Goal: Information Seeking & Learning: Learn about a topic

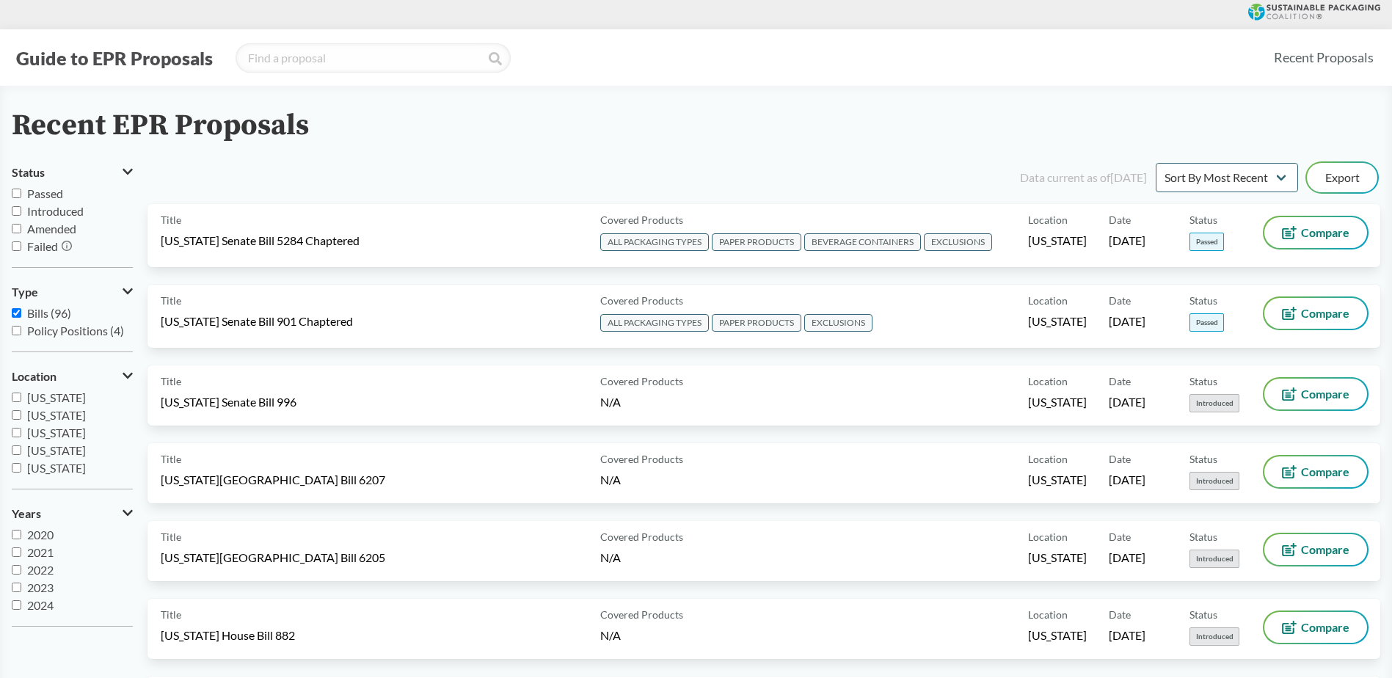
click at [18, 192] on input "Passed" at bounding box center [17, 194] width 10 height 10
checkbox input "true"
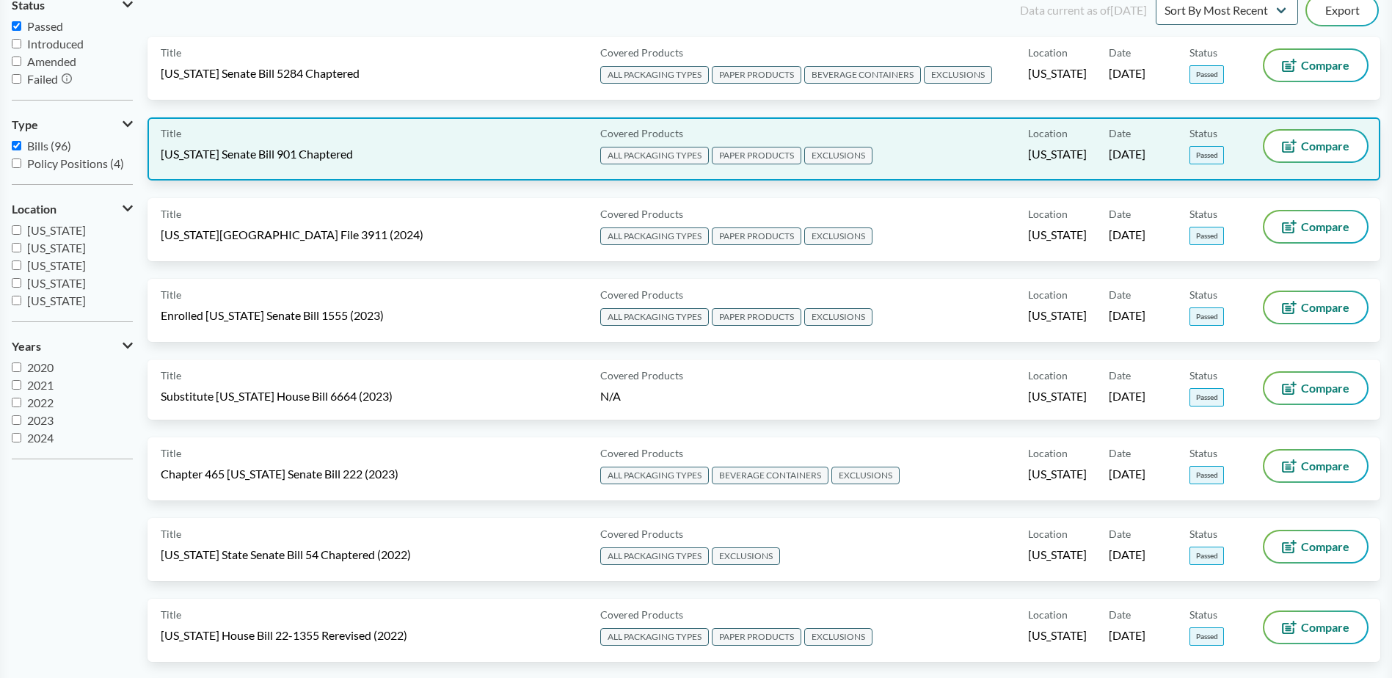
scroll to position [147, 0]
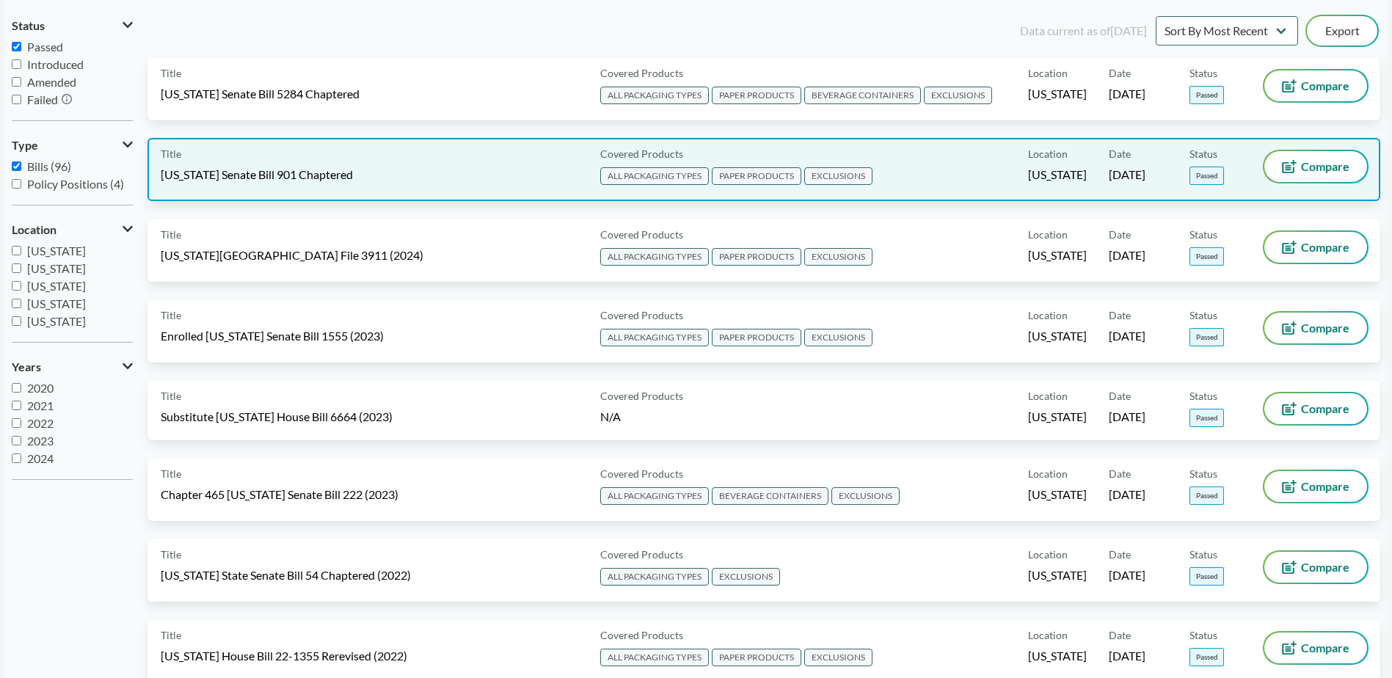
click at [290, 178] on span "[US_STATE] Senate Bill 901 Chaptered" at bounding box center [257, 175] width 192 height 16
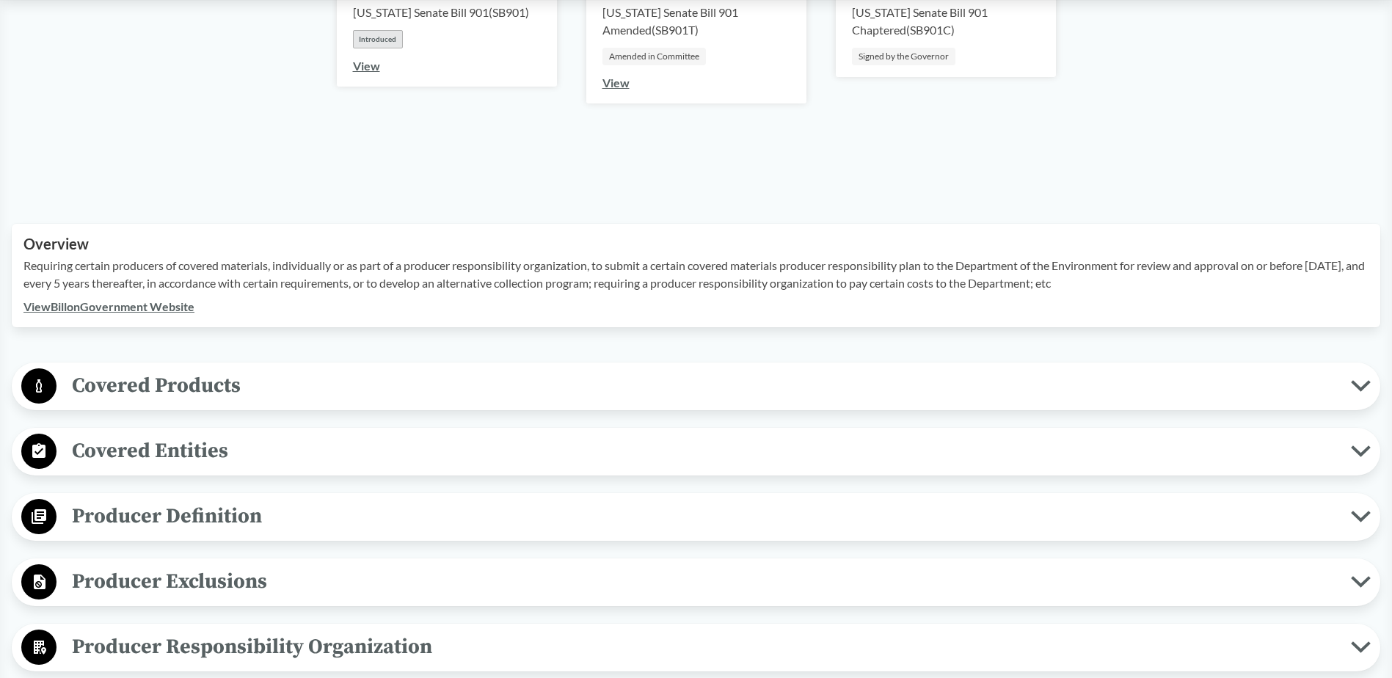
scroll to position [367, 0]
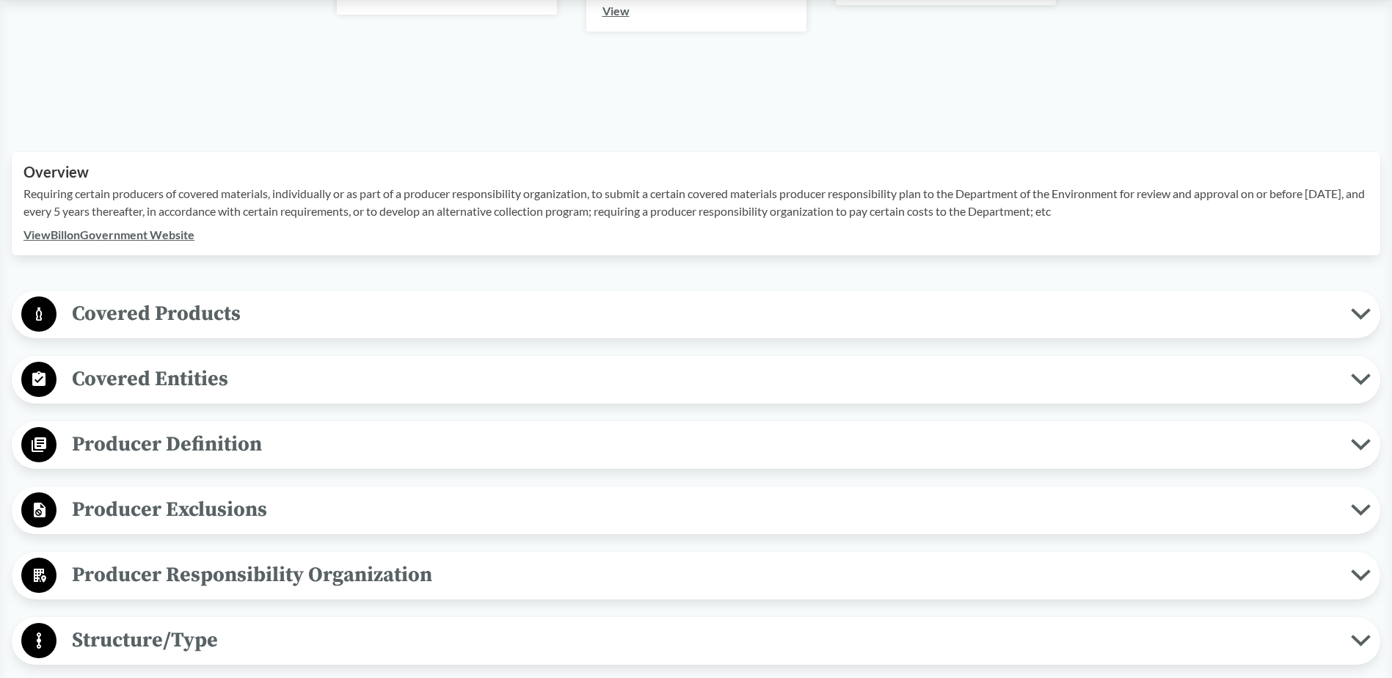
click at [112, 440] on span "Producer Definition" at bounding box center [703, 444] width 1294 height 33
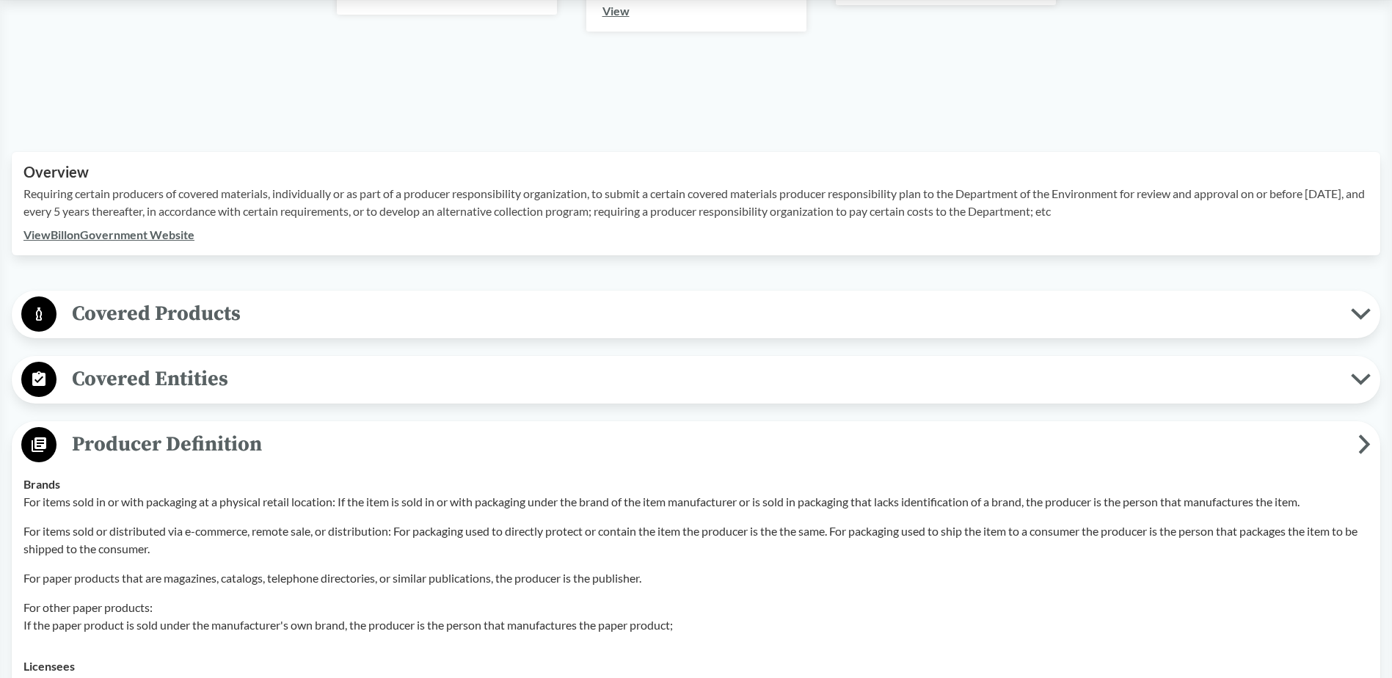
click at [117, 373] on span "Covered Entities" at bounding box center [703, 378] width 1294 height 33
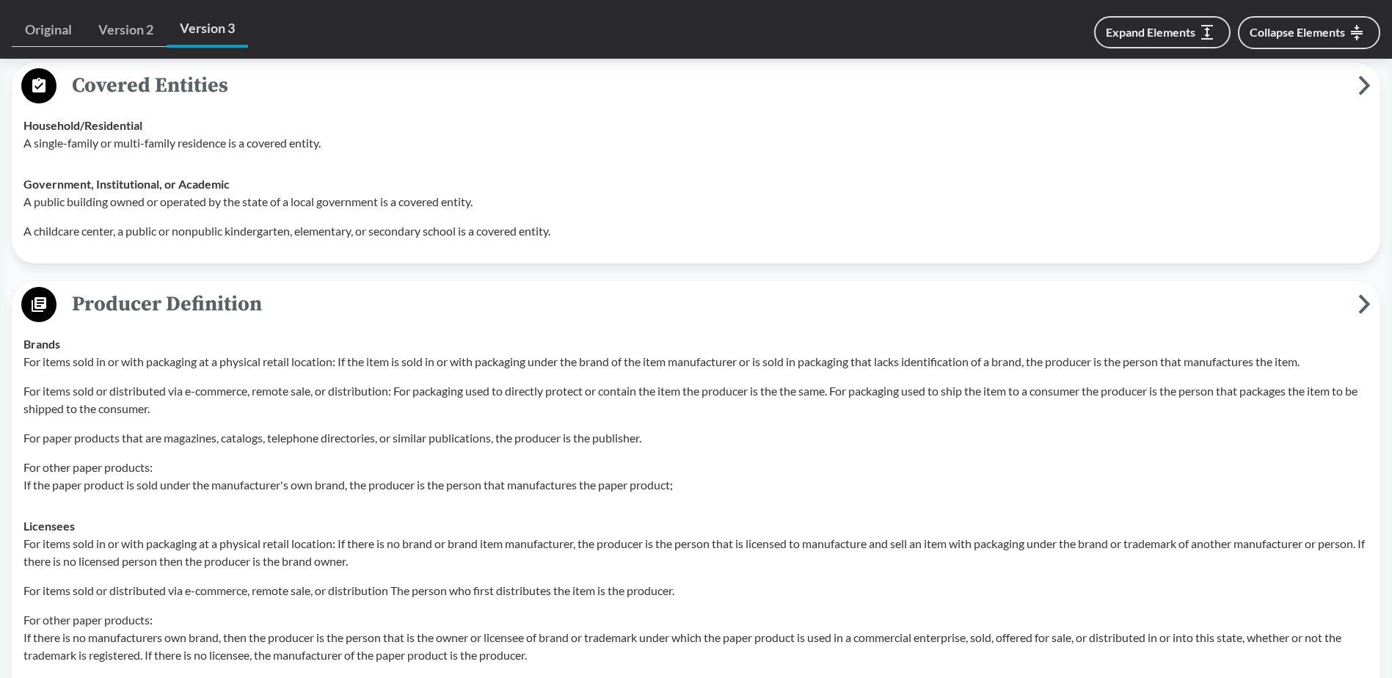
scroll to position [734, 0]
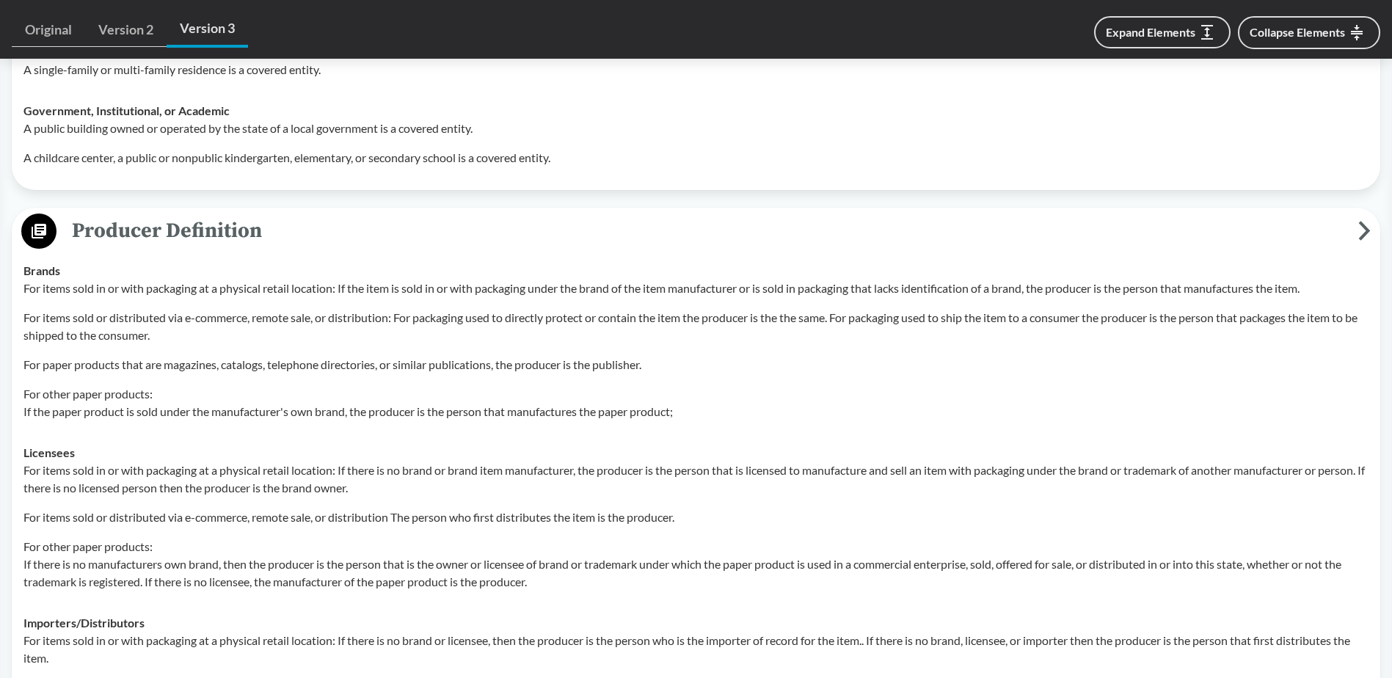
click at [554, 414] on p "For other paper products: If the paper product is sold under the manufacturer's…" at bounding box center [695, 402] width 1345 height 35
drag, startPoint x: 72, startPoint y: 238, endPoint x: 195, endPoint y: 330, distance: 154.1
click at [195, 330] on div "Producer Definition Brands For items sold in or with packaging at a physical re…" at bounding box center [696, 473] width 1368 height 530
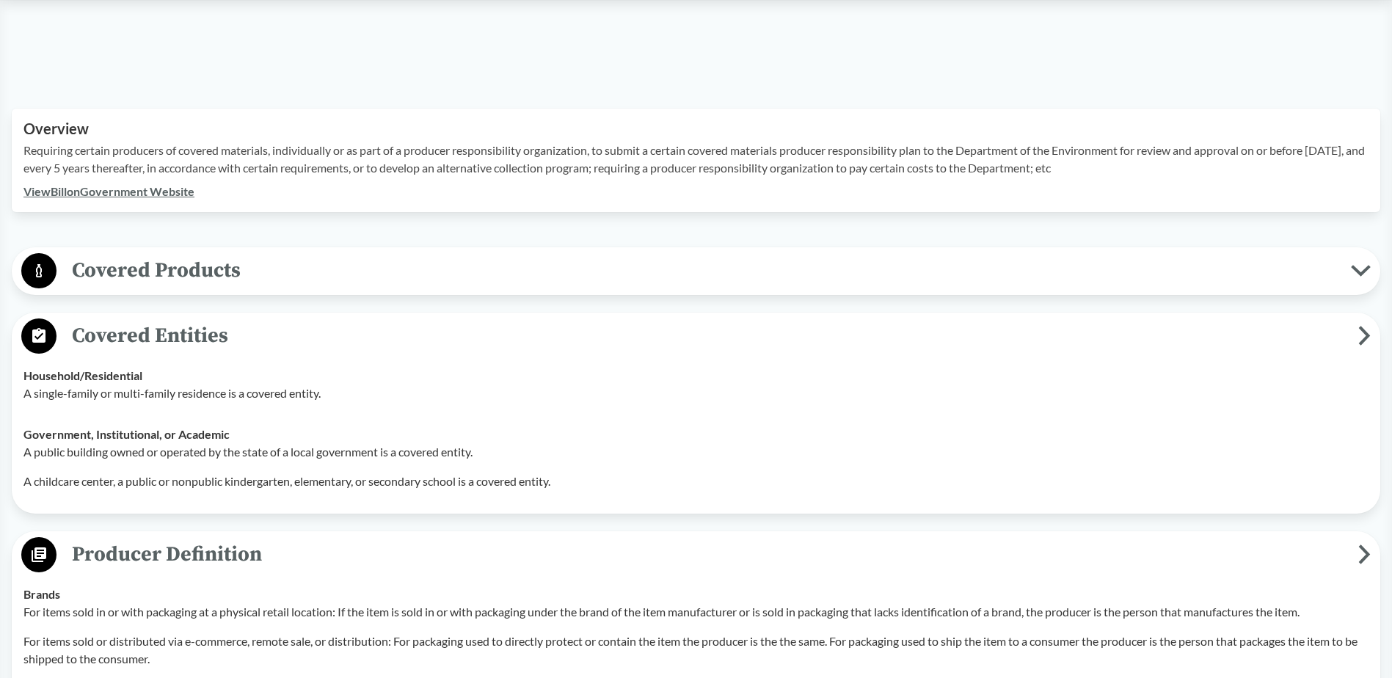
scroll to position [293, 0]
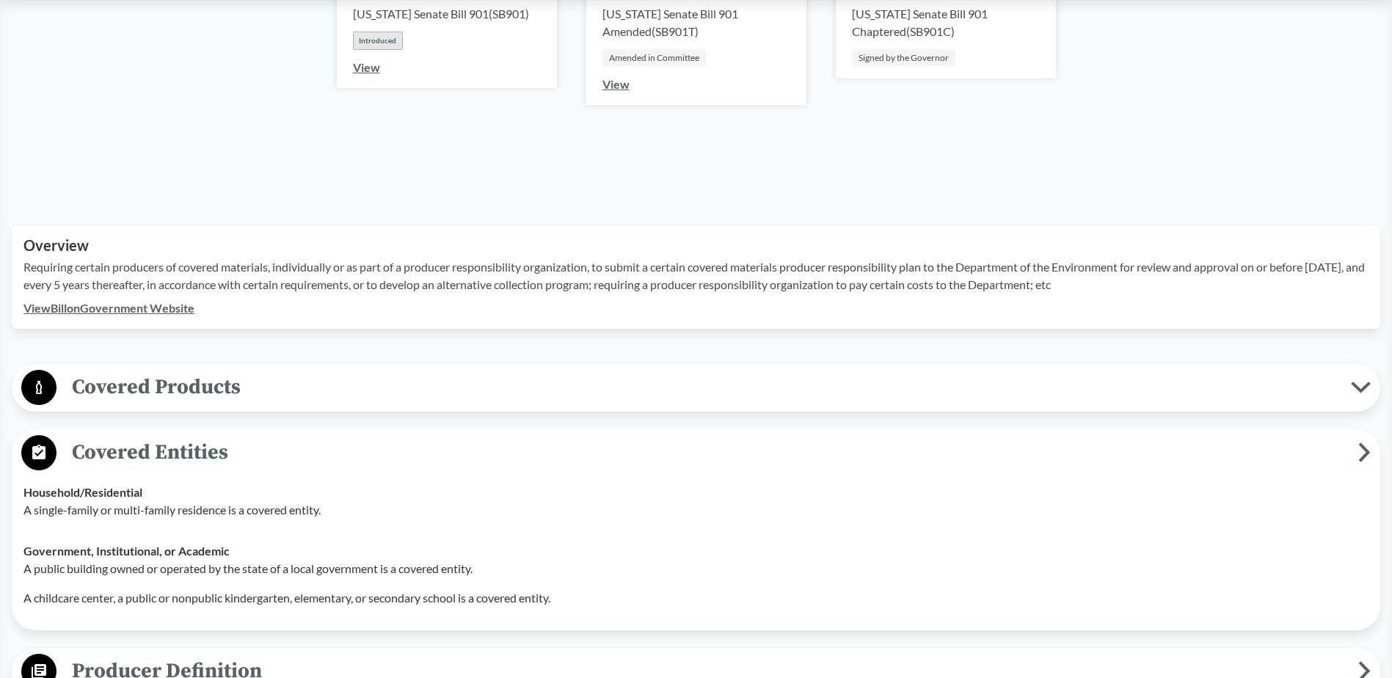
click at [128, 384] on span "Covered Products" at bounding box center [703, 386] width 1294 height 33
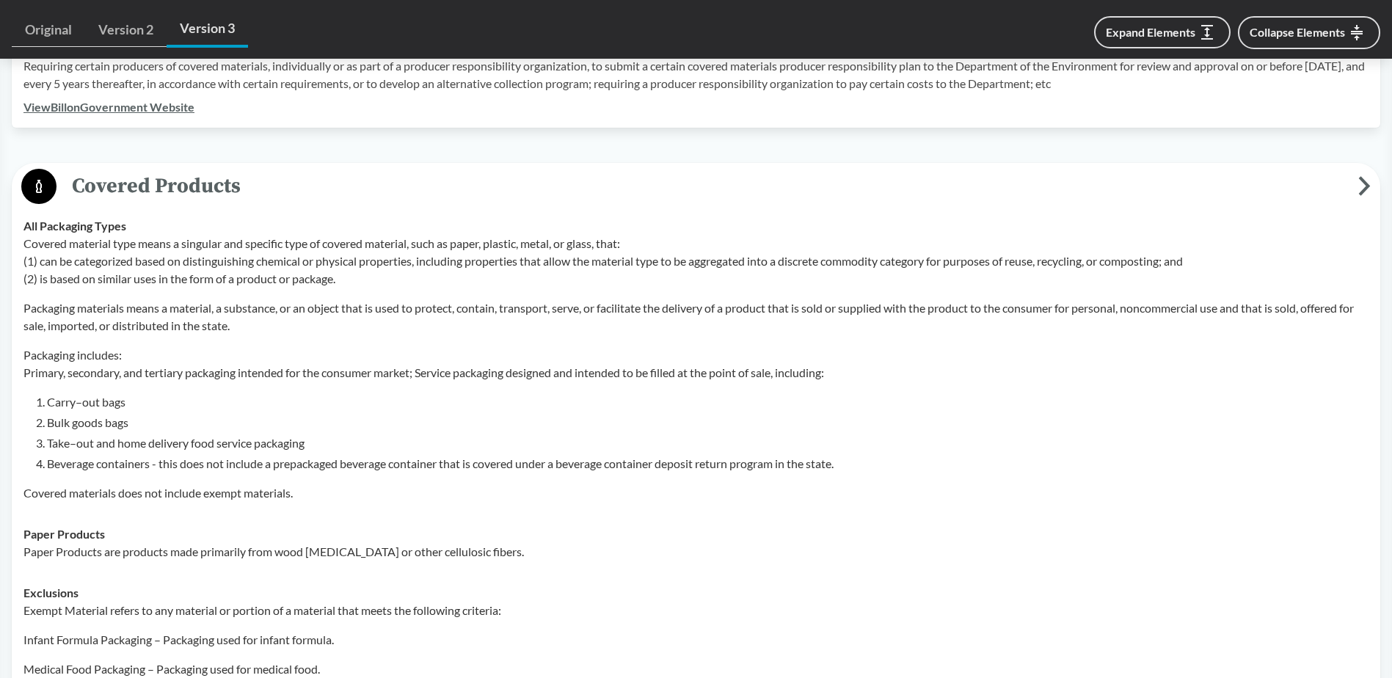
scroll to position [514, 0]
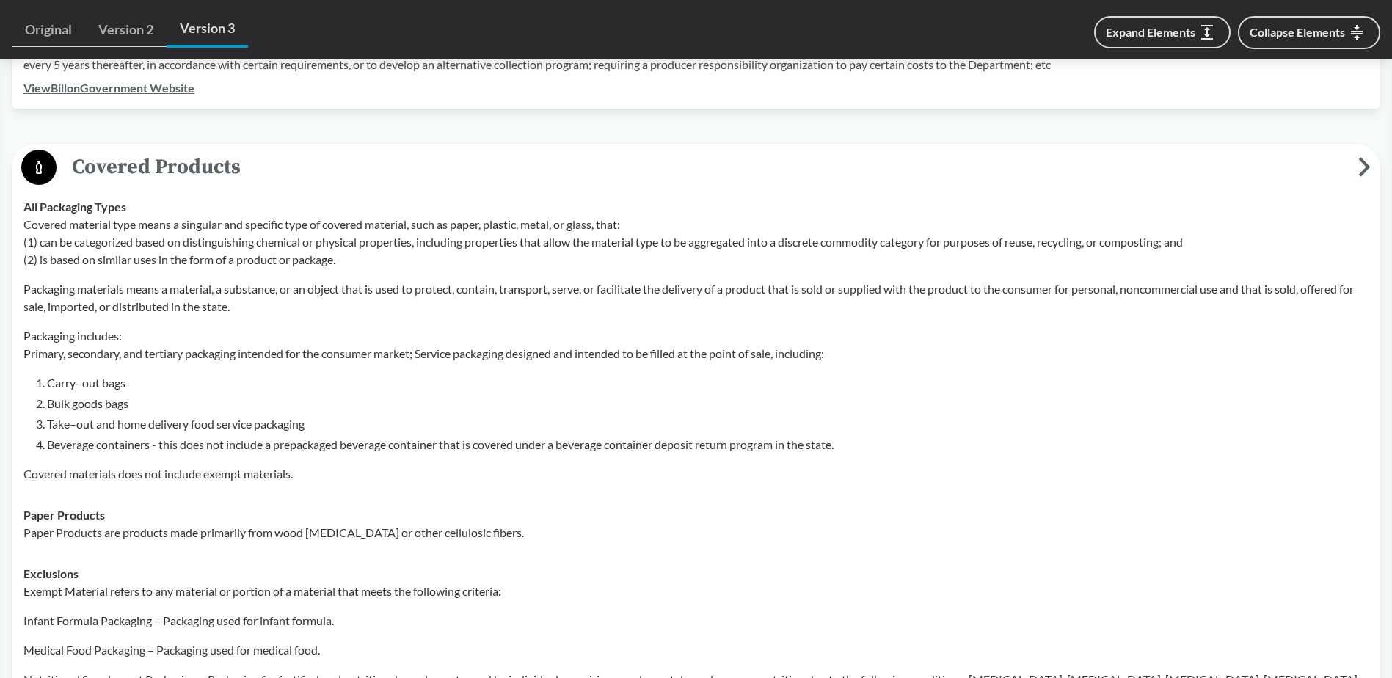
drag, startPoint x: 74, startPoint y: 148, endPoint x: 229, endPoint y: 469, distance: 356.6
click at [228, 469] on div "Covered Products All Packaging Types Covered material type means a singular and…" at bounding box center [696, 645] width 1368 height 1002
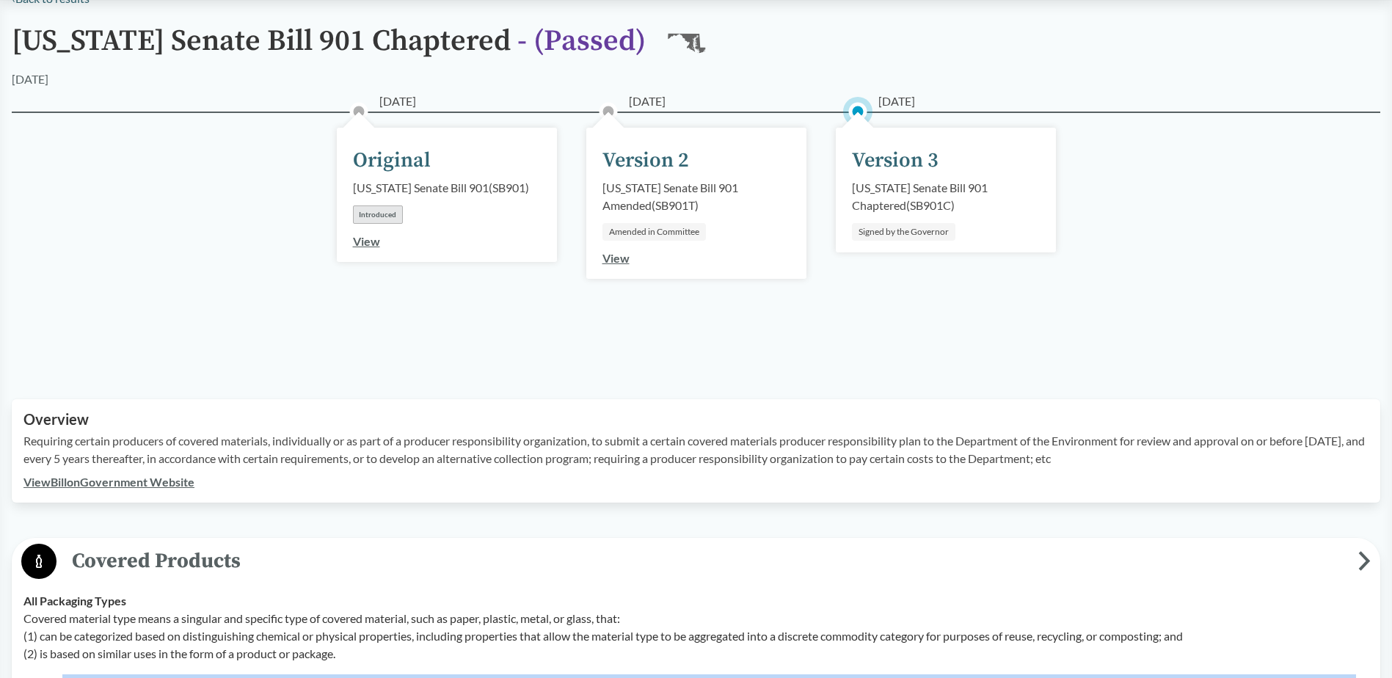
scroll to position [288, 0]
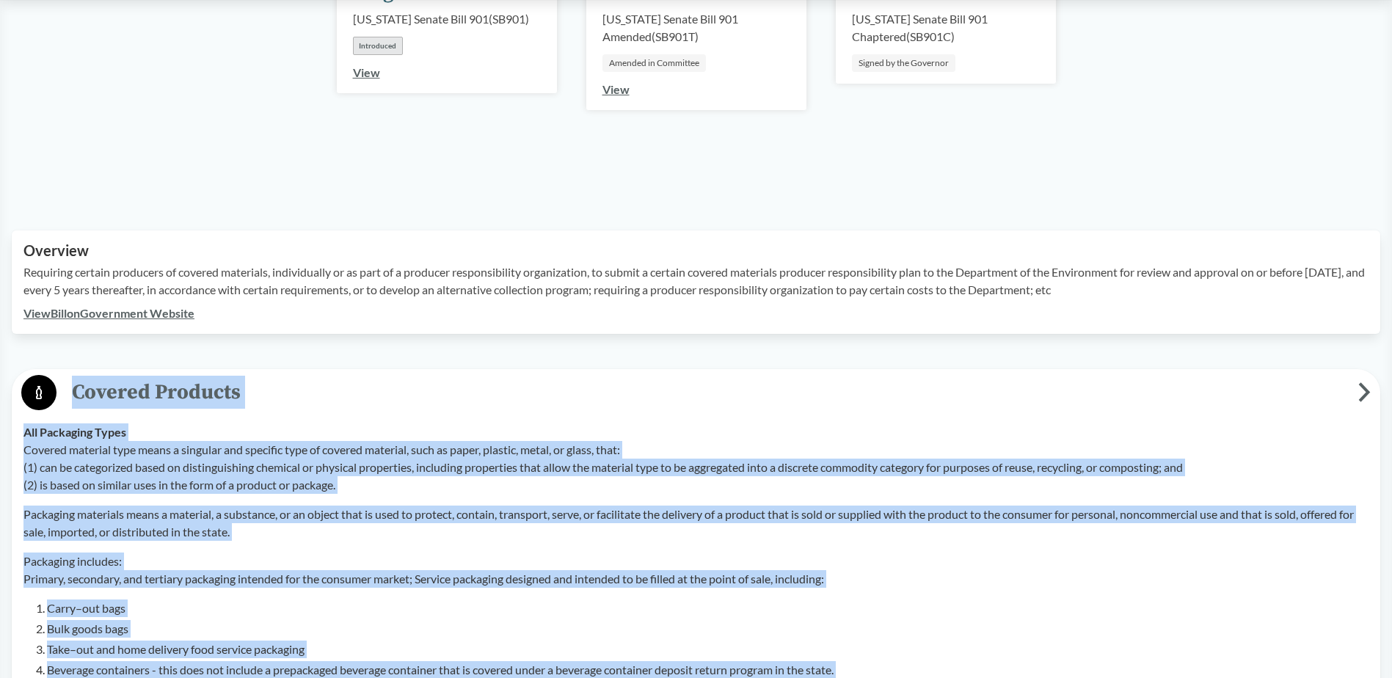
drag, startPoint x: 606, startPoint y: 506, endPoint x: 78, endPoint y: 384, distance: 542.0
copy div "Covered Products All Packaging Types Covered material type means a singular and…"
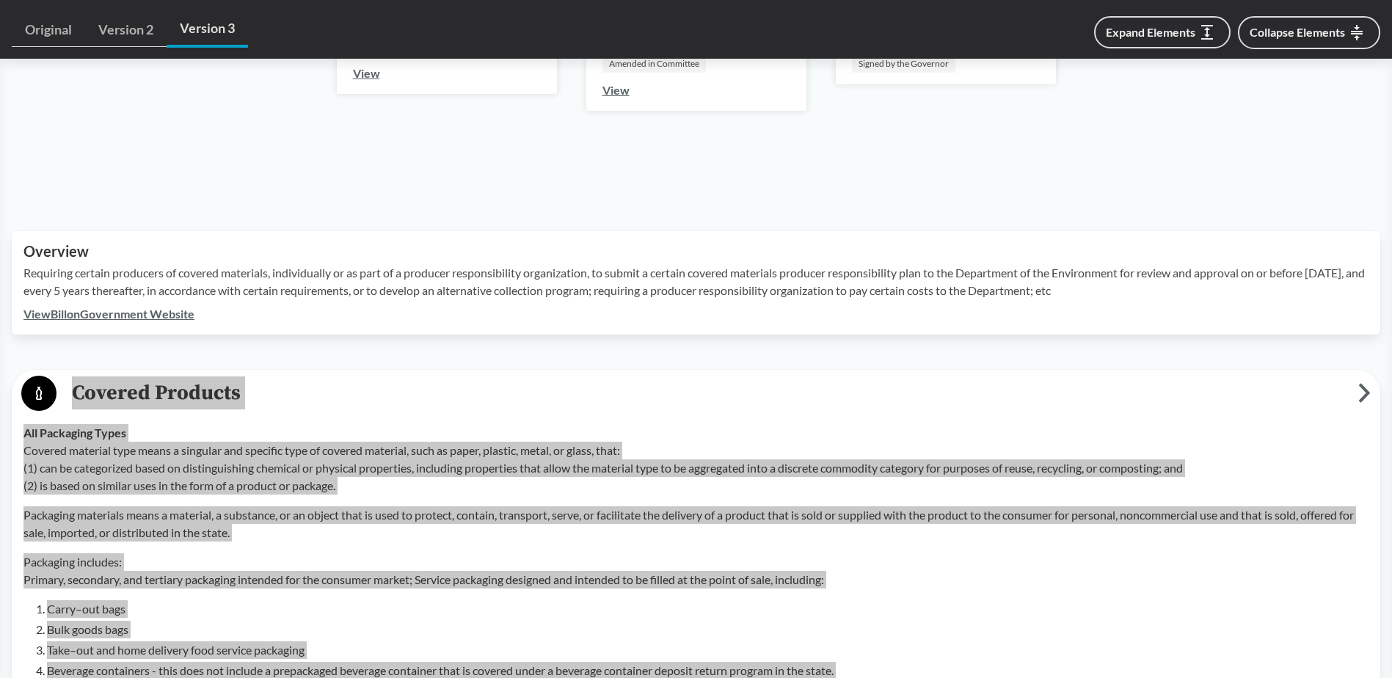
scroll to position [142, 0]
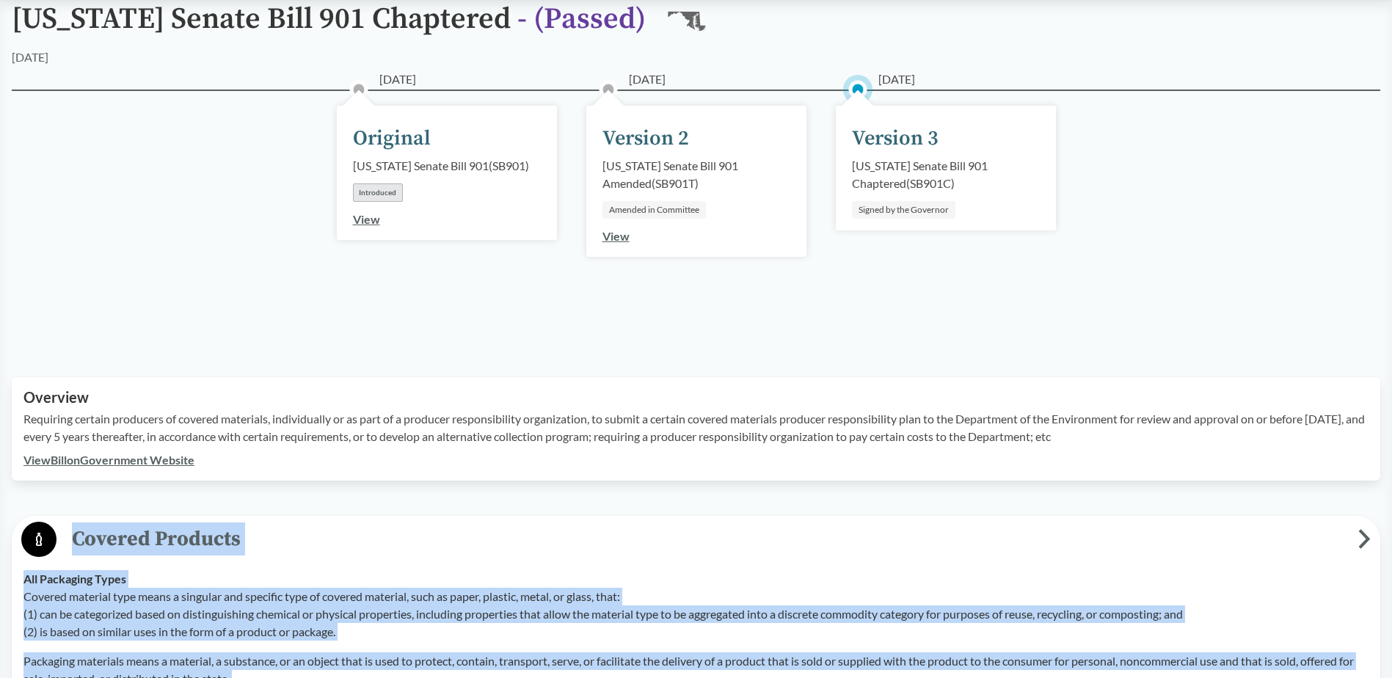
click at [146, 460] on link "View Bill on Government Website" at bounding box center [108, 460] width 171 height 14
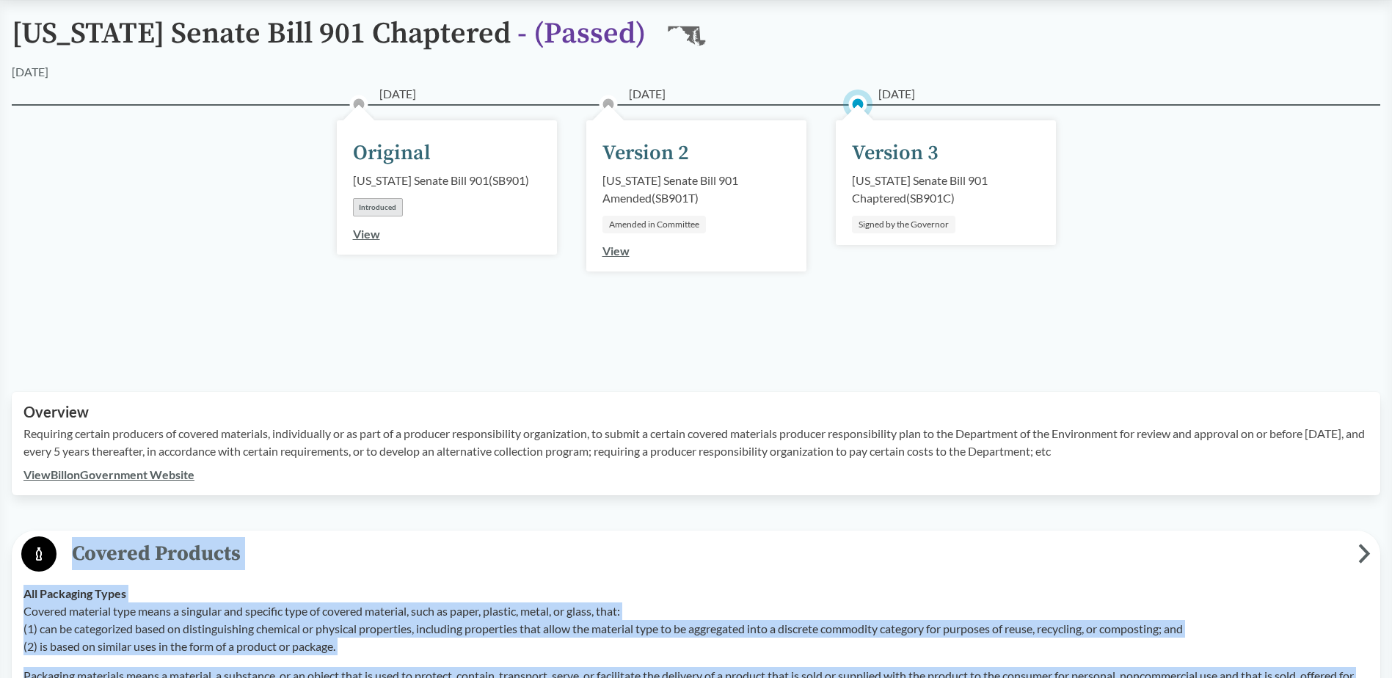
scroll to position [288, 0]
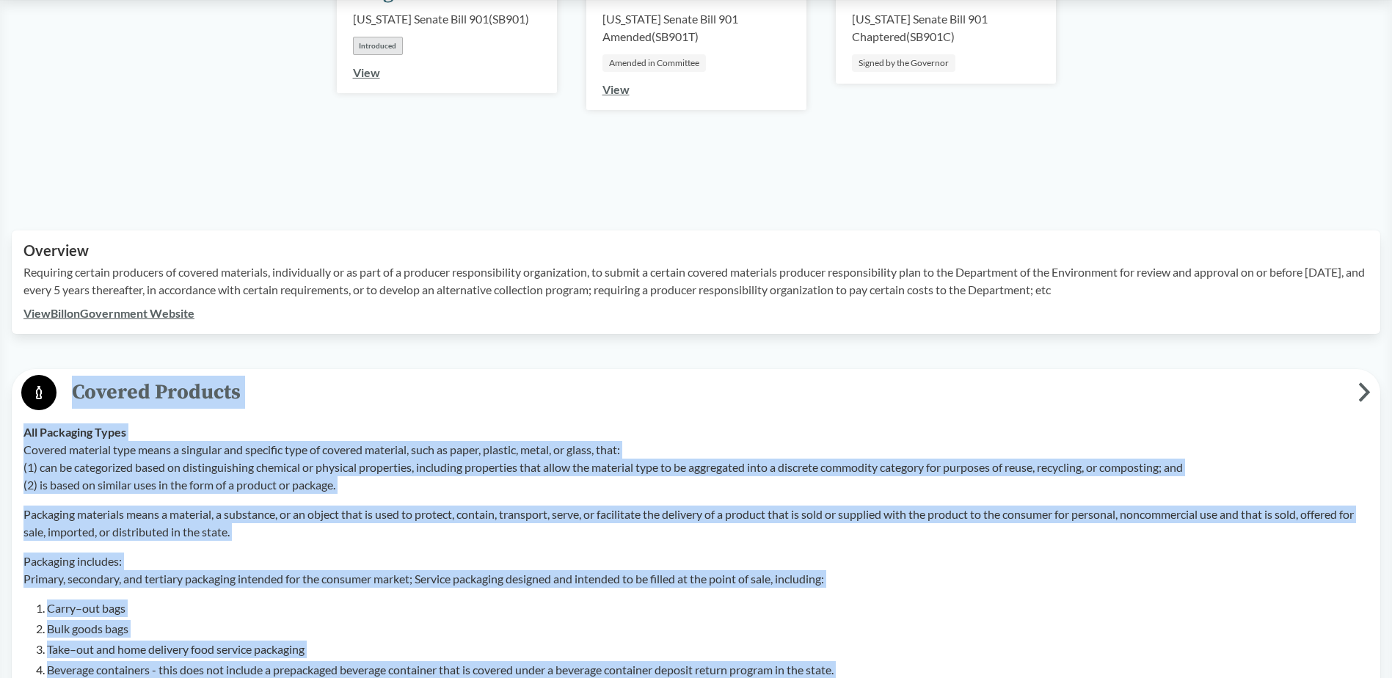
click at [95, 312] on link "View Bill on Government Website" at bounding box center [108, 313] width 171 height 14
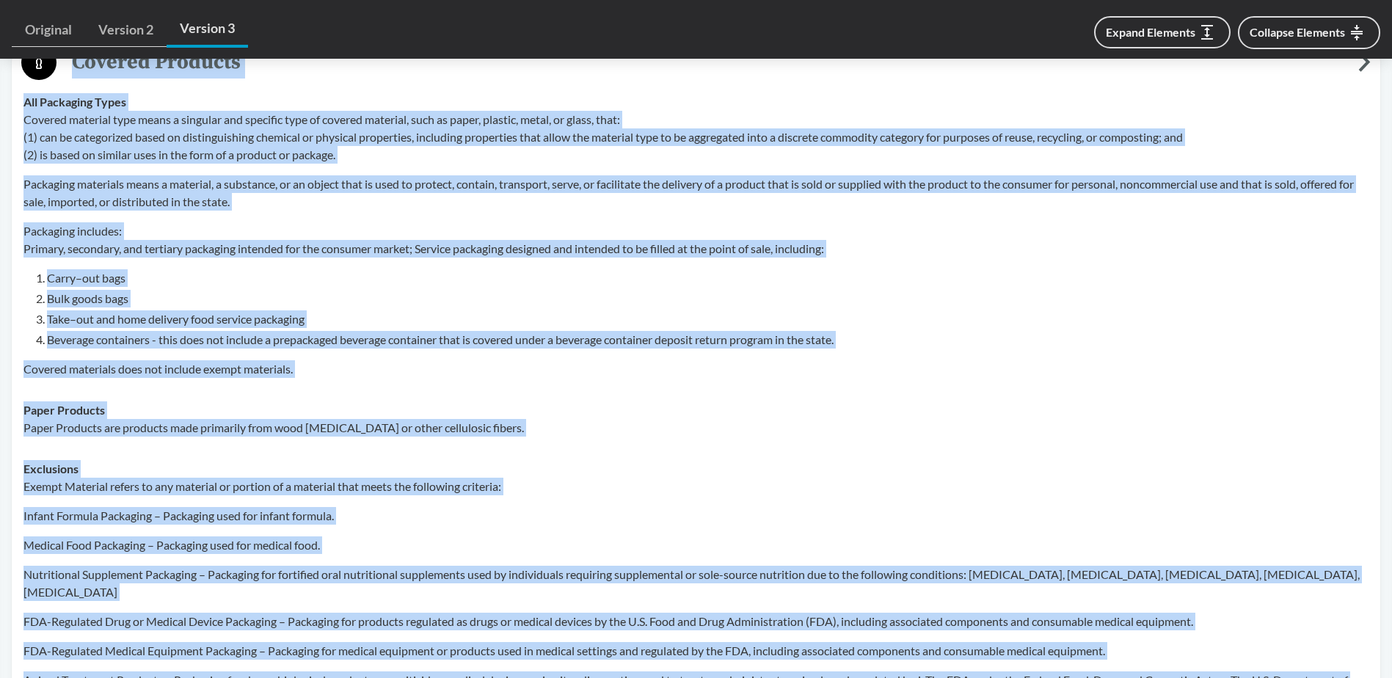
scroll to position [435, 0]
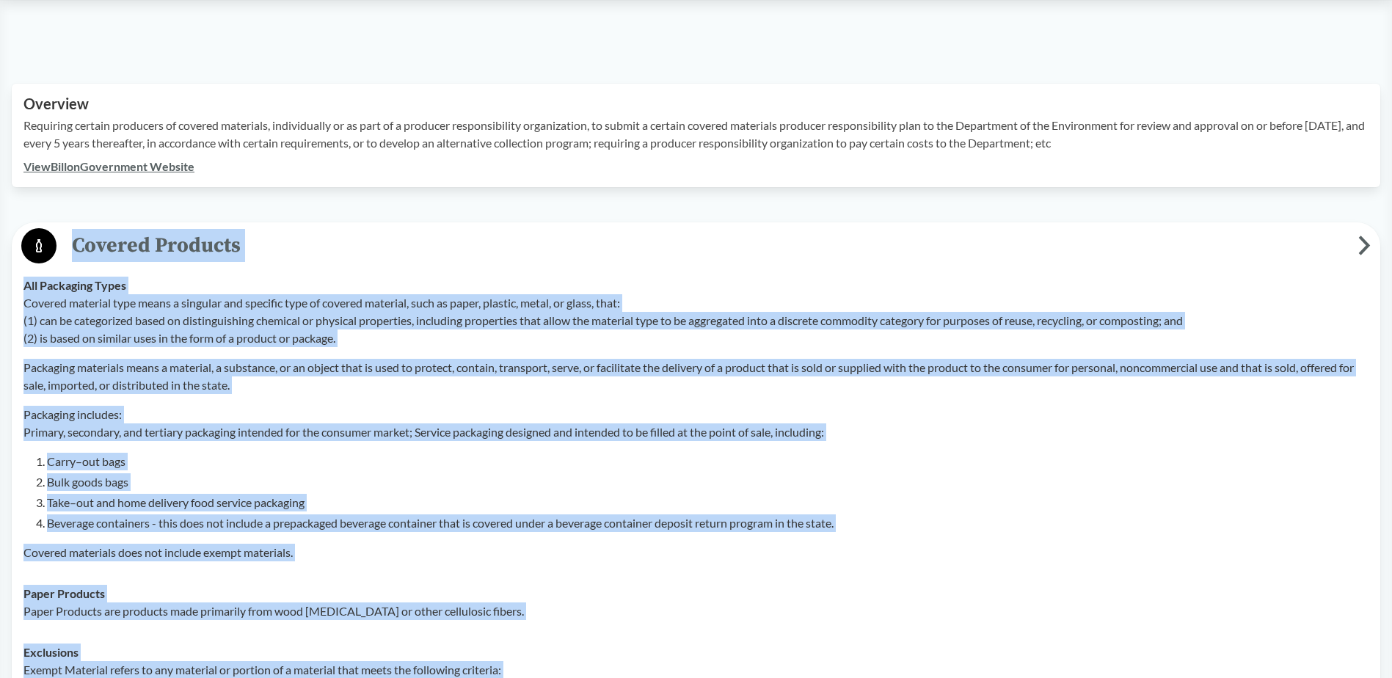
copy div "Covered Products All Packaging Types Covered material type means a singular and…"
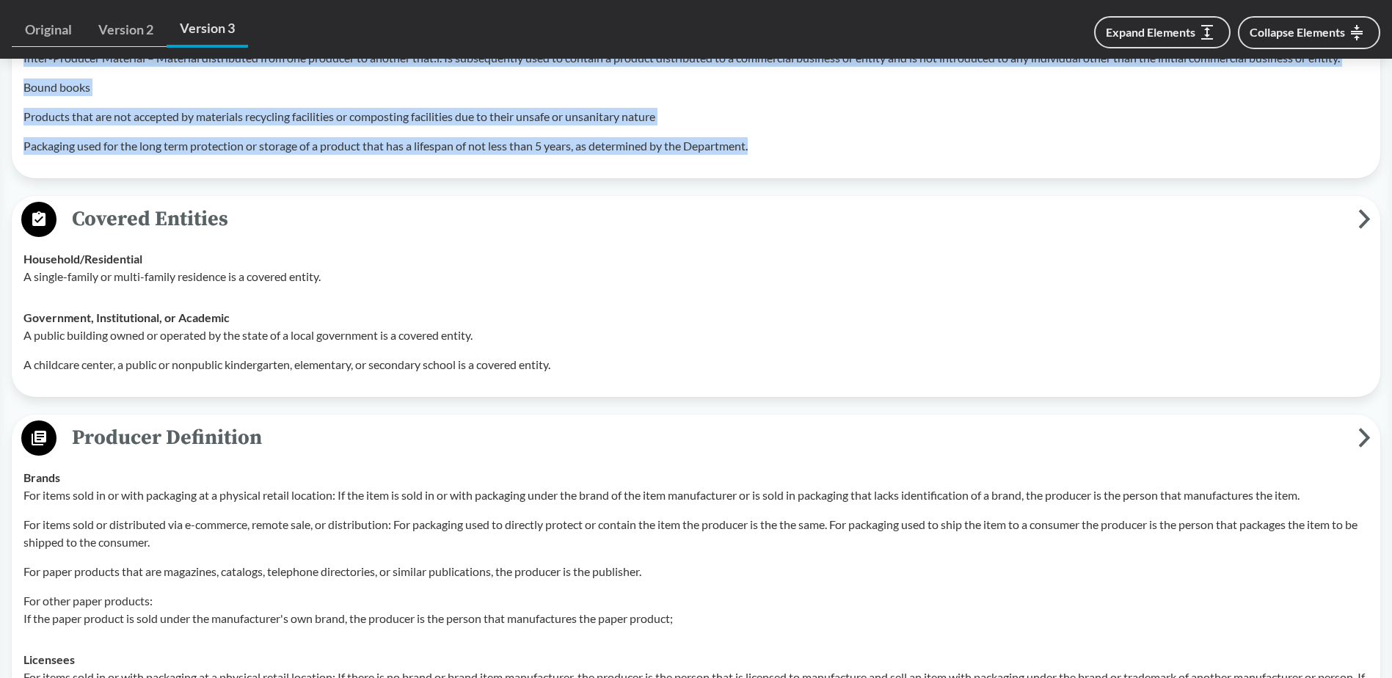
scroll to position [1609, 0]
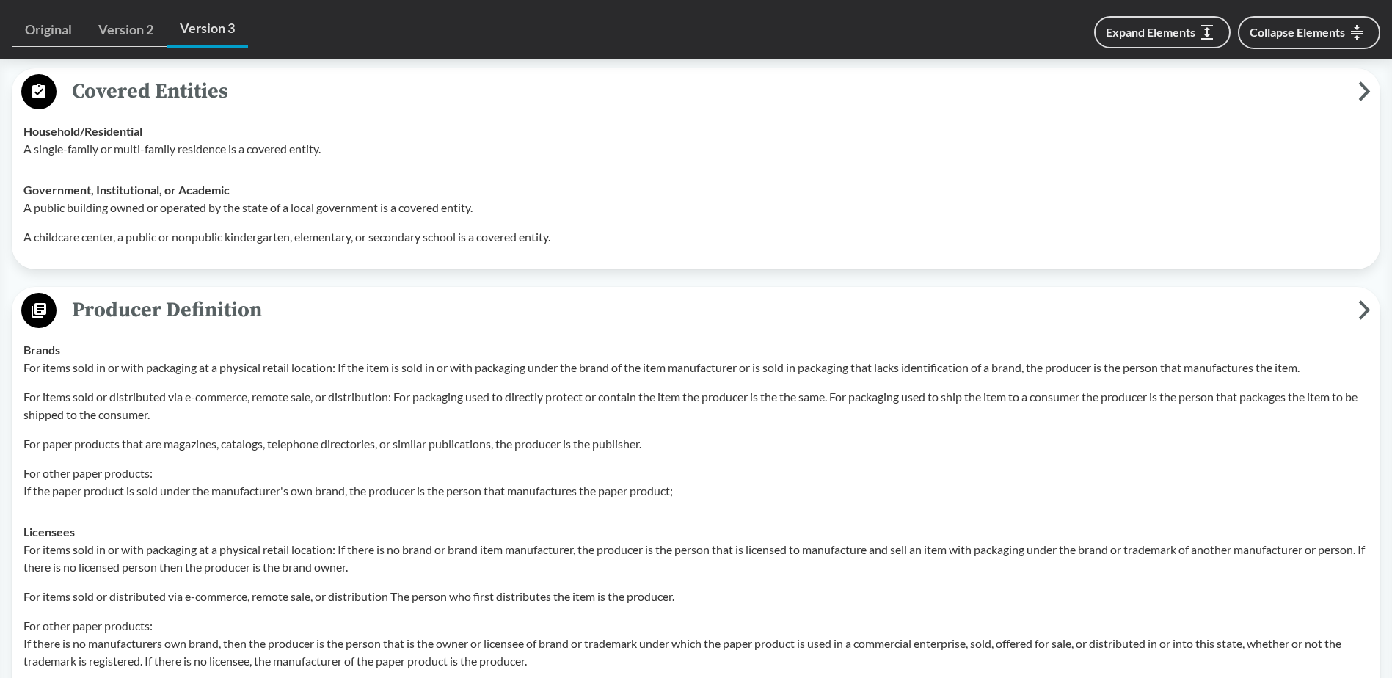
drag, startPoint x: 67, startPoint y: 291, endPoint x: 153, endPoint y: 500, distance: 226.0
click at [153, 500] on div "Producer Definition Brands For items sold in or with packaging at a physical re…" at bounding box center [696, 552] width 1368 height 530
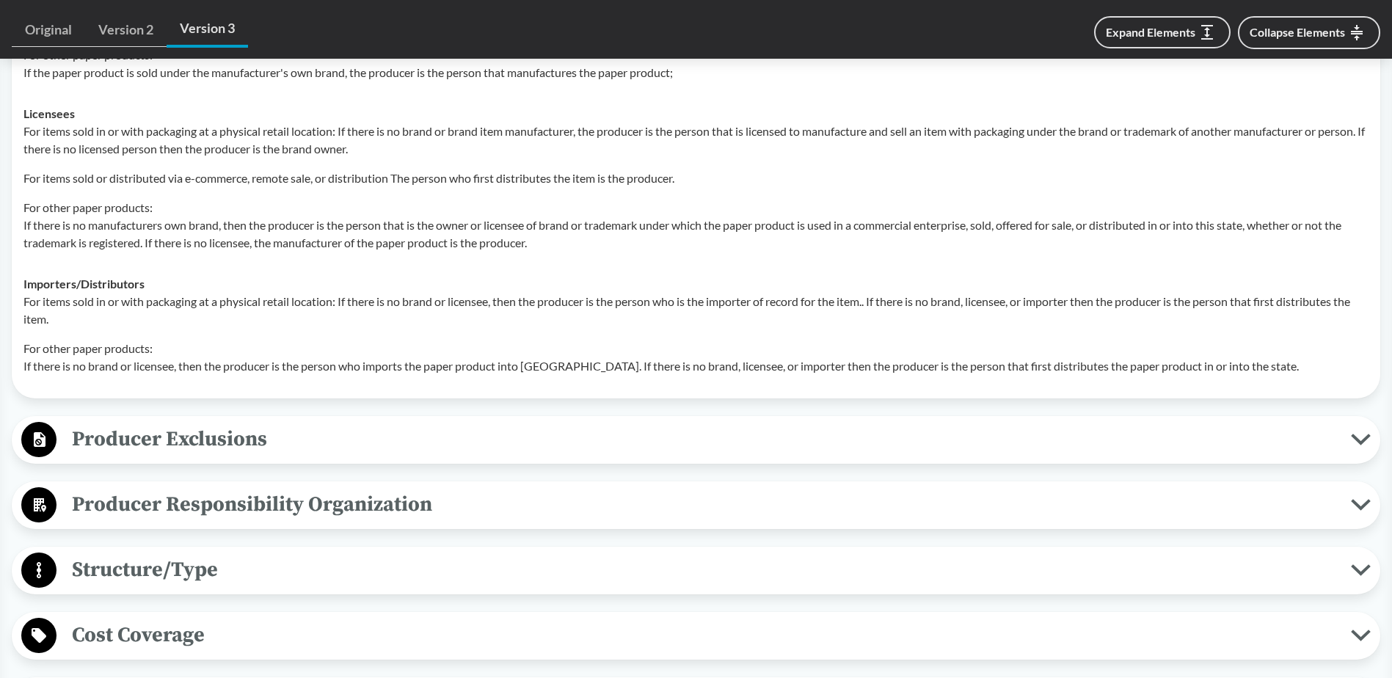
scroll to position [2049, 0]
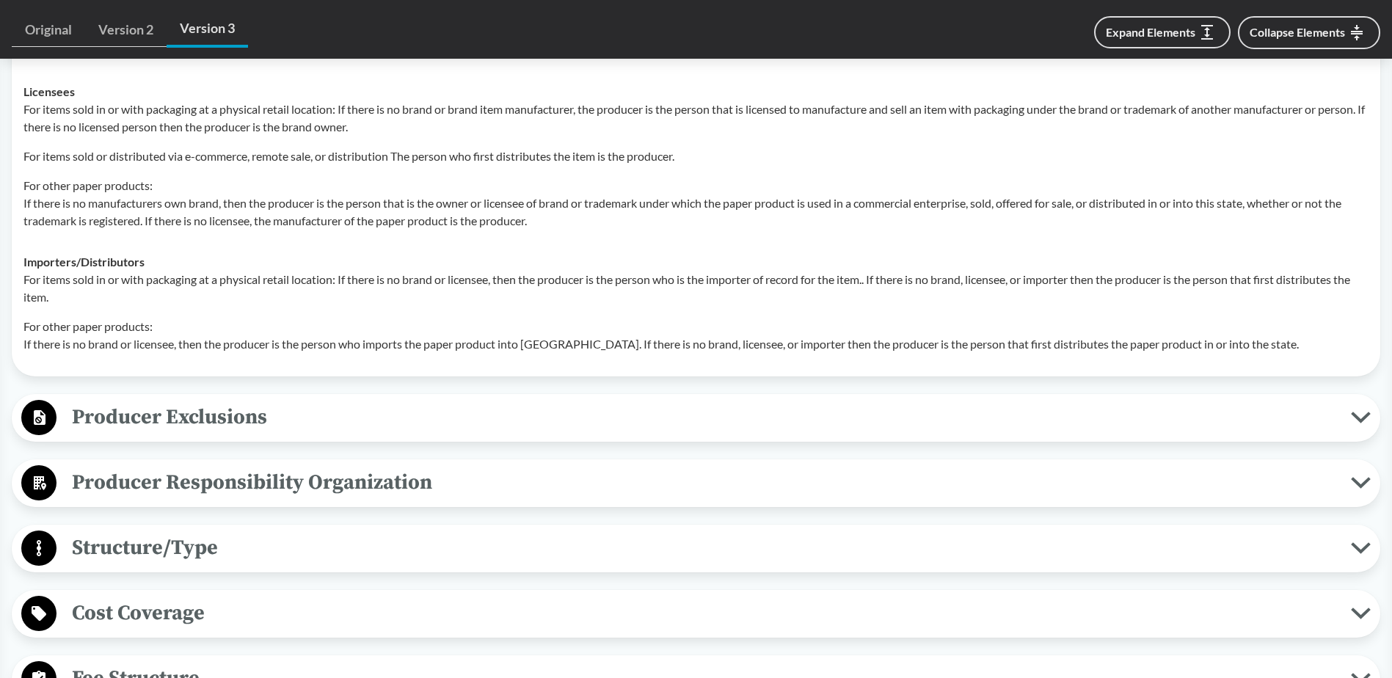
click at [536, 401] on span "Producer Exclusions" at bounding box center [703, 417] width 1294 height 33
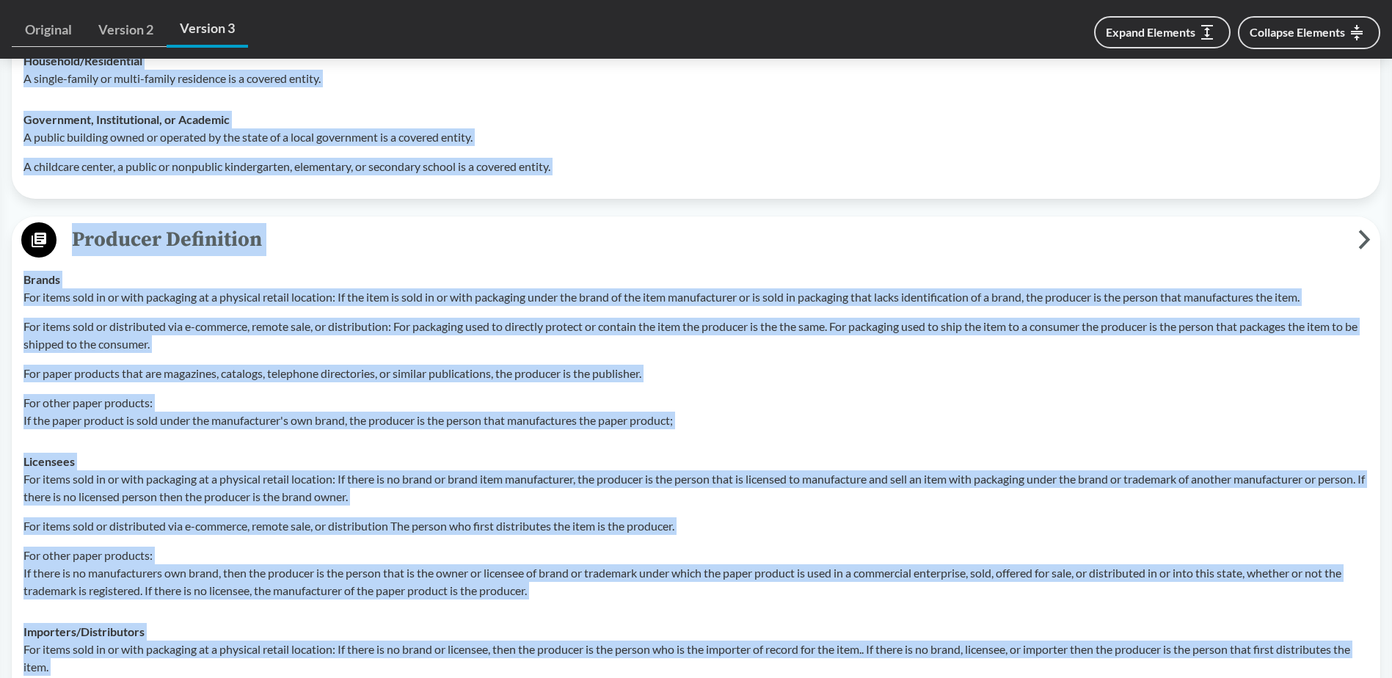
scroll to position [1491, 0]
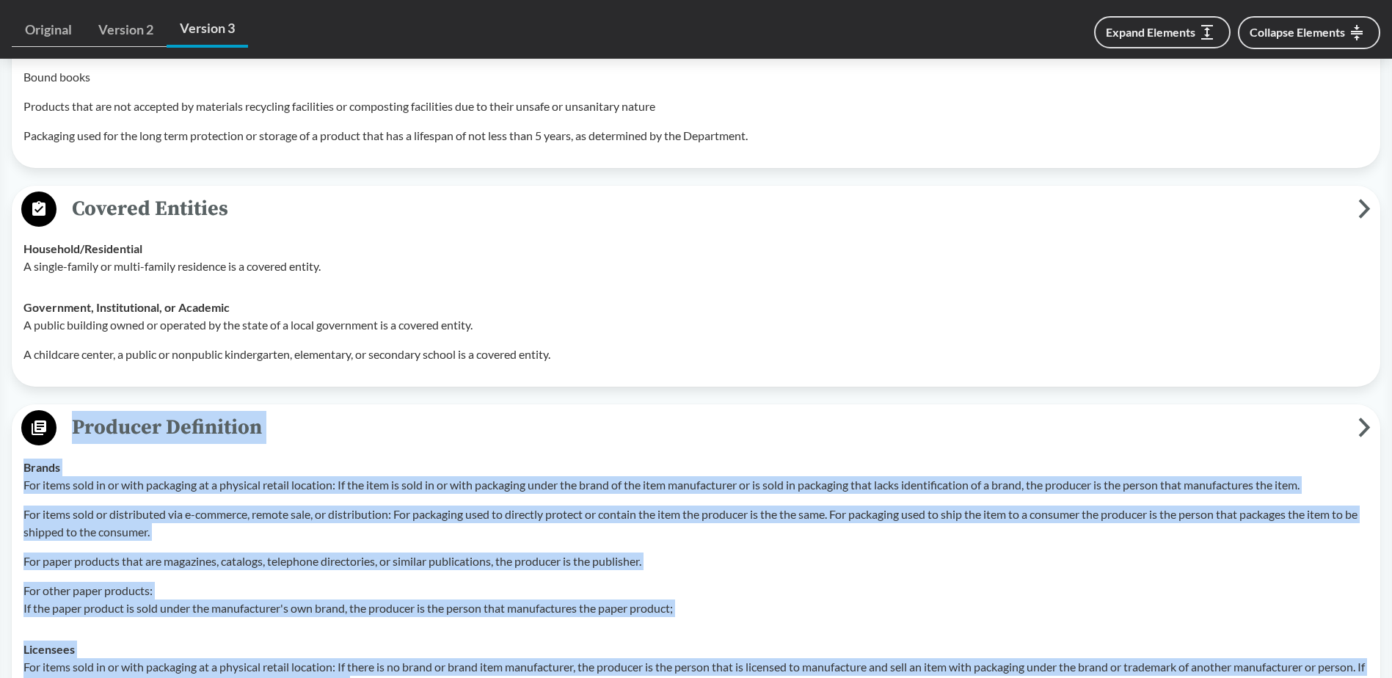
drag, startPoint x: 1304, startPoint y: 327, endPoint x: 73, endPoint y: 404, distance: 1233.3
click at [73, 404] on div "Producer Definition Brands For items sold in or with packaging at a physical re…" at bounding box center [696, 669] width 1368 height 530
copy div "Producer Definition Brands For items sold in or with packaging at a physical re…"
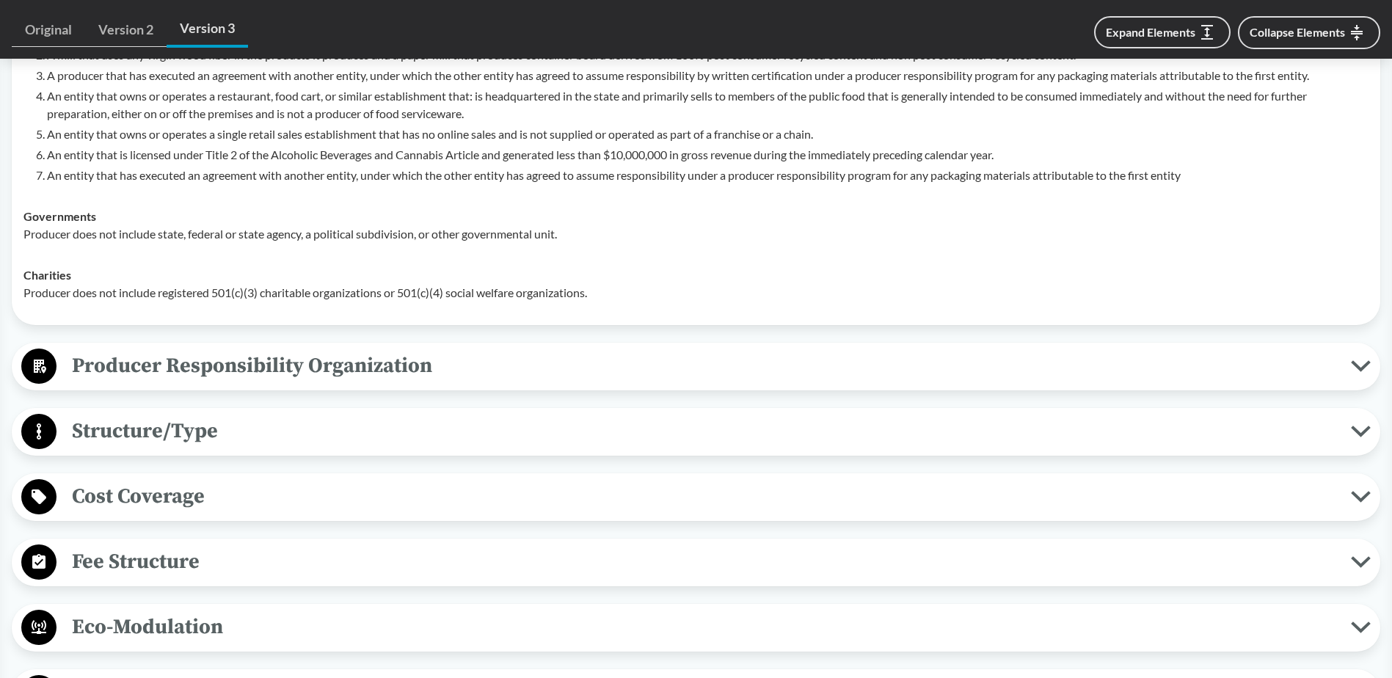
scroll to position [2372, 0]
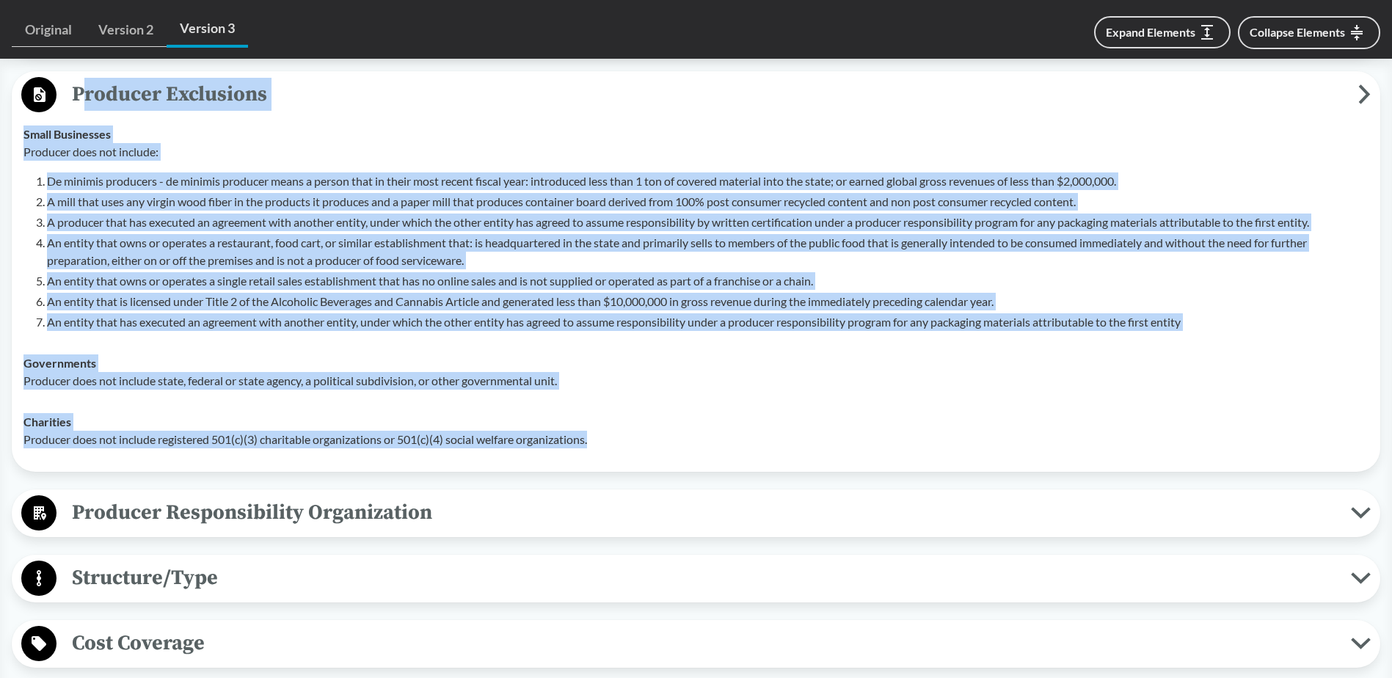
drag, startPoint x: 625, startPoint y: 421, endPoint x: 80, endPoint y: 87, distance: 639.1
click at [80, 87] on div "Producer Exclusions Small Businesses Producer does not include: De minimis prod…" at bounding box center [696, 271] width 1368 height 401
drag, startPoint x: 80, startPoint y: 87, endPoint x: 145, endPoint y: 151, distance: 91.3
click at [145, 151] on div "Producer does not include: De minimis producers - de minimis producer means a p…" at bounding box center [695, 237] width 1345 height 188
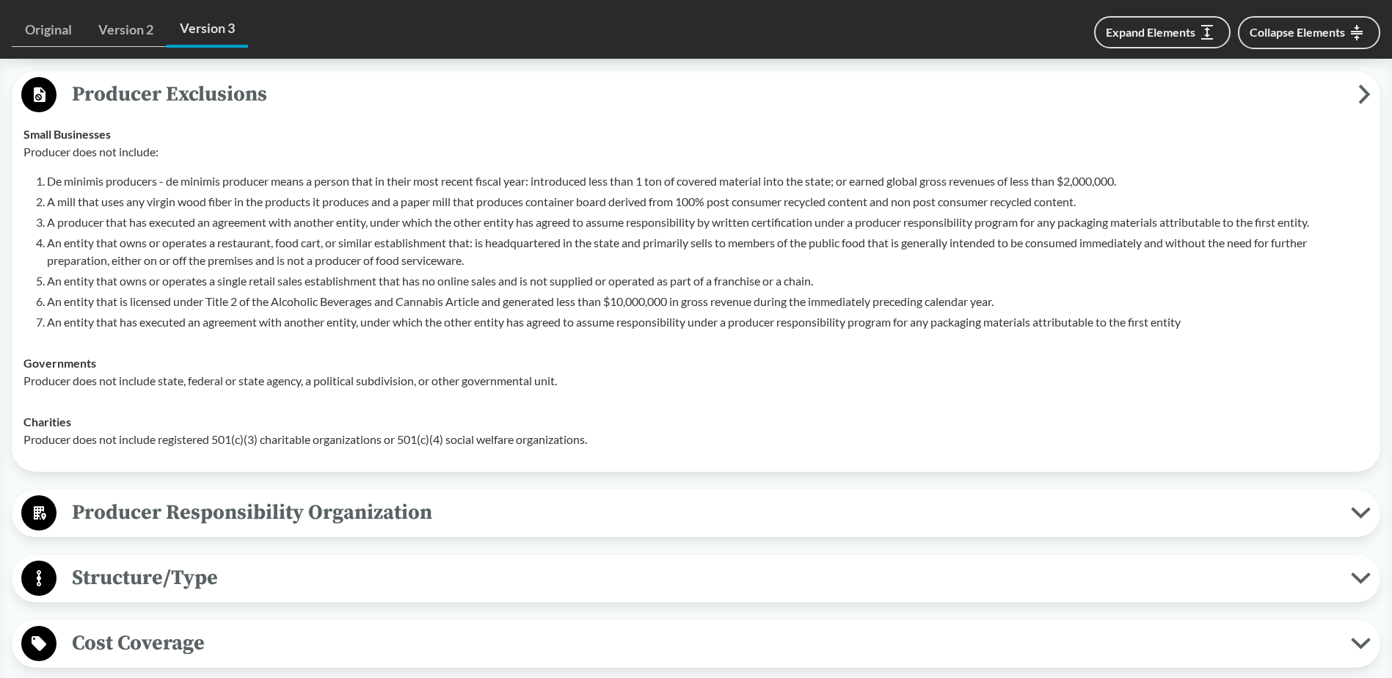
drag, startPoint x: 73, startPoint y: 73, endPoint x: 486, endPoint y: 412, distance: 534.3
click at [337, 292] on div "Producer Exclusions Small Businesses Producer does not include: De minimis prod…" at bounding box center [696, 271] width 1368 height 401
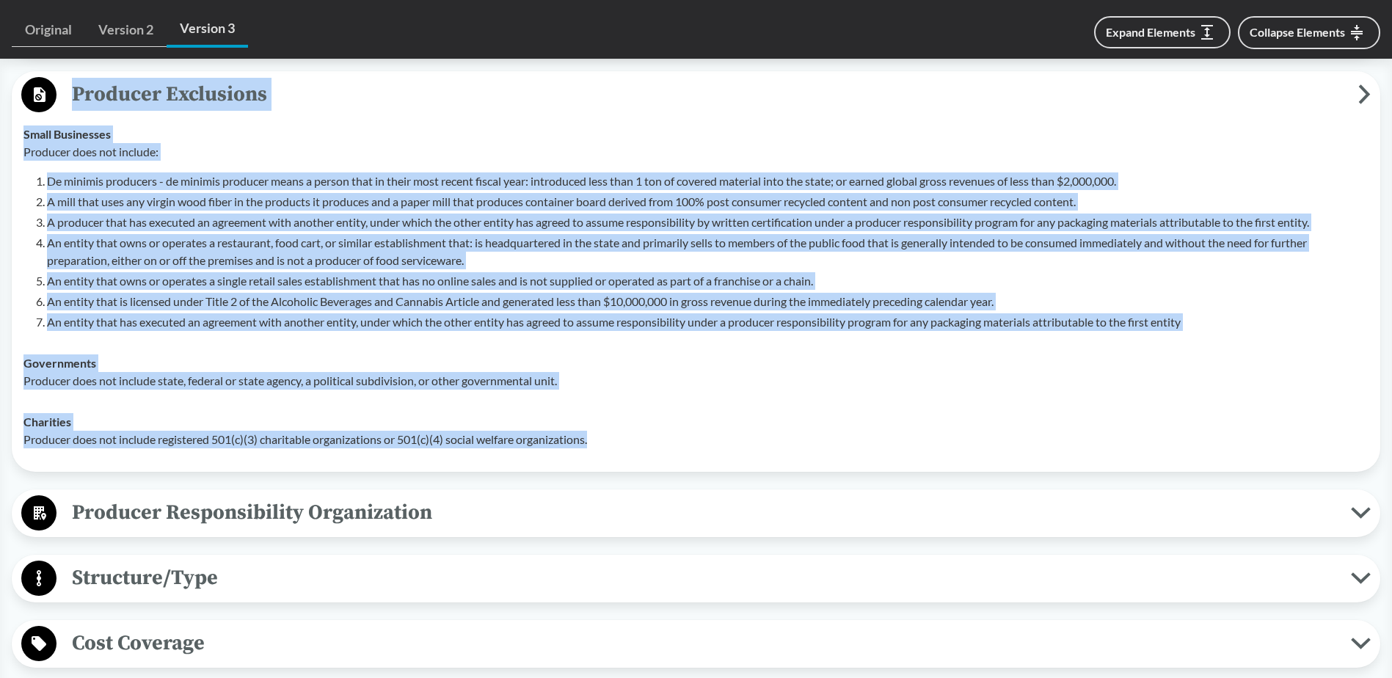
drag, startPoint x: 602, startPoint y: 420, endPoint x: 76, endPoint y: 78, distance: 627.3
click at [76, 78] on div "Producer Exclusions Small Businesses Producer does not include: De minimis prod…" at bounding box center [696, 271] width 1368 height 401
copy div "Producer Exclusions Small Businesses Producer does not include: De minimis prod…"
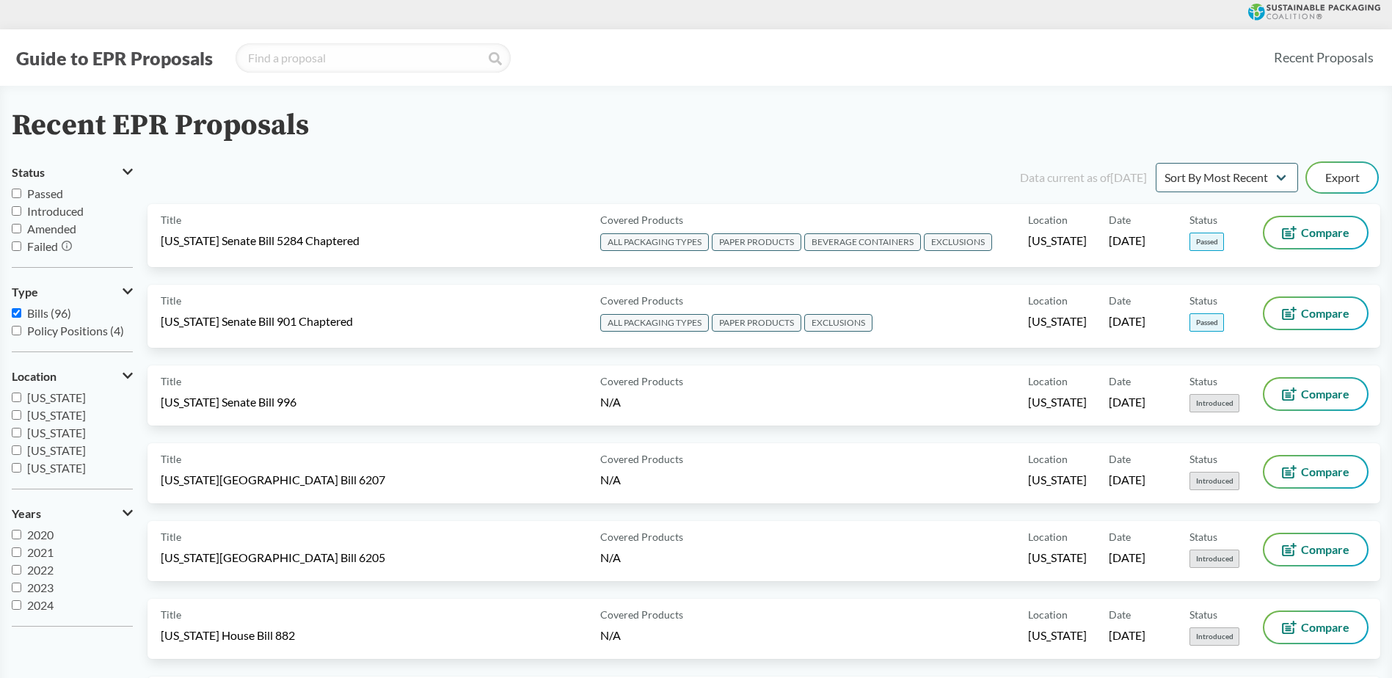
click at [15, 194] on input "Passed" at bounding box center [17, 194] width 10 height 10
checkbox input "true"
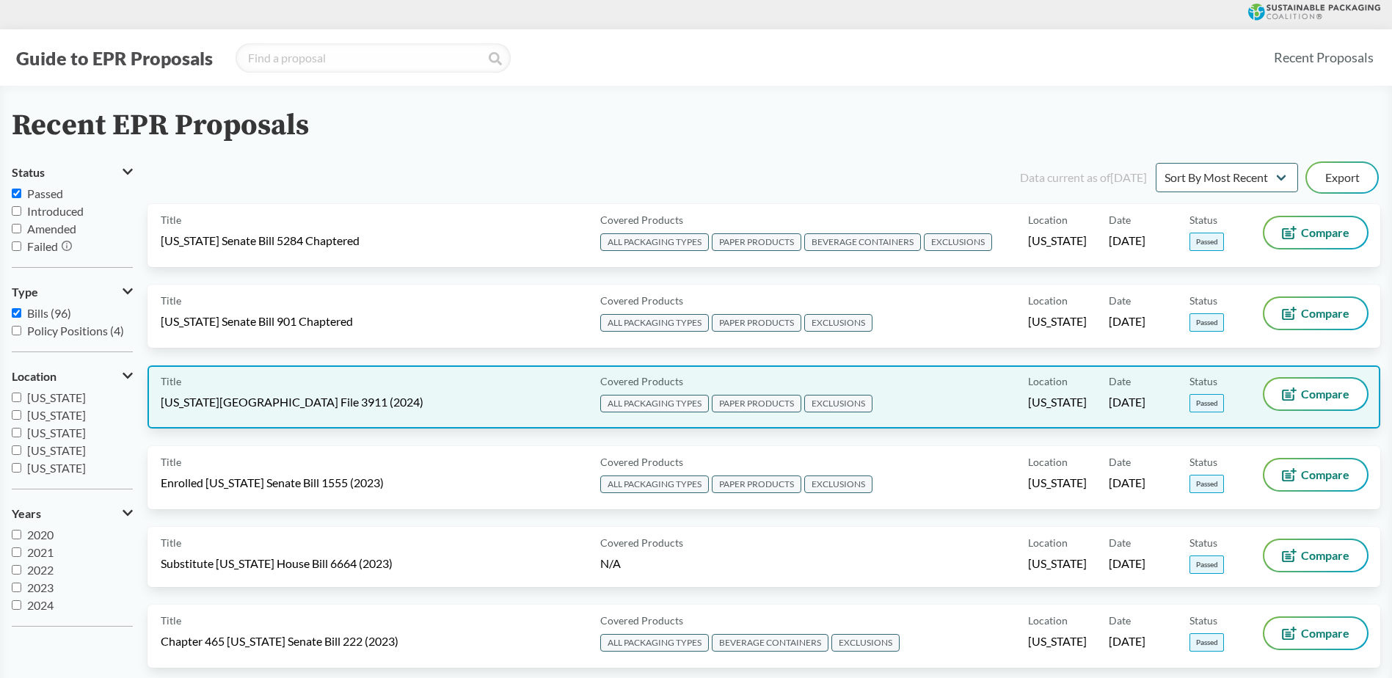
click at [316, 409] on span "[US_STATE][GEOGRAPHIC_DATA] File 3911 (2024)" at bounding box center [292, 402] width 263 height 16
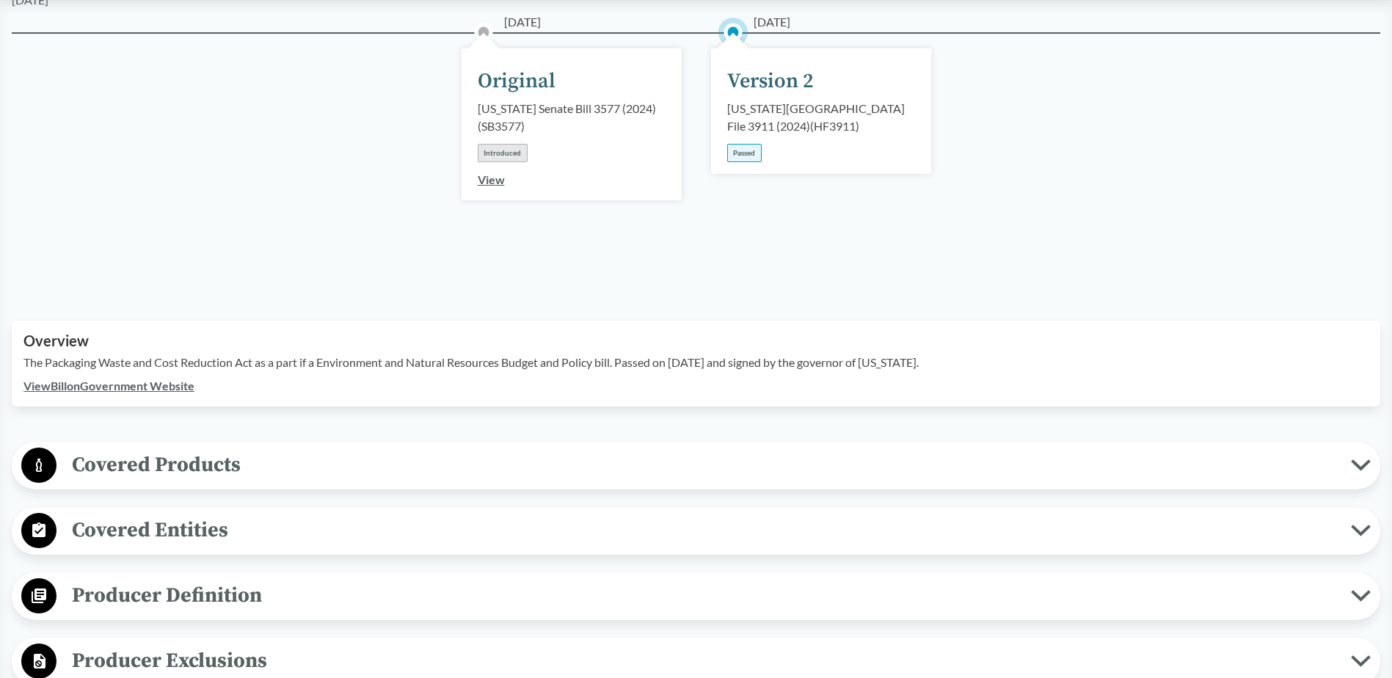
scroll to position [220, 0]
click at [193, 376] on div "View Bill on Government Website" at bounding box center [695, 385] width 1345 height 18
click at [183, 378] on link "View Bill on Government Website" at bounding box center [108, 385] width 171 height 14
click at [194, 456] on span "Covered Products" at bounding box center [703, 463] width 1294 height 33
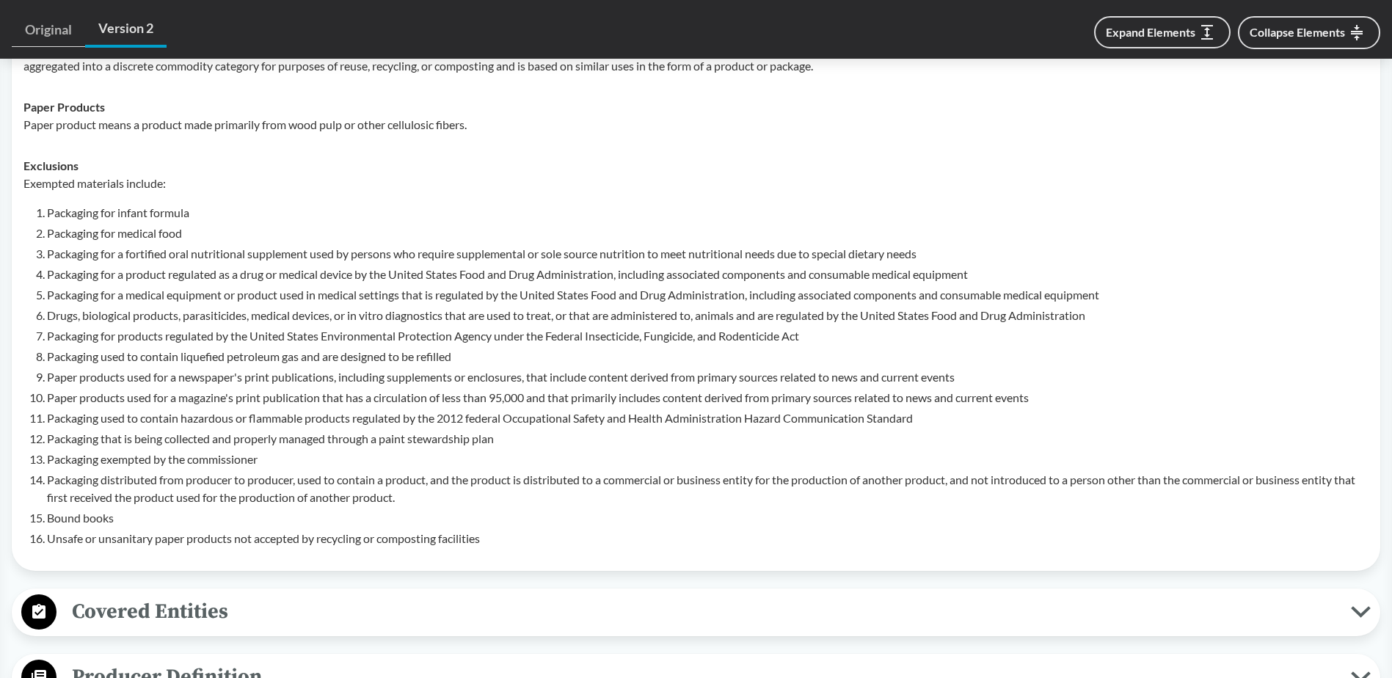
scroll to position [880, 0]
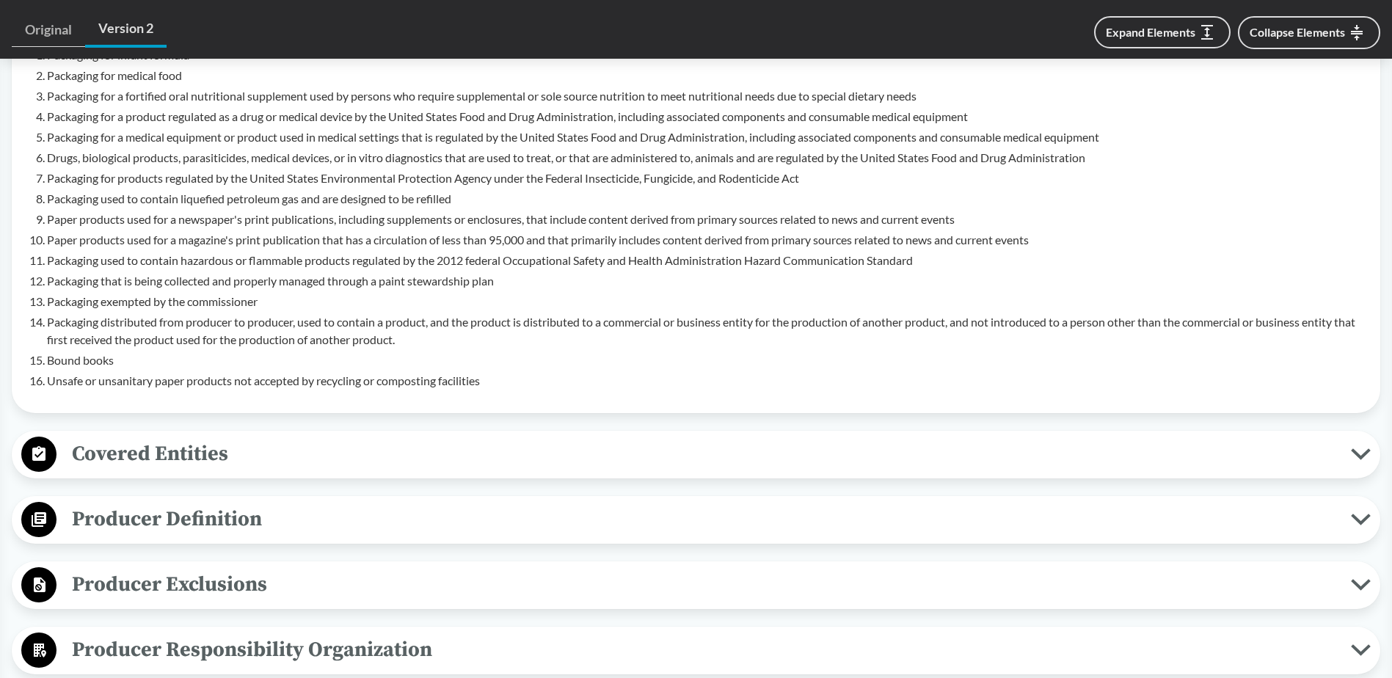
click at [194, 445] on span "Covered Entities" at bounding box center [703, 453] width 1294 height 33
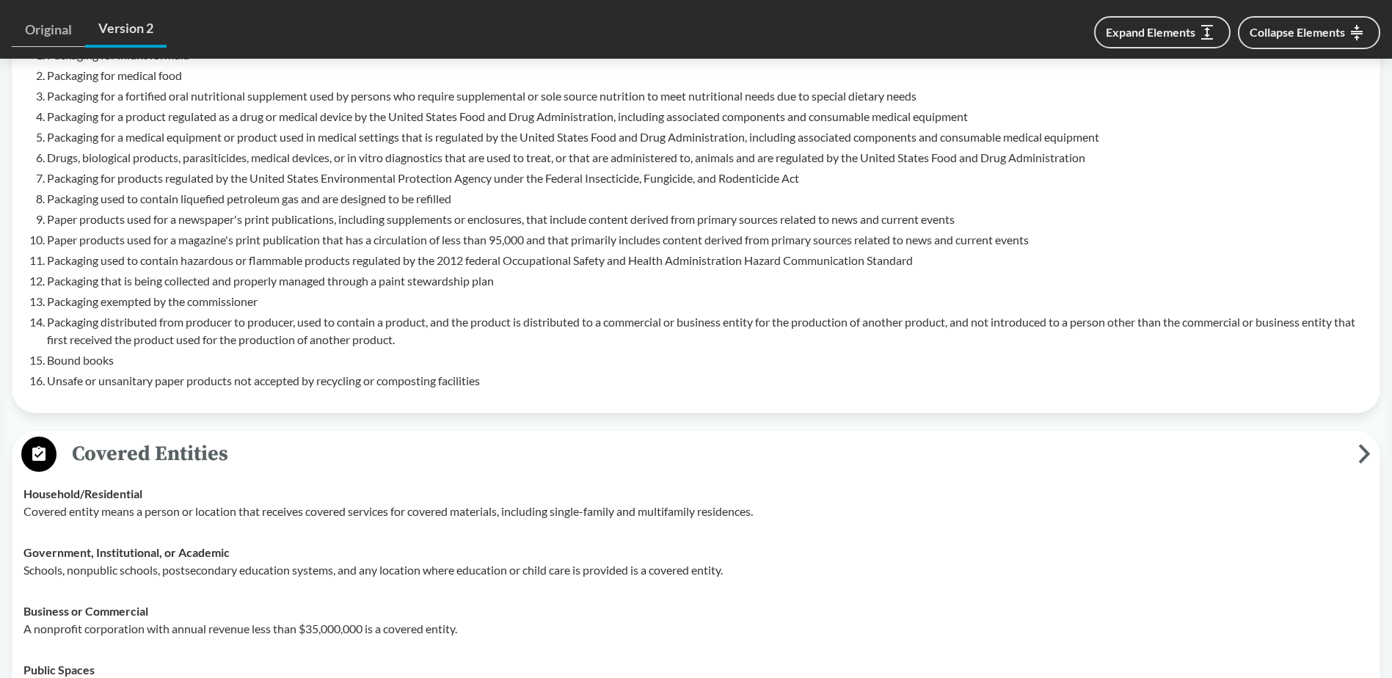
scroll to position [1320, 0]
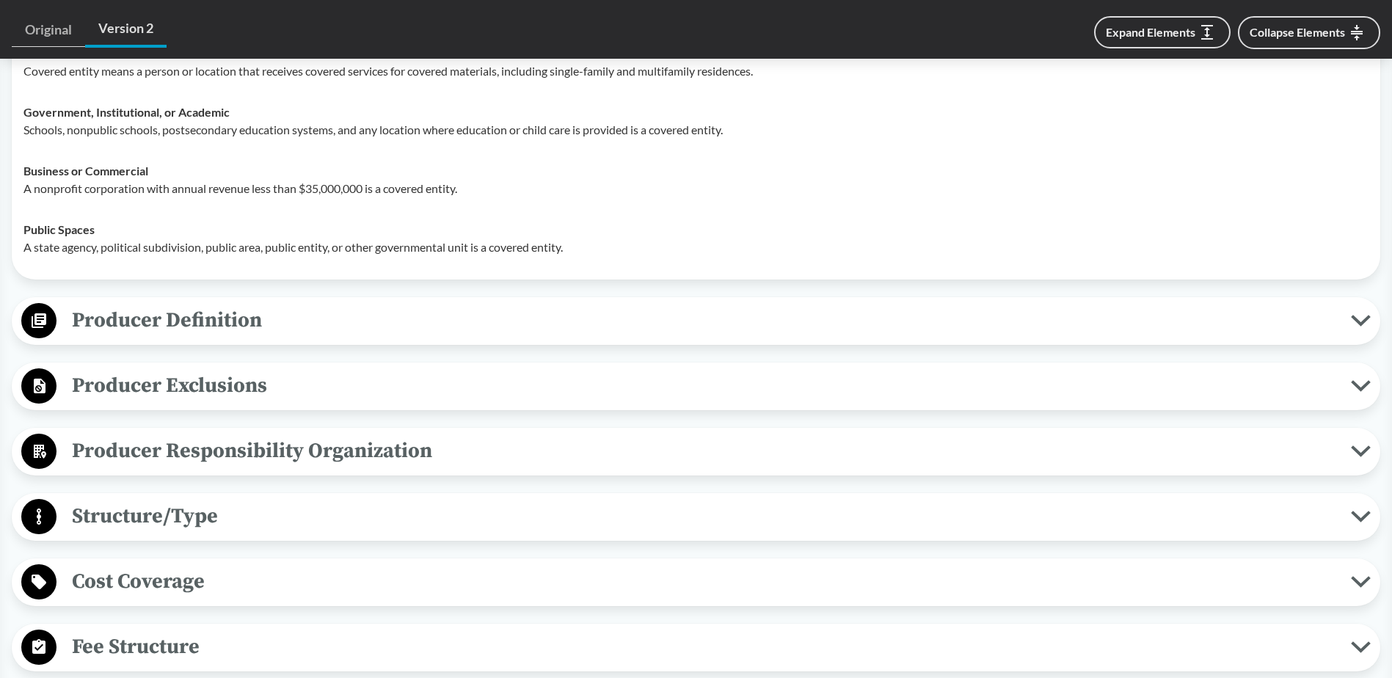
click at [169, 316] on button "Producer Definition" at bounding box center [696, 320] width 1358 height 37
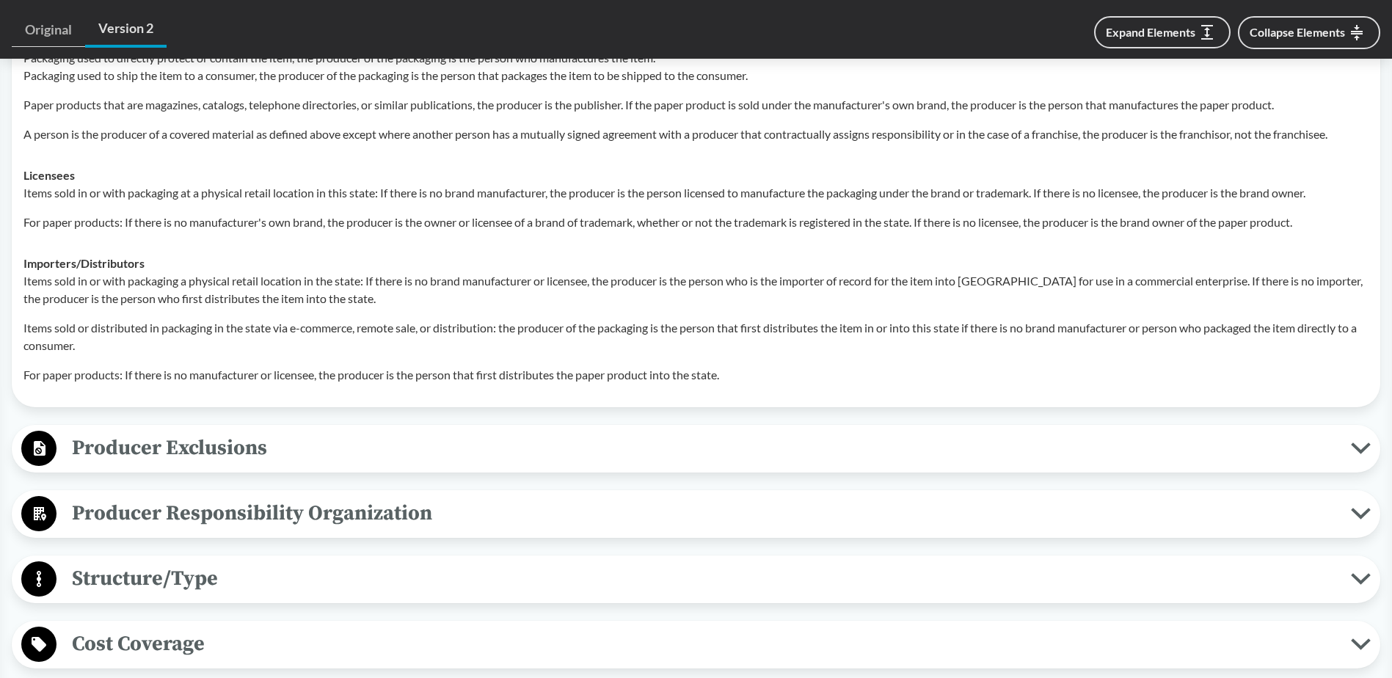
click at [169, 431] on span "Producer Exclusions" at bounding box center [703, 447] width 1294 height 33
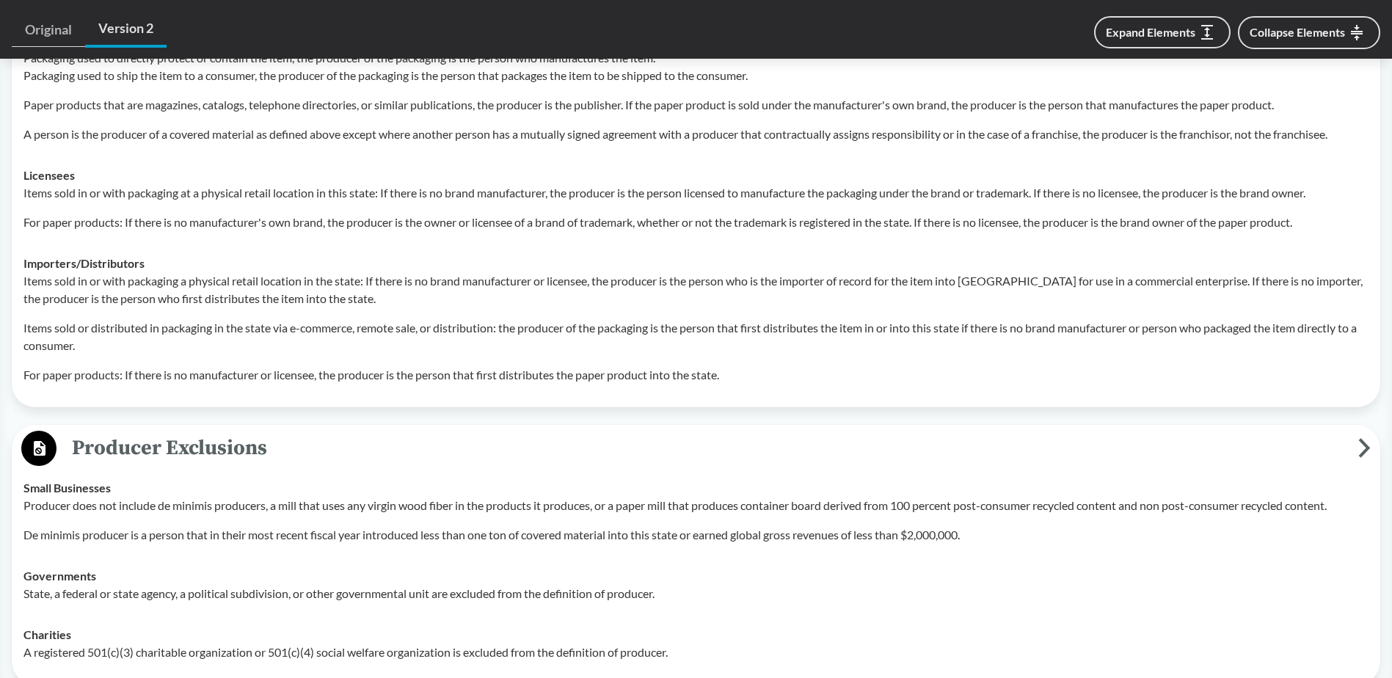
scroll to position [2201, 0]
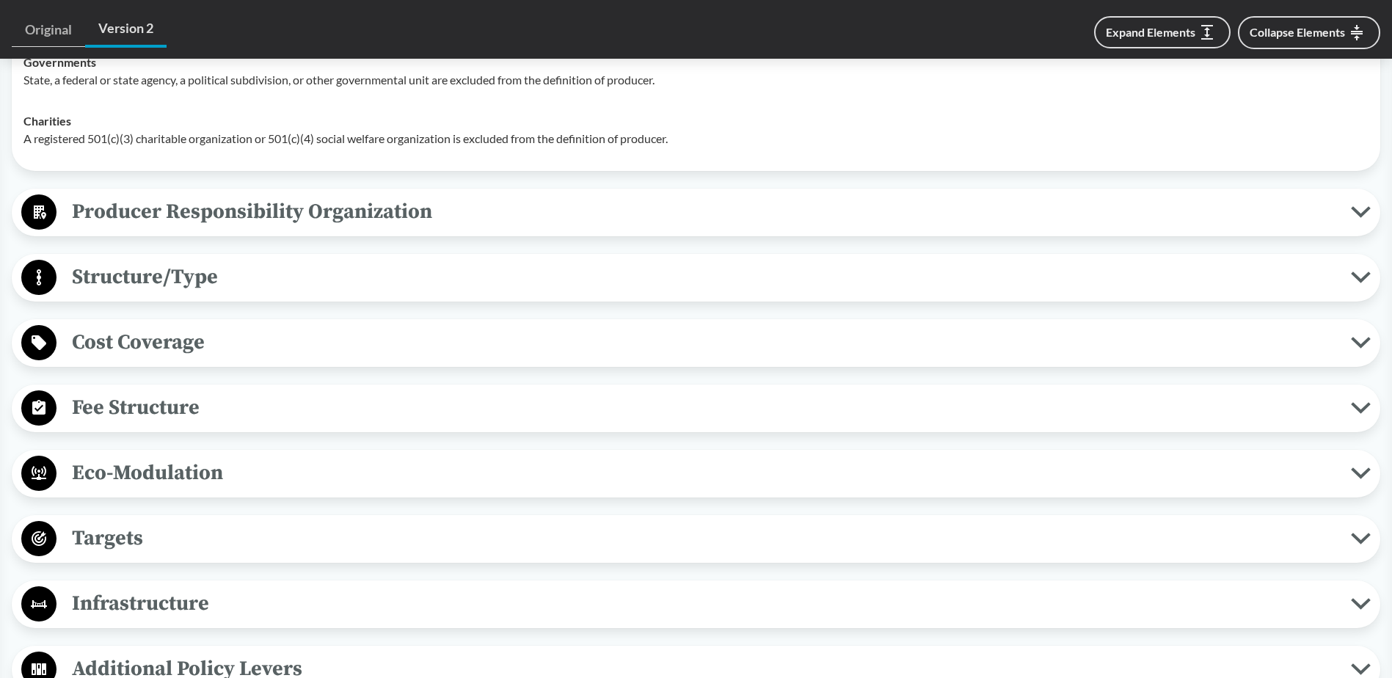
click at [148, 391] on span "Fee Structure" at bounding box center [703, 407] width 1294 height 33
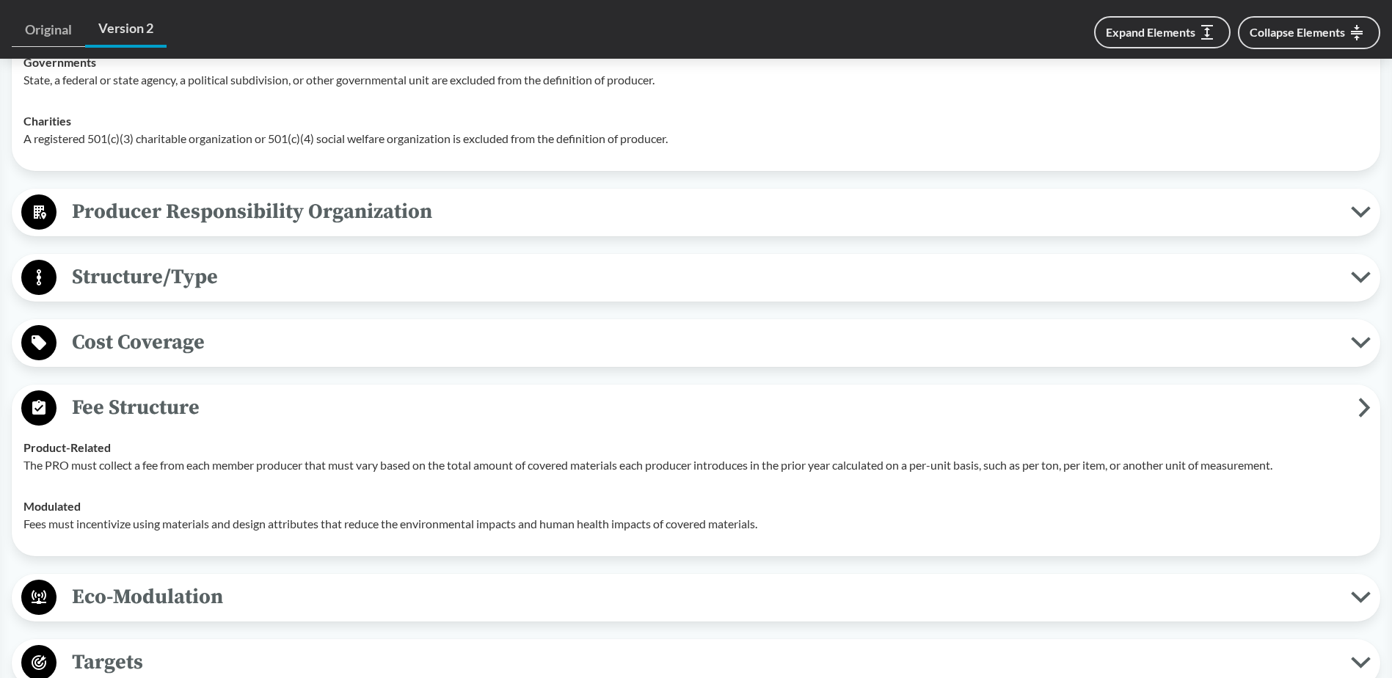
click at [168, 328] on span "Cost Coverage" at bounding box center [703, 342] width 1294 height 33
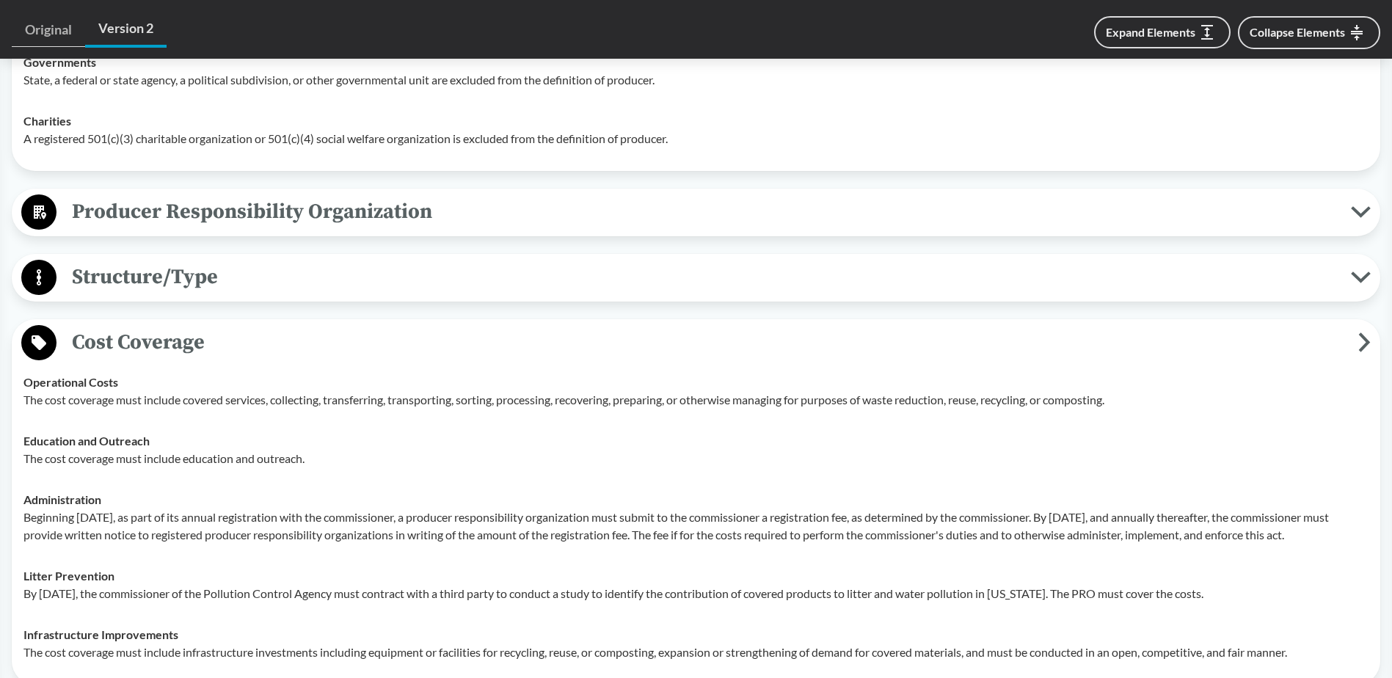
click at [185, 260] on span "Structure/Type" at bounding box center [703, 276] width 1294 height 33
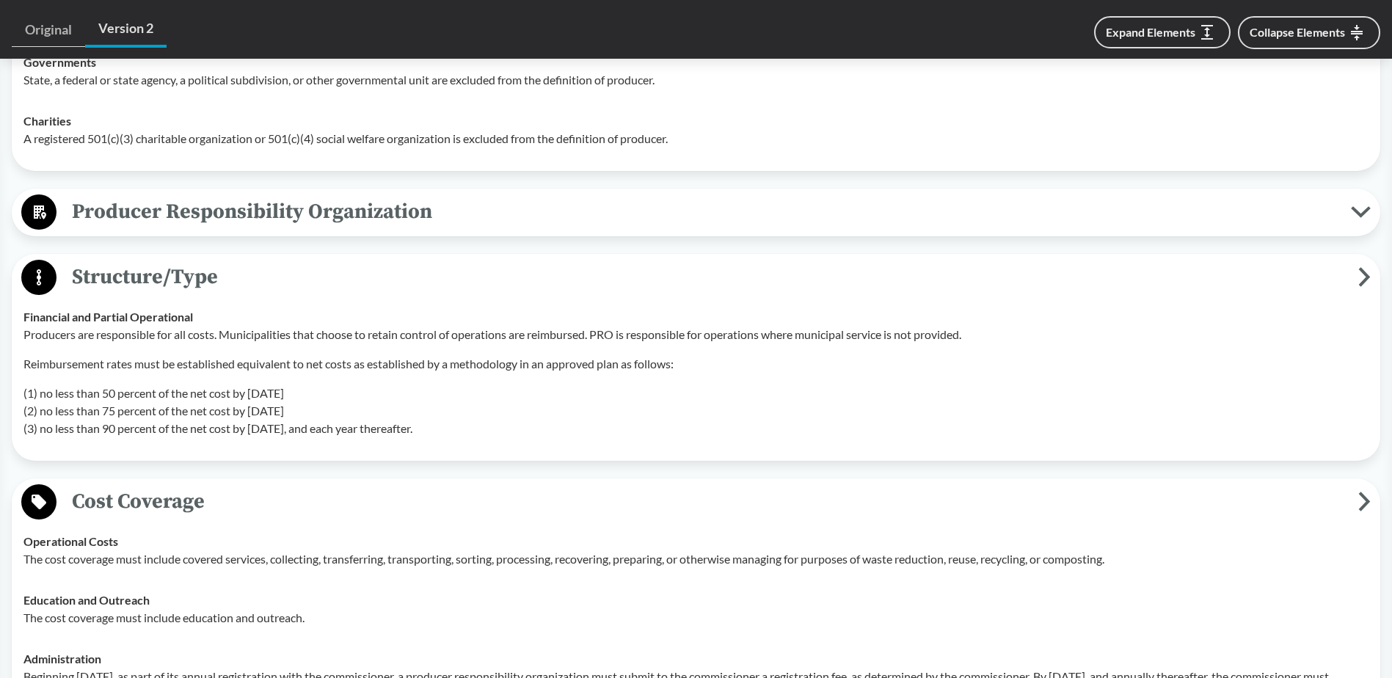
scroll to position [2714, 0]
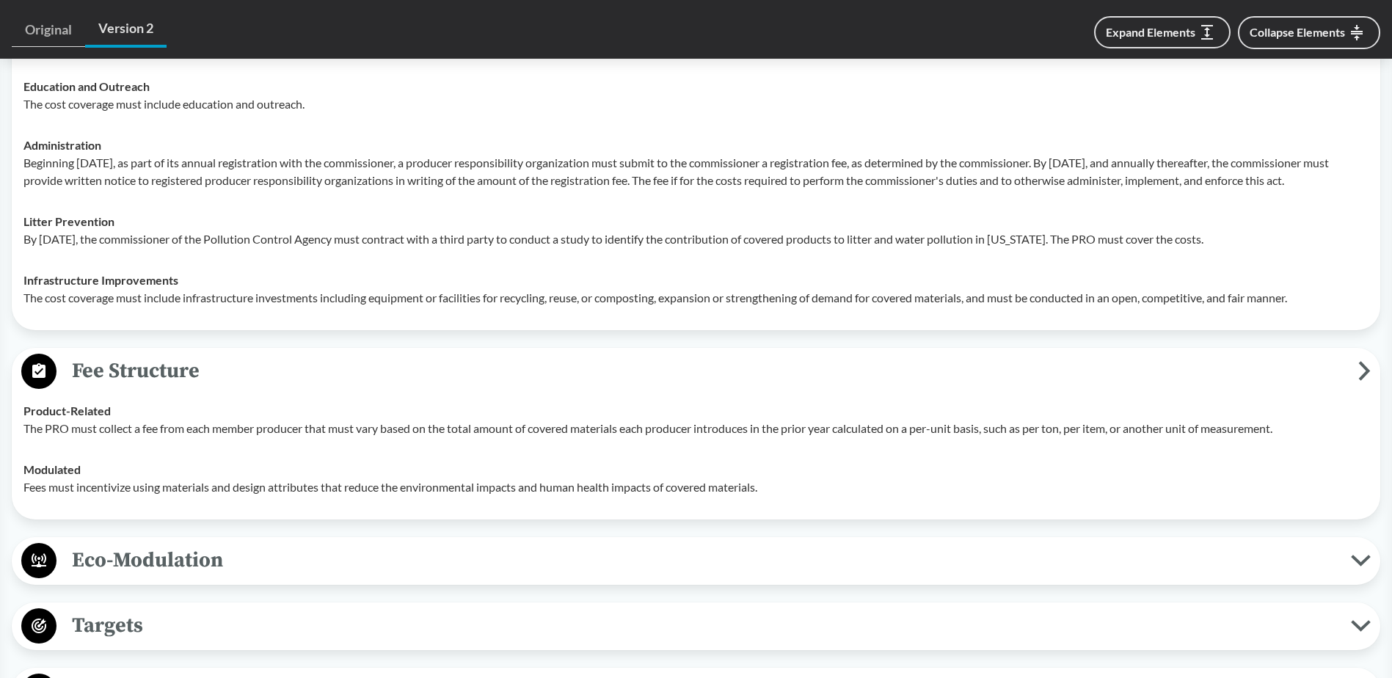
drag, startPoint x: 184, startPoint y: 508, endPoint x: 176, endPoint y: 516, distance: 10.9
click at [182, 508] on div "Fee Structure Product-Related The PRO must collect a fee from each member produ…" at bounding box center [696, 434] width 1368 height 172
click at [176, 560] on span "Eco-Modulation" at bounding box center [703, 560] width 1294 height 33
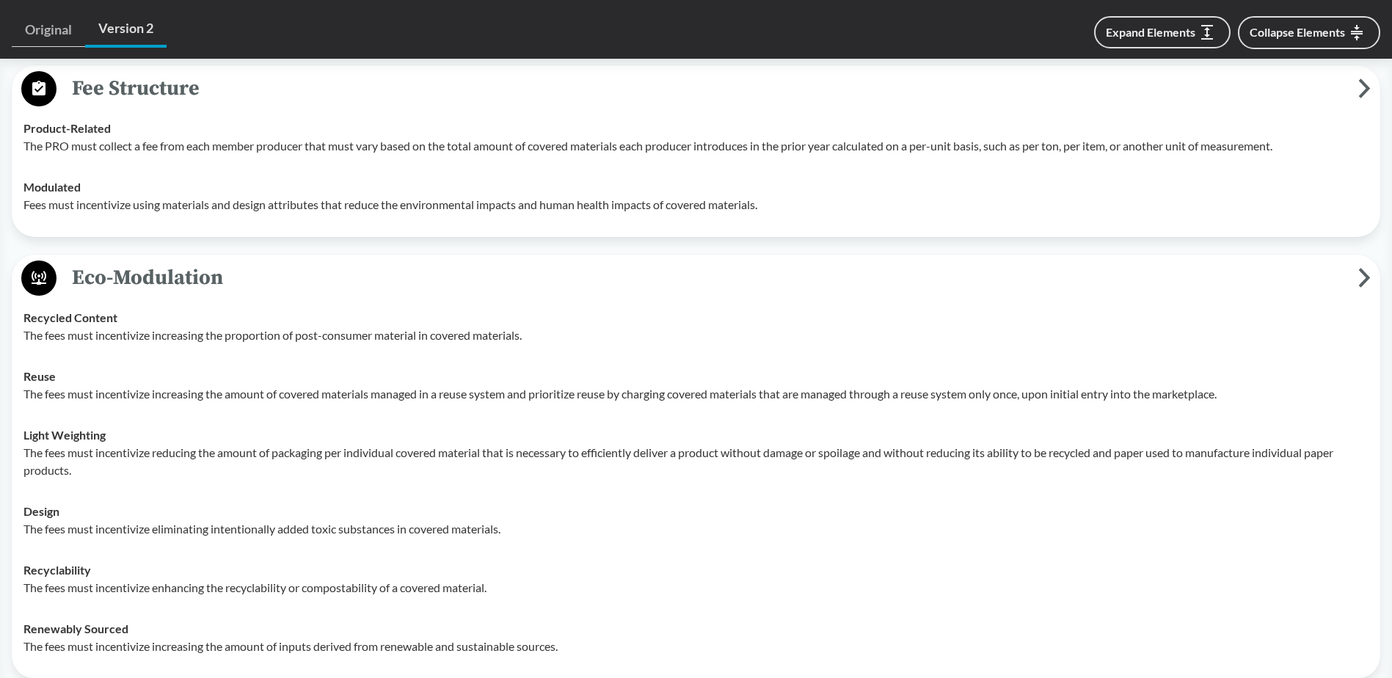
scroll to position [3301, 0]
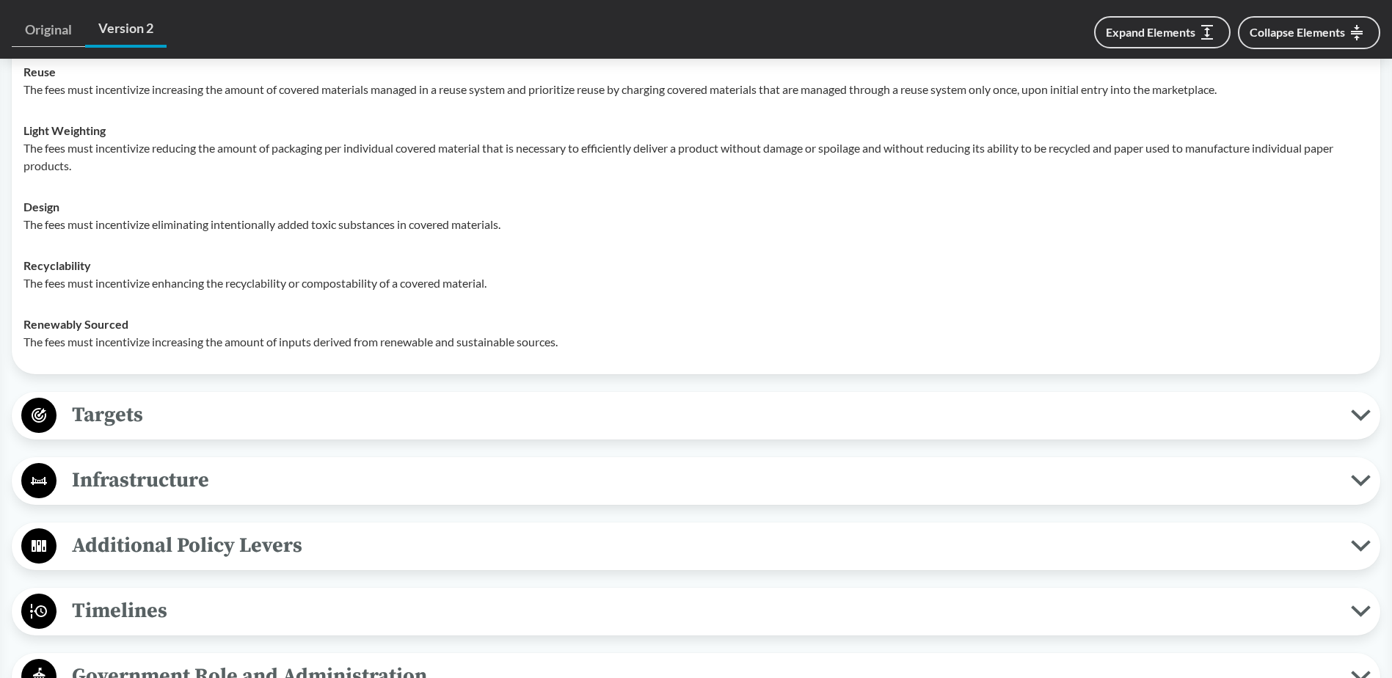
click at [171, 417] on span "Targets" at bounding box center [703, 414] width 1294 height 33
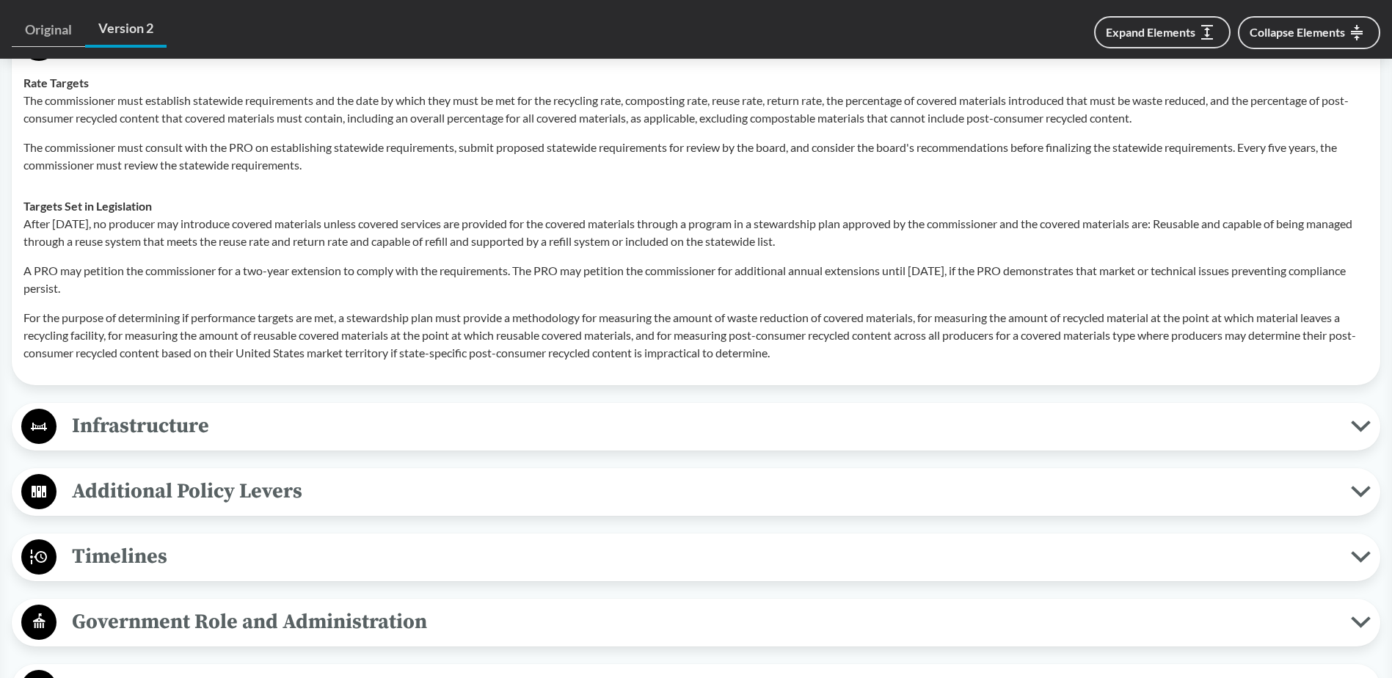
scroll to position [3741, 0]
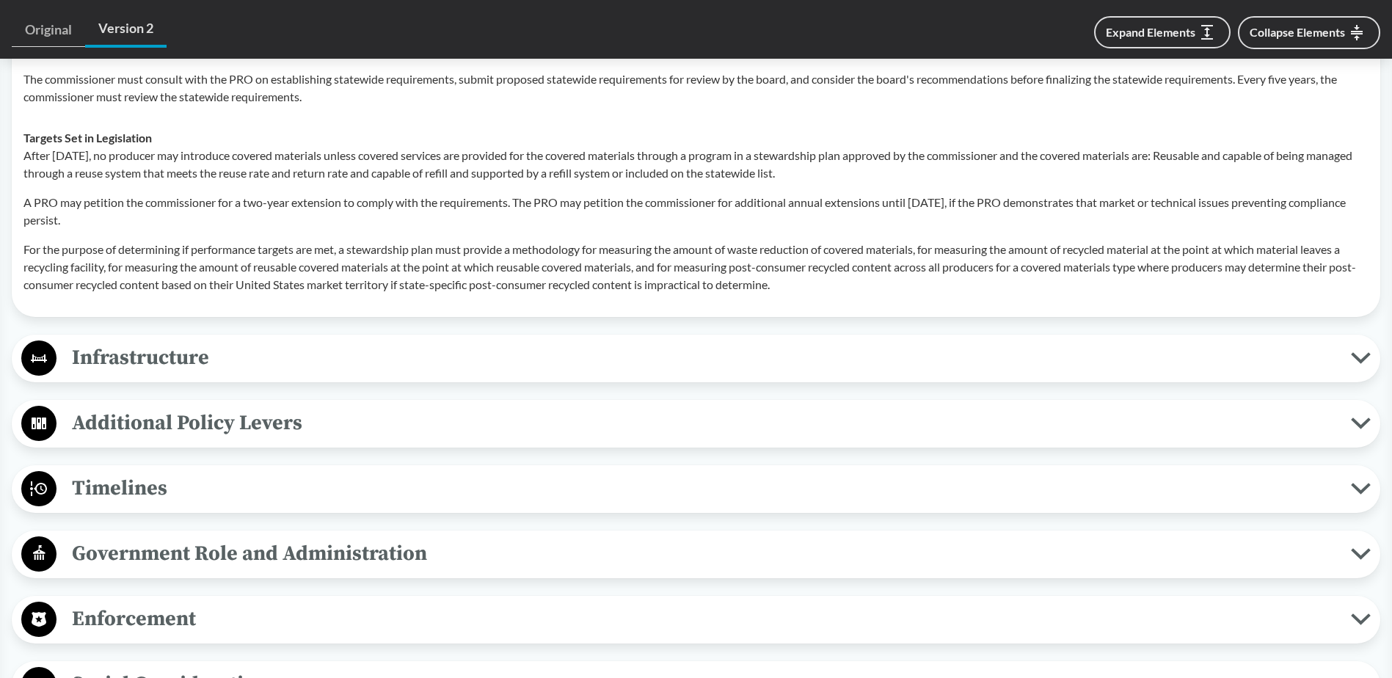
click at [153, 349] on span "Infrastructure" at bounding box center [703, 357] width 1294 height 33
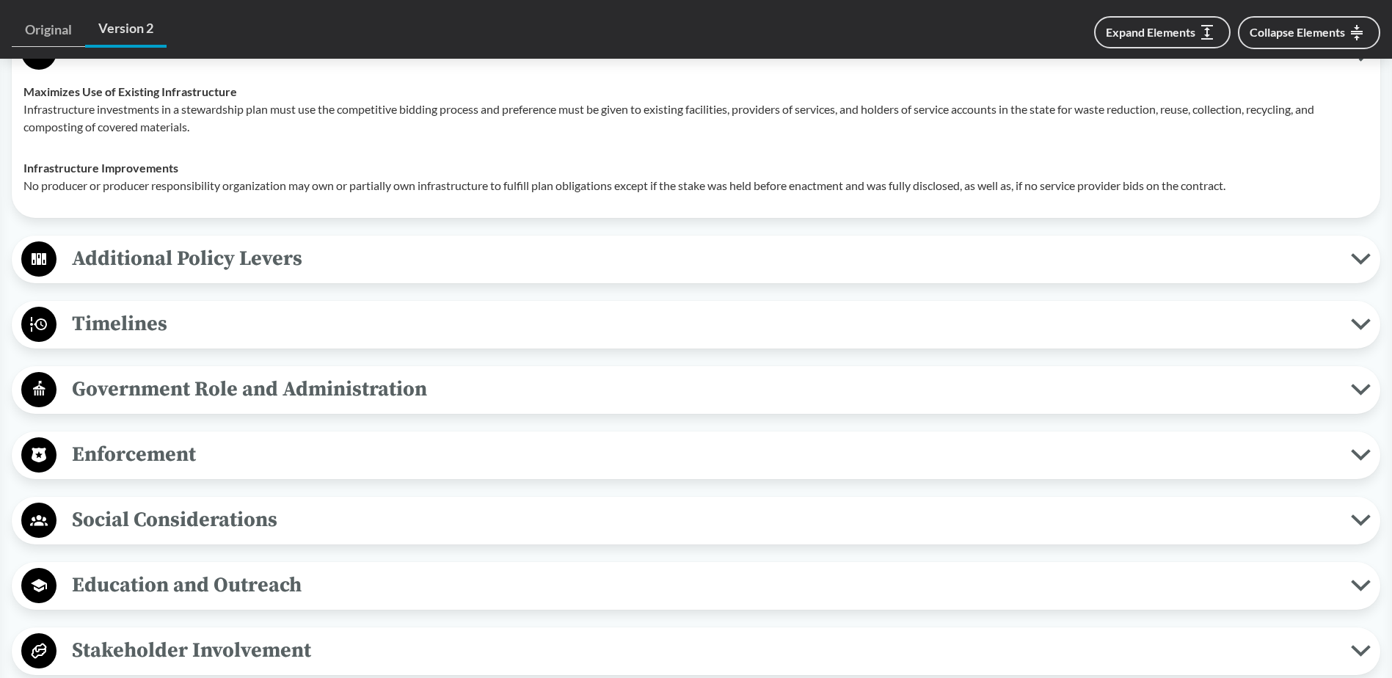
scroll to position [4108, 0]
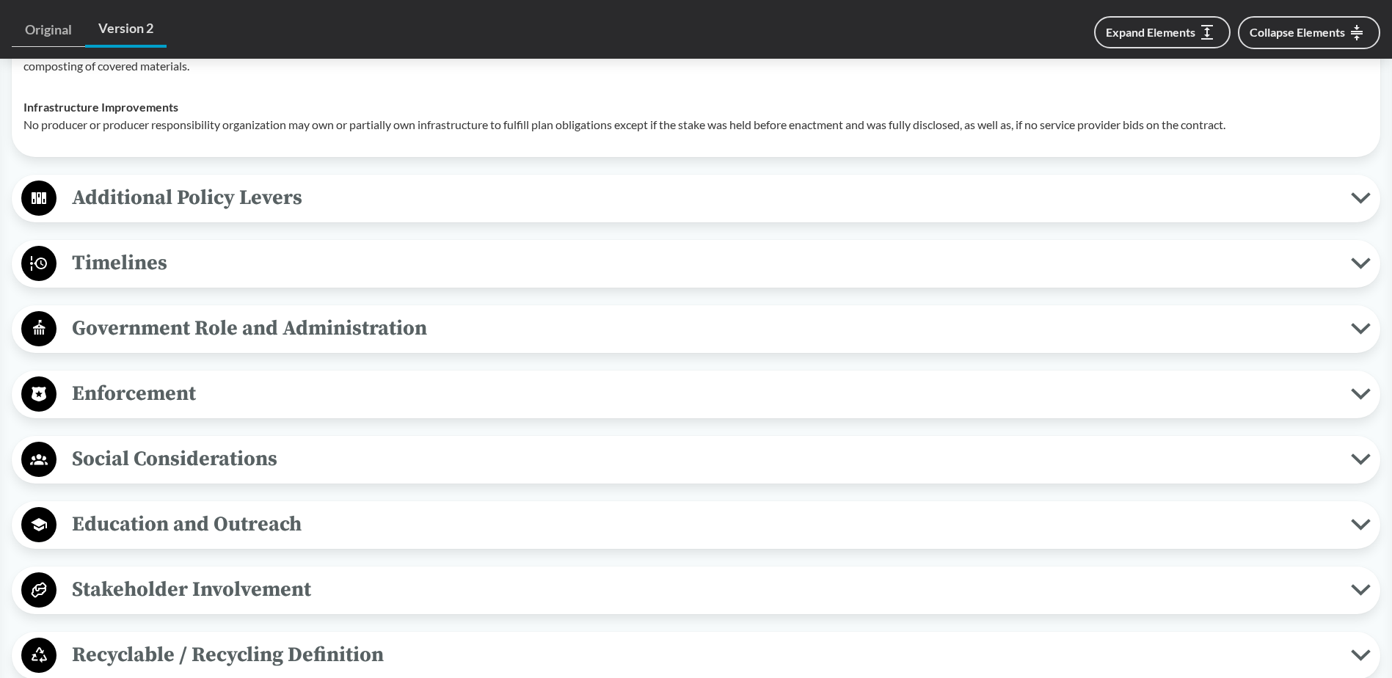
click at [164, 266] on span "Timelines" at bounding box center [703, 262] width 1294 height 33
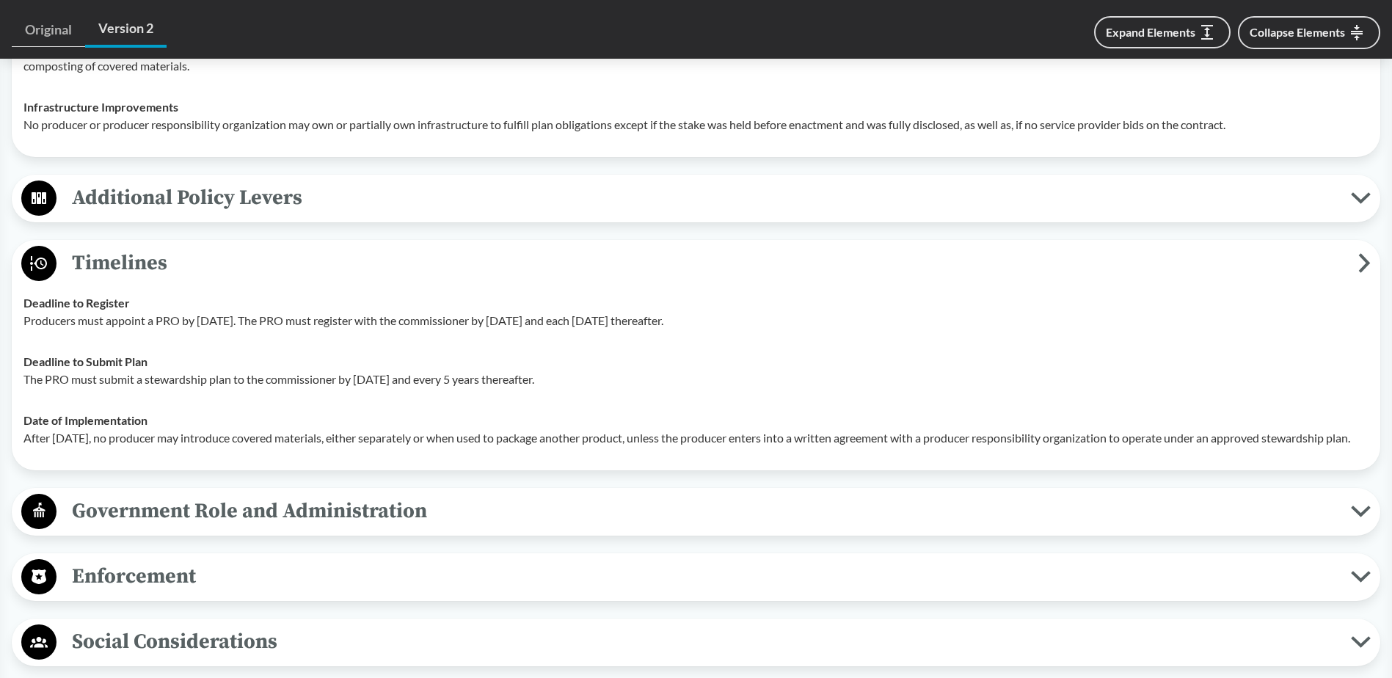
scroll to position [4401, 0]
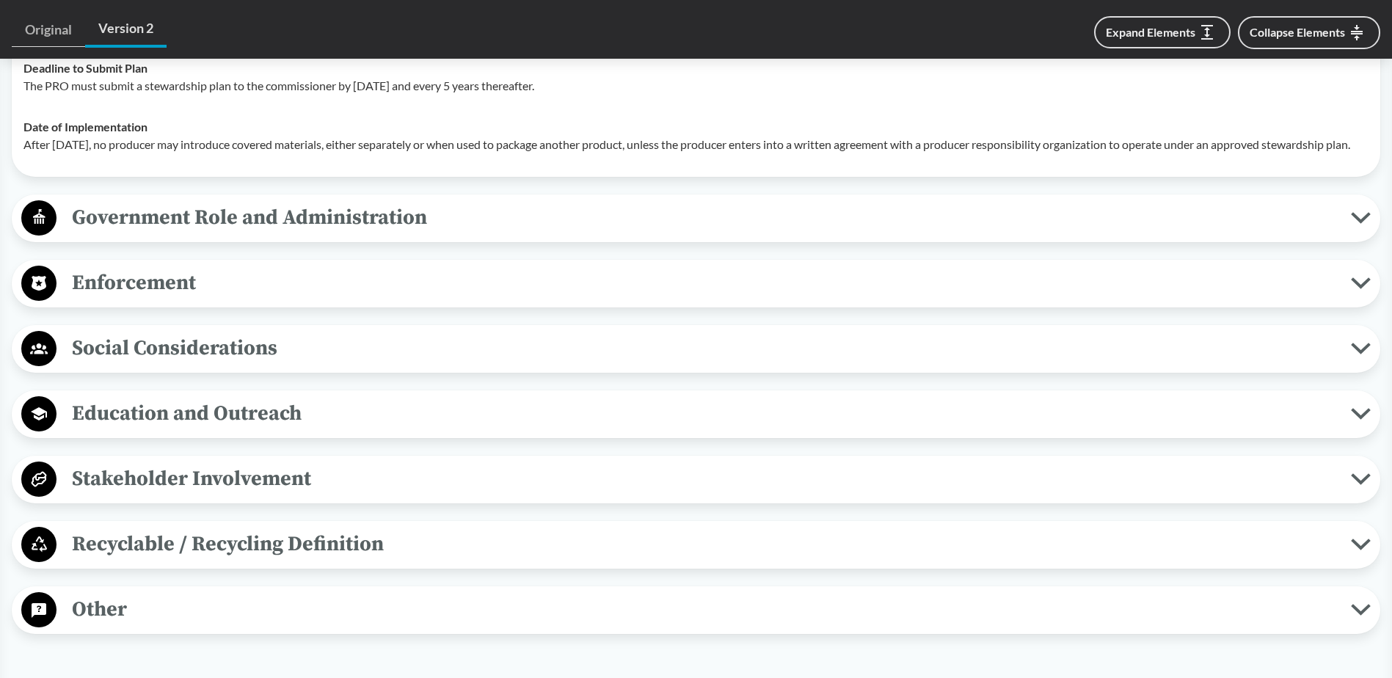
click at [134, 292] on span "Enforcement" at bounding box center [703, 282] width 1294 height 33
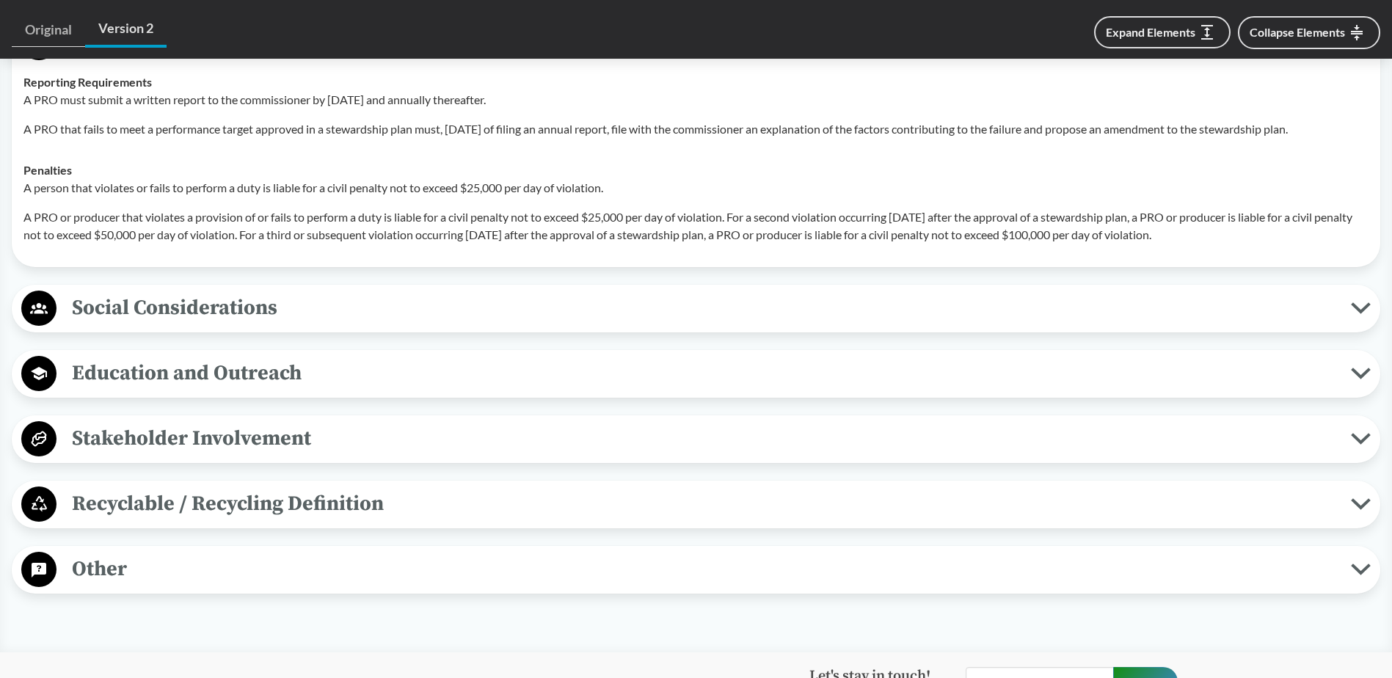
scroll to position [4055, 0]
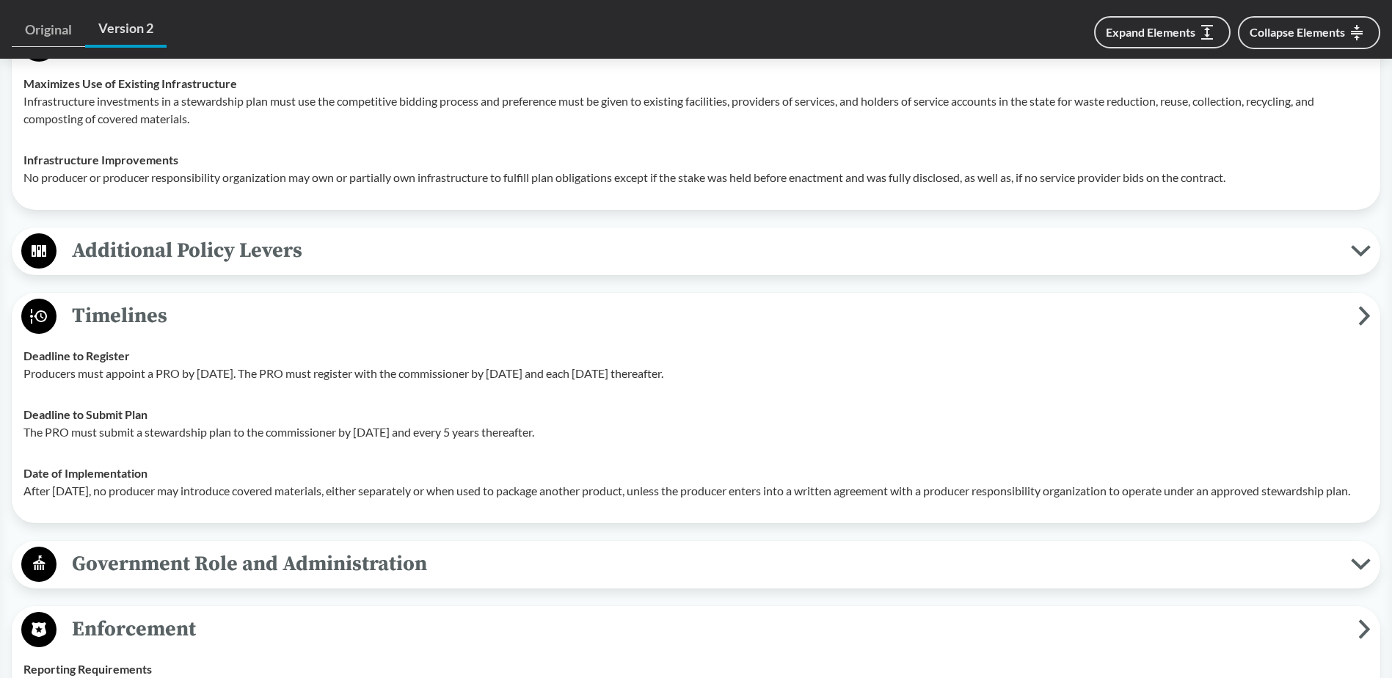
drag, startPoint x: 165, startPoint y: 499, endPoint x: 136, endPoint y: 497, distance: 28.7
click at [149, 496] on p "After January 1, 2029, no producer may introduce covered materials, either sepa…" at bounding box center [695, 491] width 1345 height 18
drag, startPoint x: 177, startPoint y: 505, endPoint x: 84, endPoint y: 312, distance: 214.2
click at [84, 312] on div "Timelines Deadline to Register Producers must appoint a PRO by January 1, 2025.…" at bounding box center [696, 408] width 1368 height 230
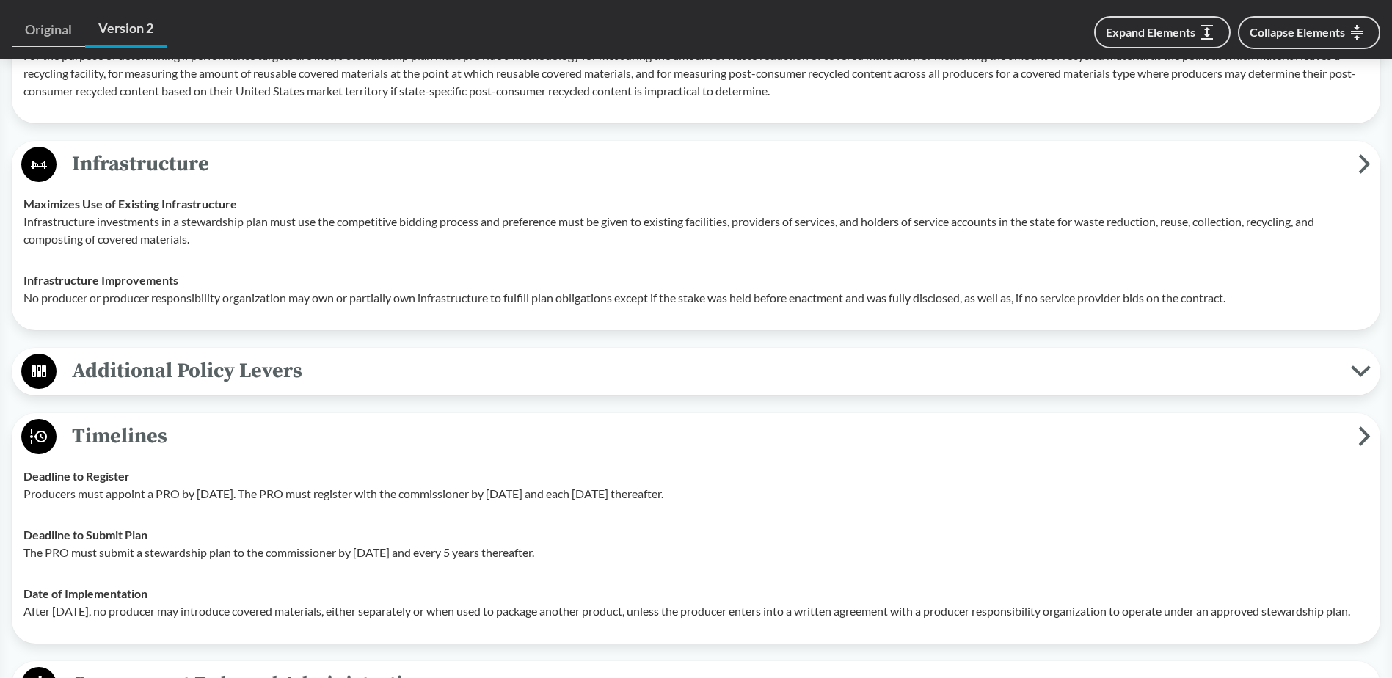
scroll to position [3918, 0]
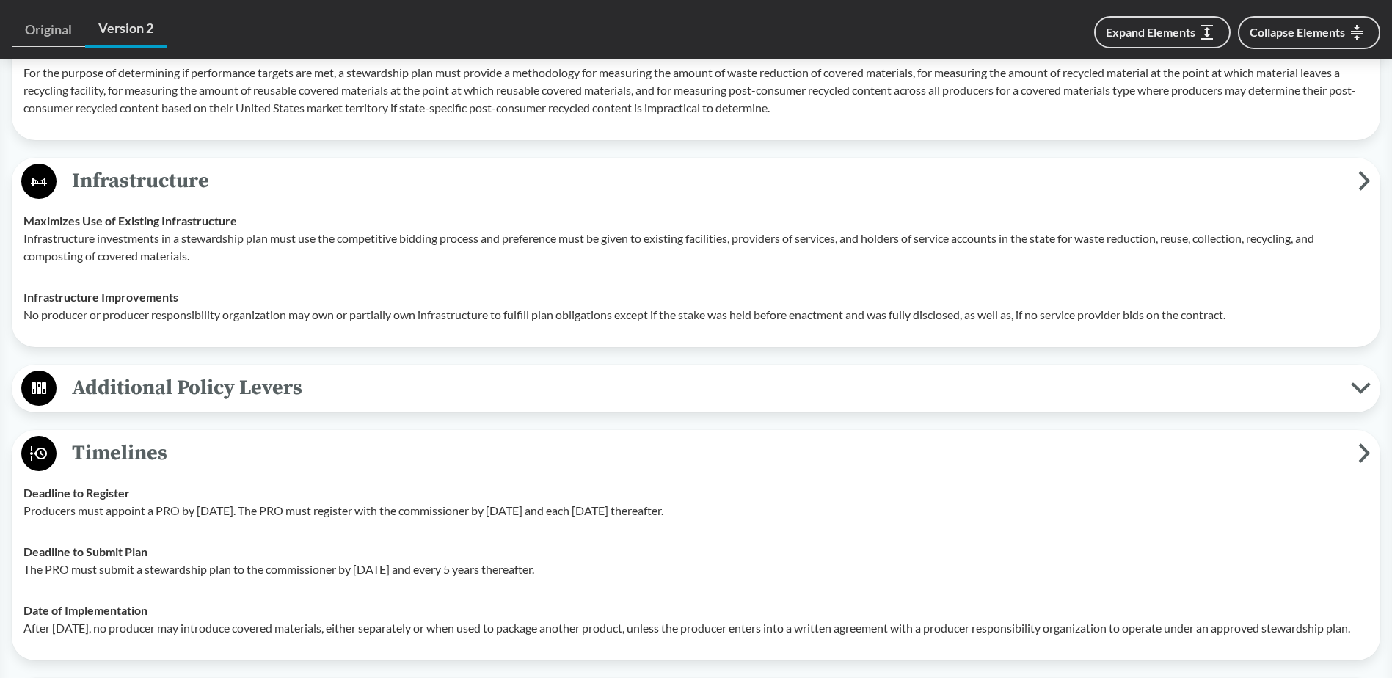
drag, startPoint x: 1277, startPoint y: 545, endPoint x: 73, endPoint y: 434, distance: 1209.6
copy div "Timelines Deadline to Register Producers must appoint a PRO by January 1, 2025.…"
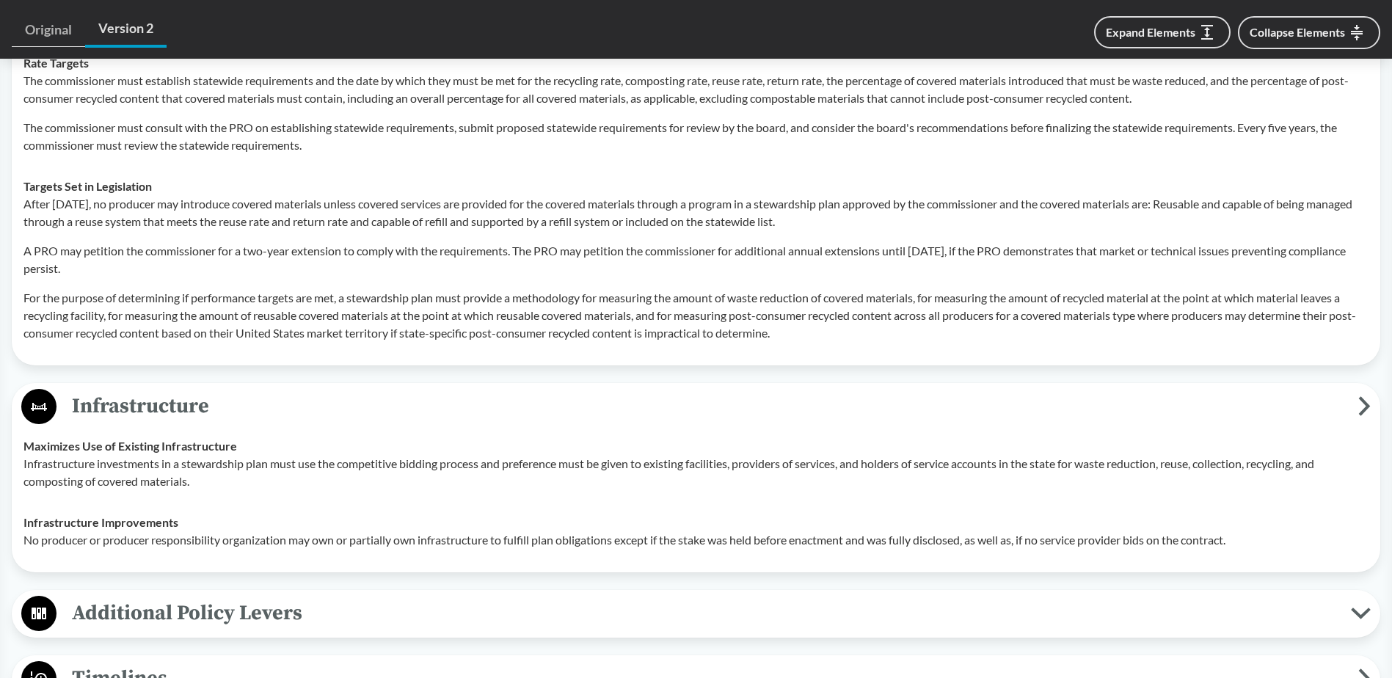
scroll to position [3405, 0]
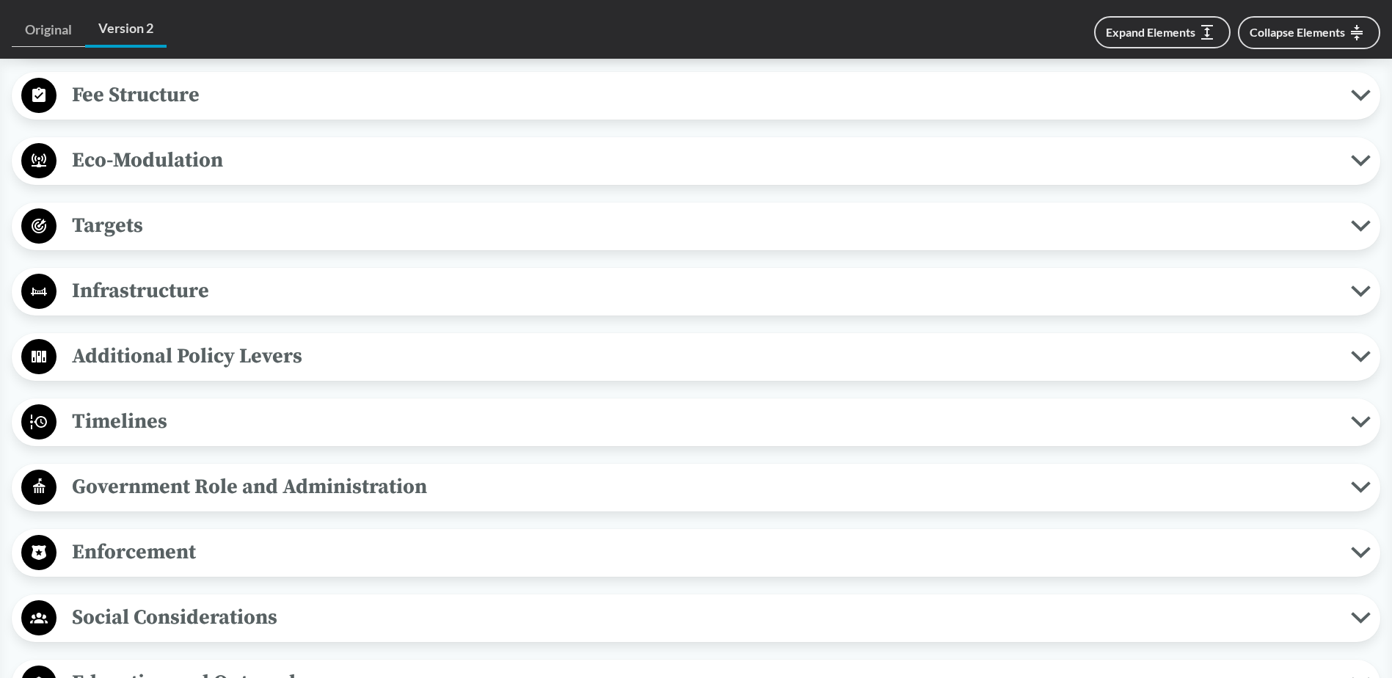
scroll to position [1052, 0]
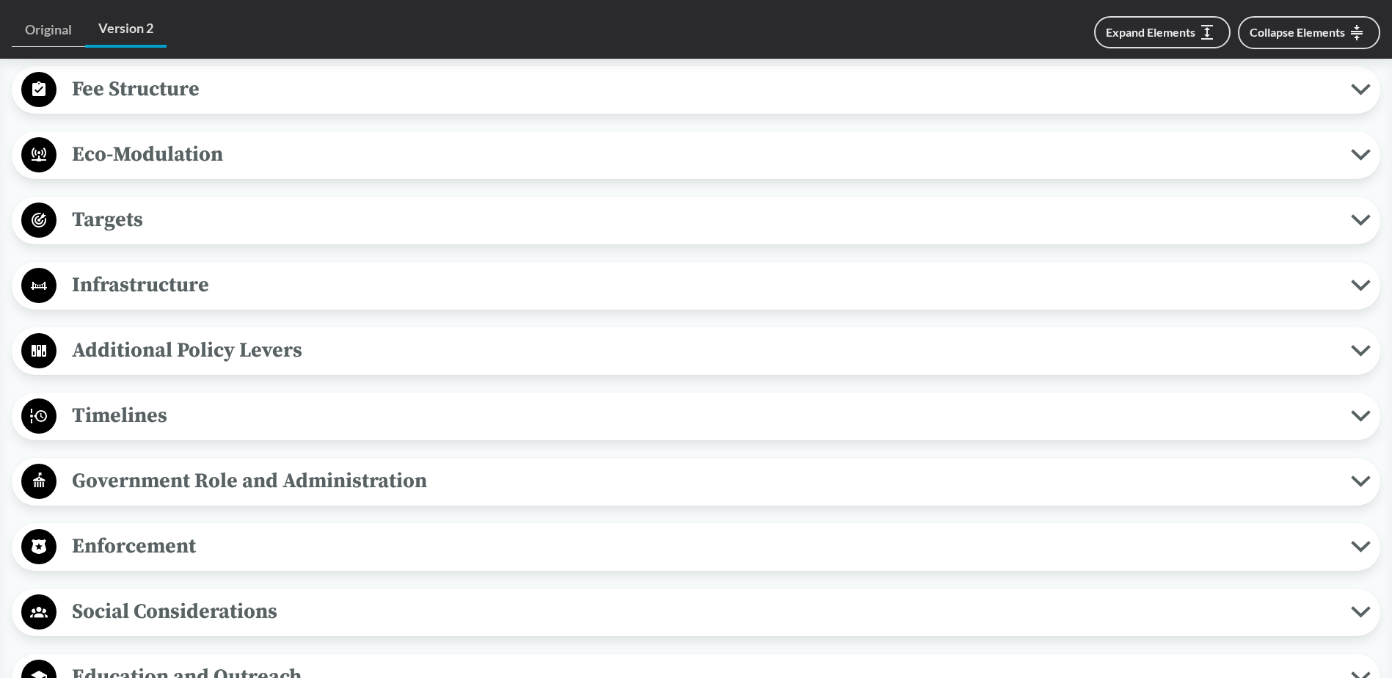
click at [141, 399] on span "Timelines" at bounding box center [703, 415] width 1294 height 33
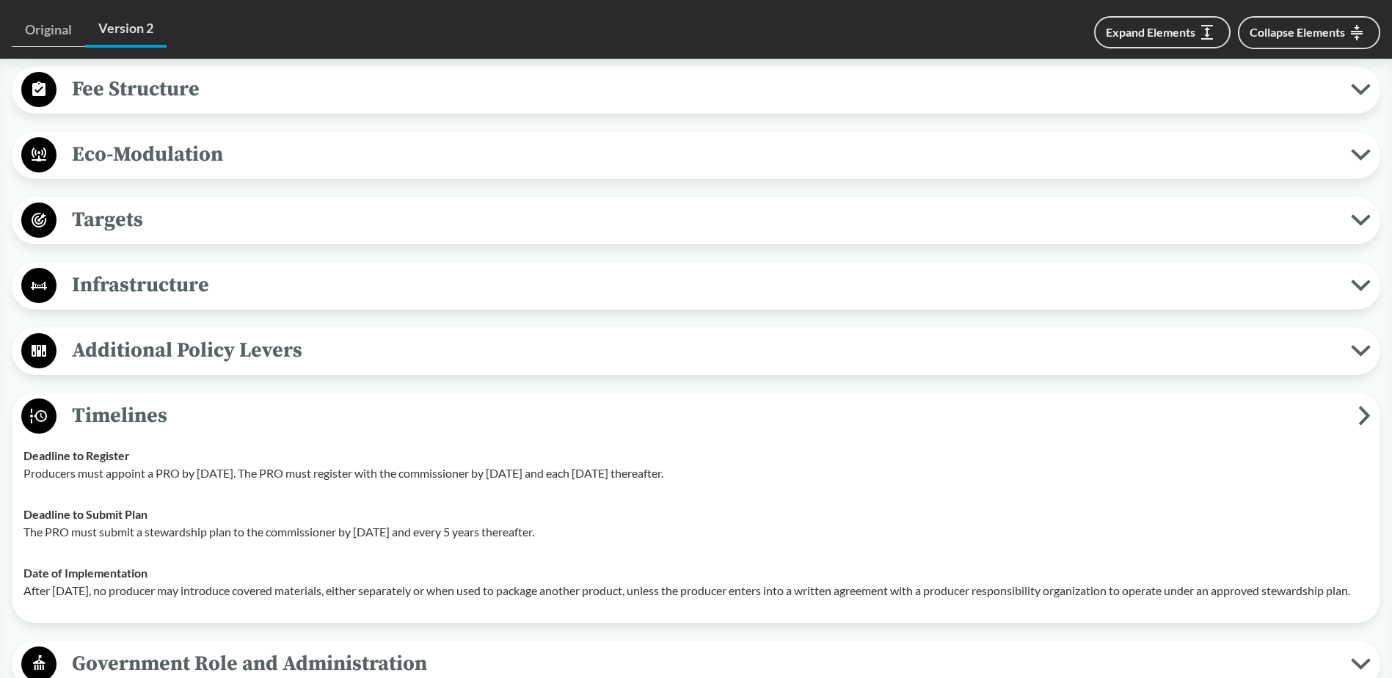
click at [141, 399] on span "Timelines" at bounding box center [706, 415] width 1301 height 33
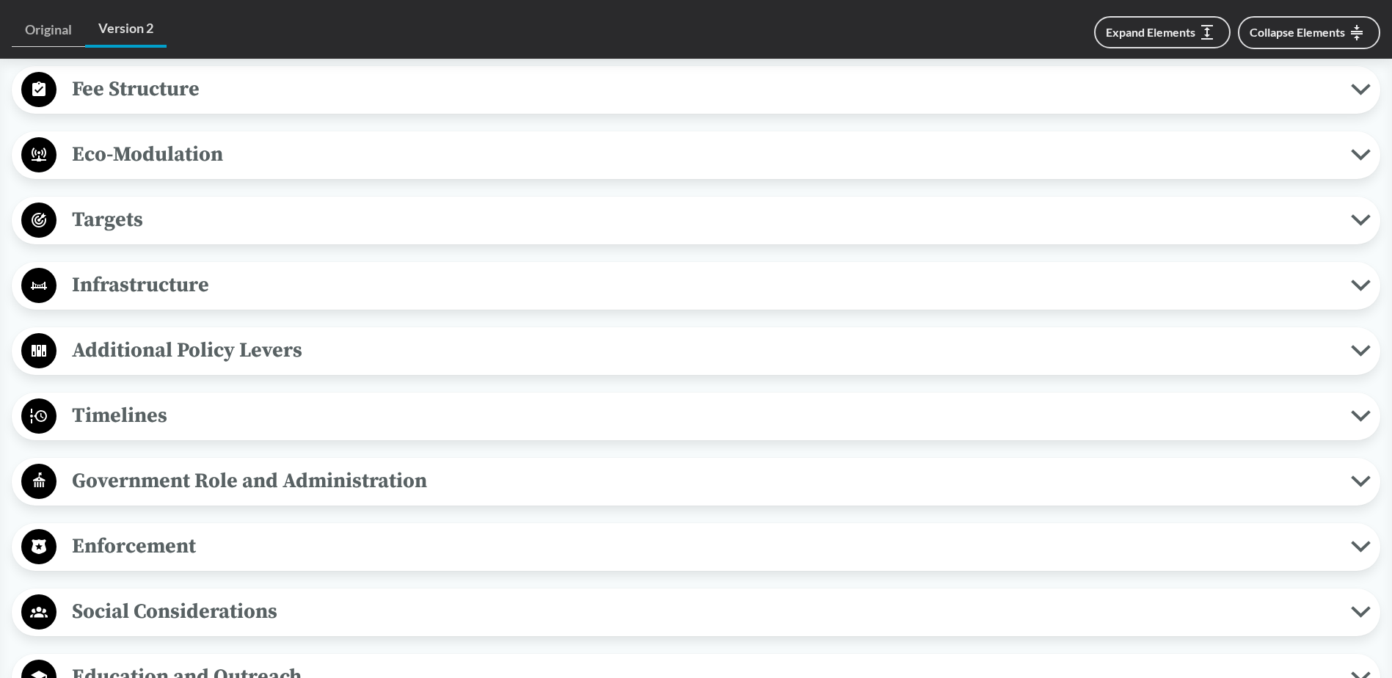
click at [141, 399] on span "Timelines" at bounding box center [703, 415] width 1294 height 33
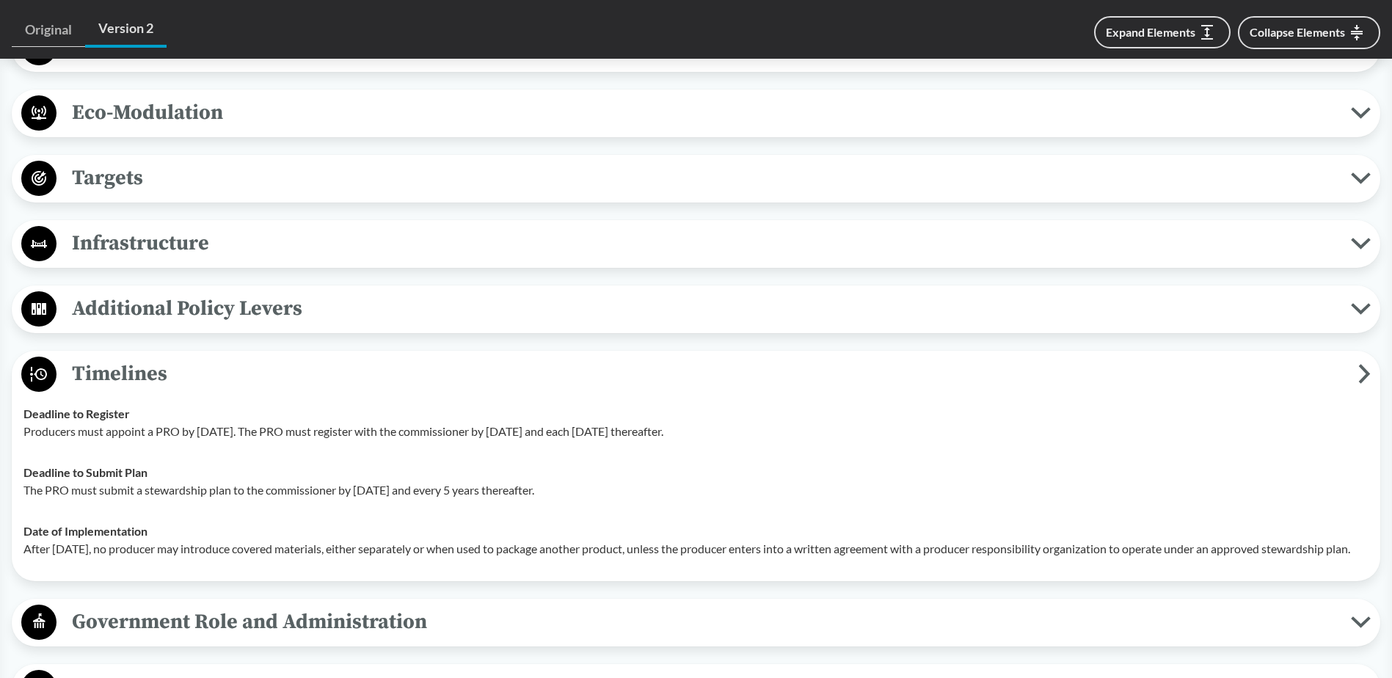
scroll to position [1268, 0]
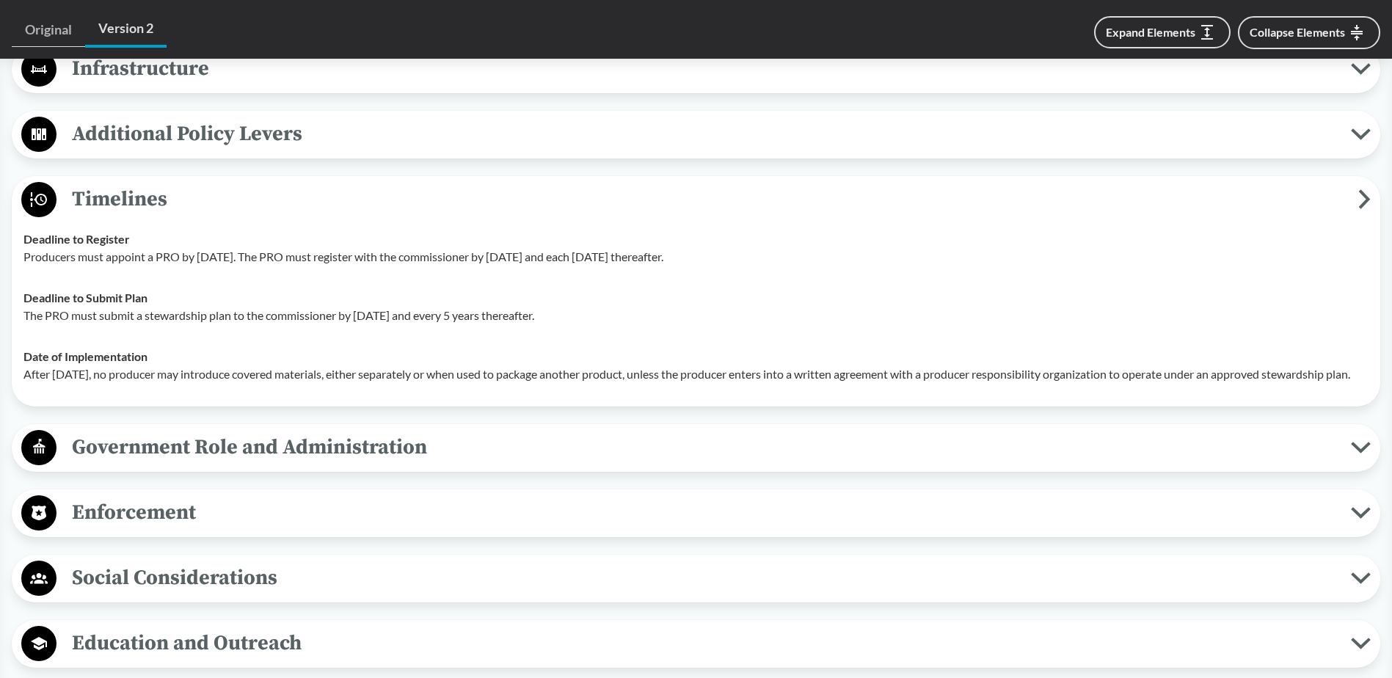
click at [115, 497] on span "Enforcement" at bounding box center [703, 512] width 1294 height 33
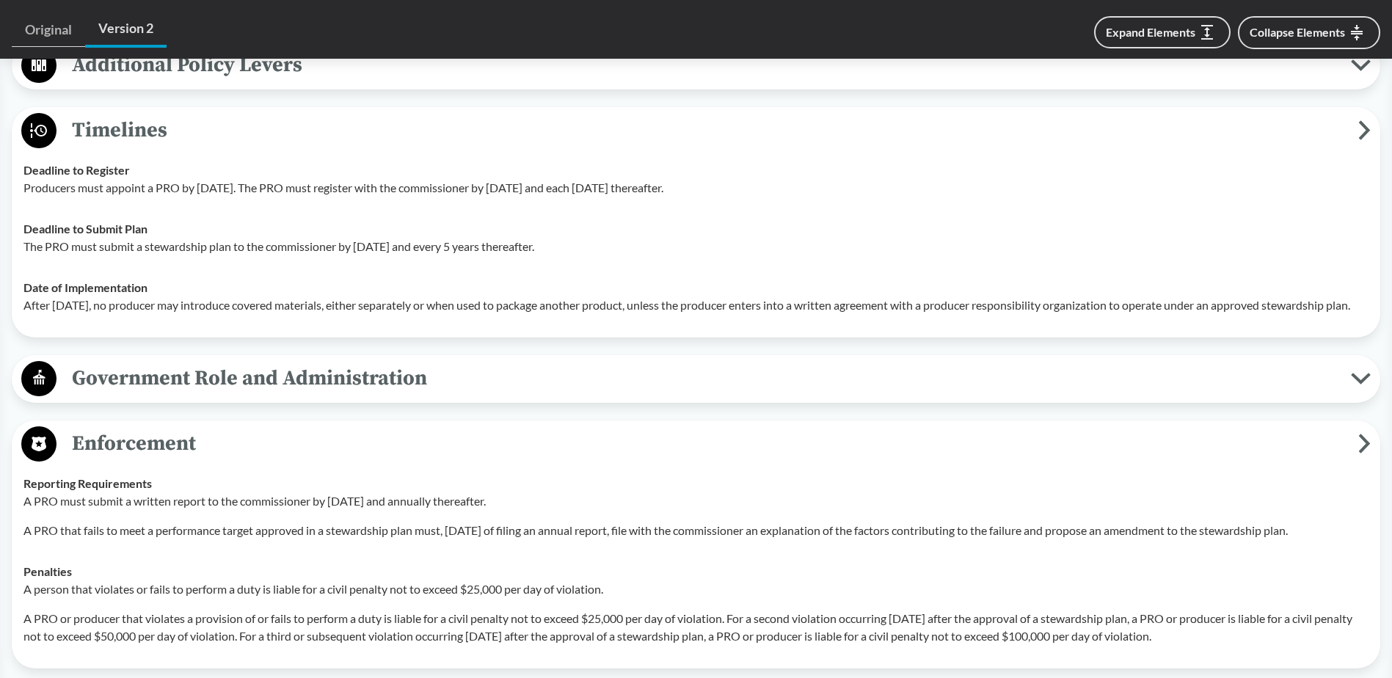
scroll to position [1415, 0]
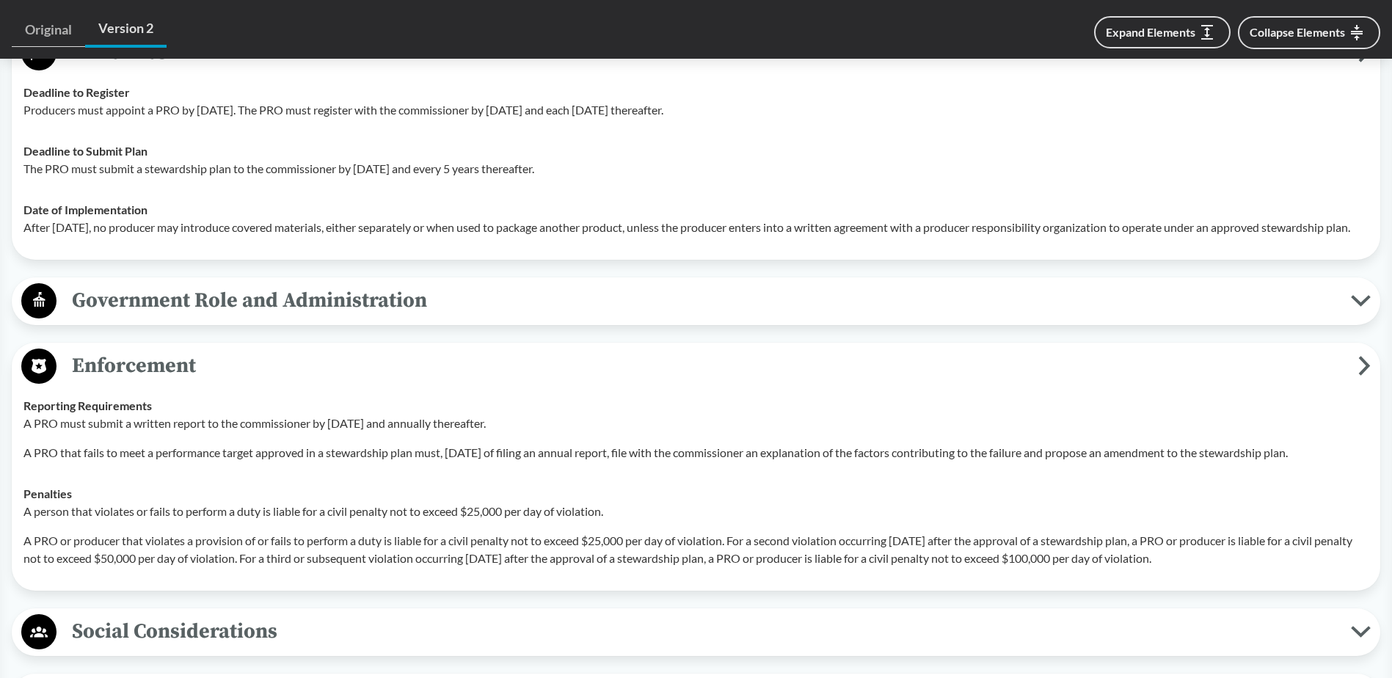
drag, startPoint x: 1296, startPoint y: 556, endPoint x: 22, endPoint y: 410, distance: 1282.5
click at [22, 410] on tbody "Reporting Requirements A PRO must submit a written report to the commissioner b…" at bounding box center [696, 482] width 1358 height 194
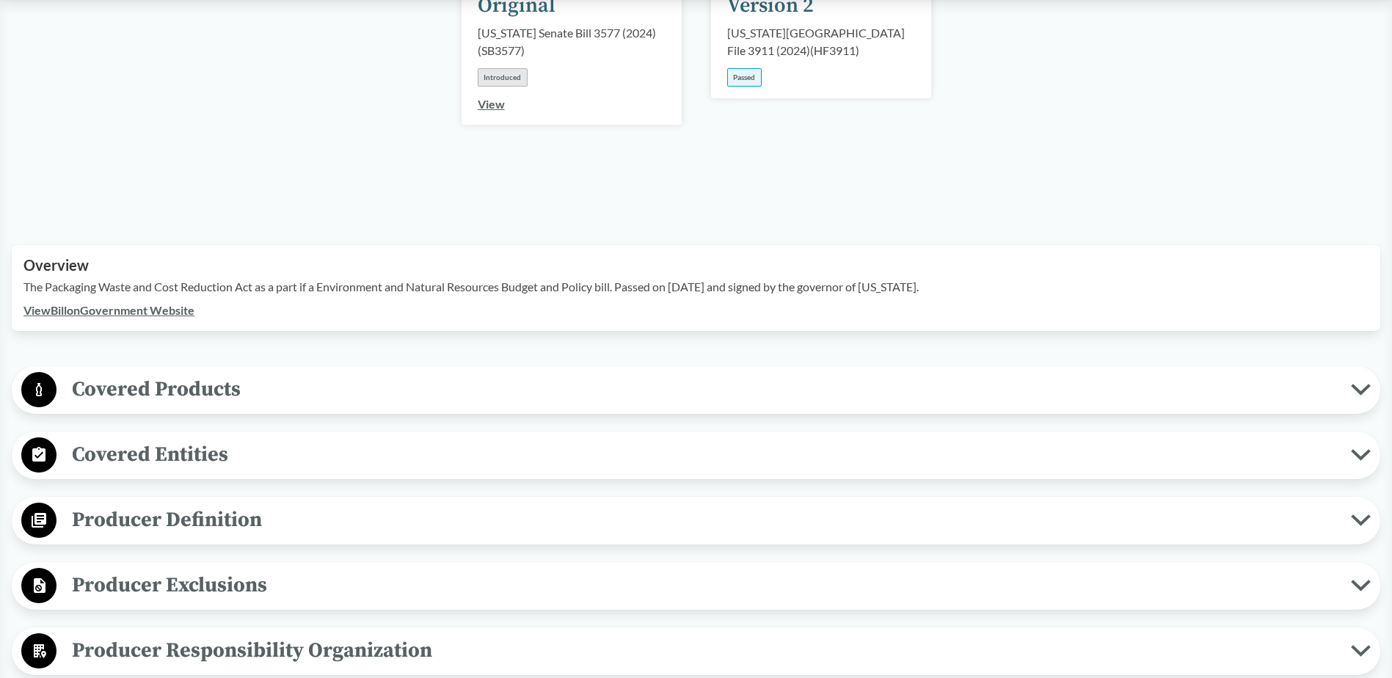
scroll to position [367, 0]
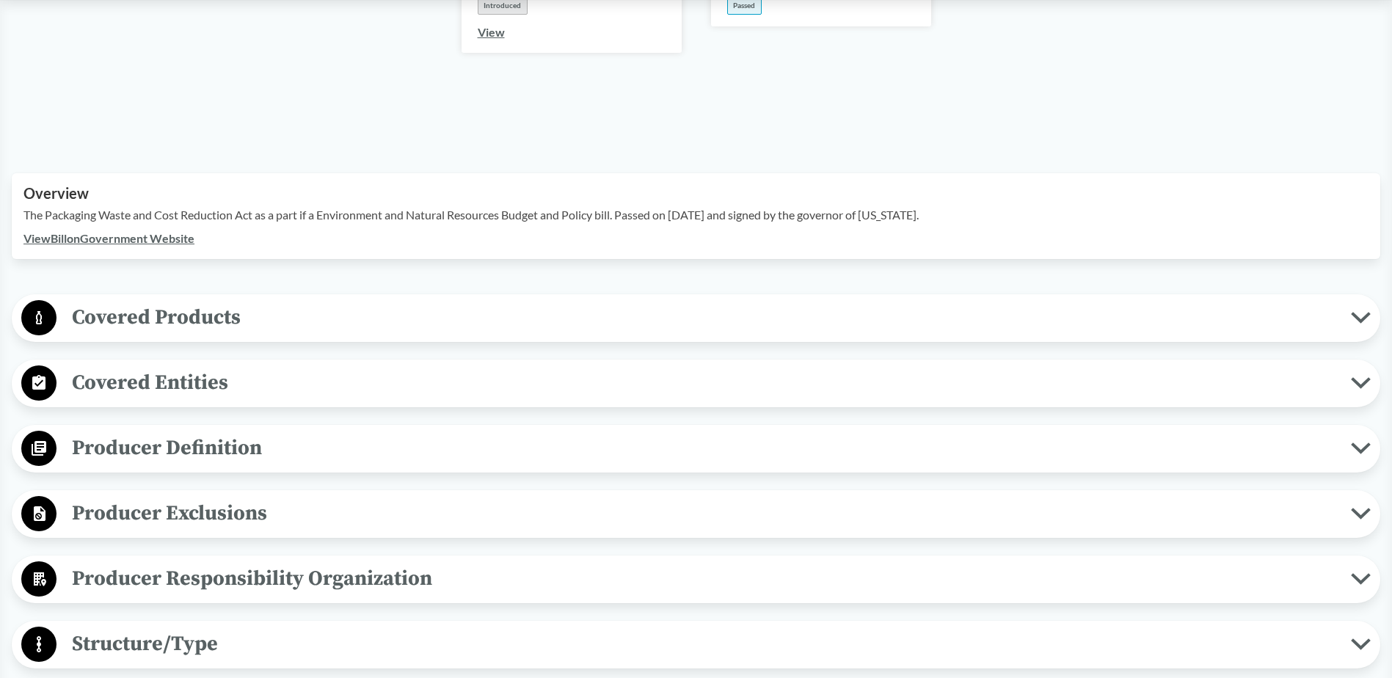
click at [166, 301] on span "Covered Products" at bounding box center [703, 317] width 1294 height 33
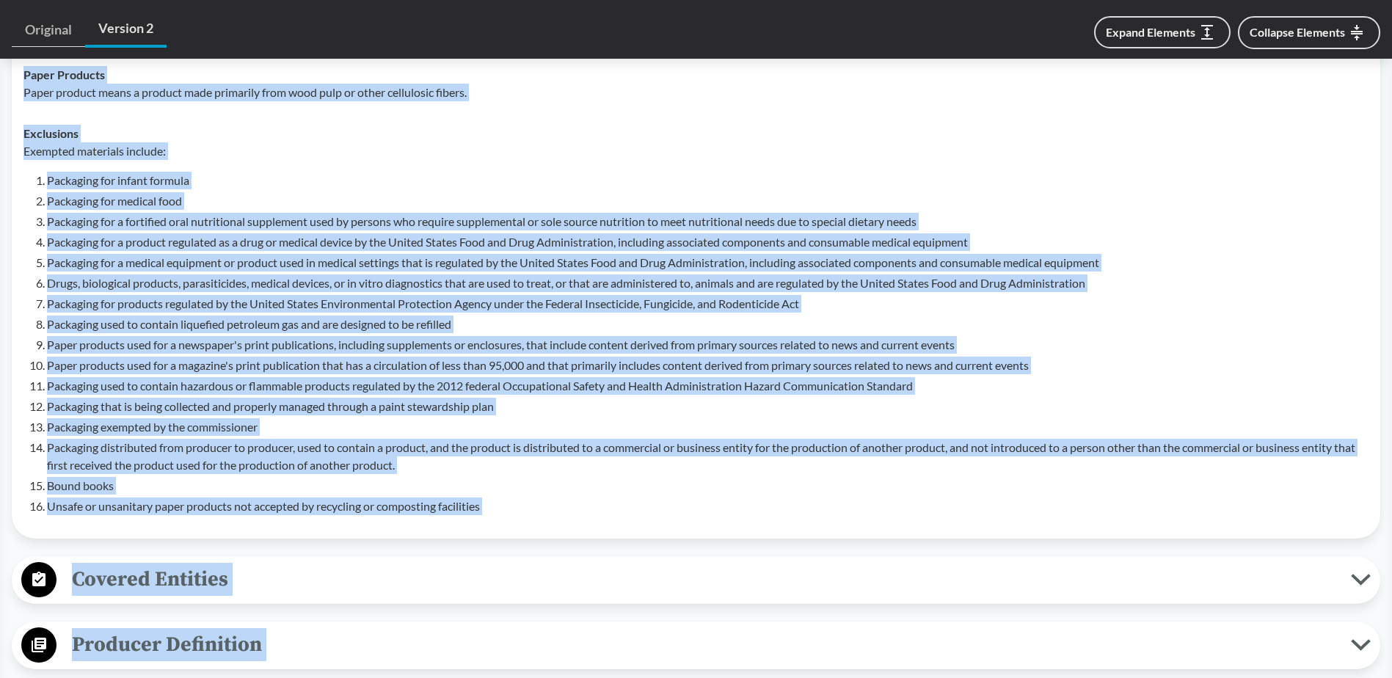
scroll to position [1092, 0]
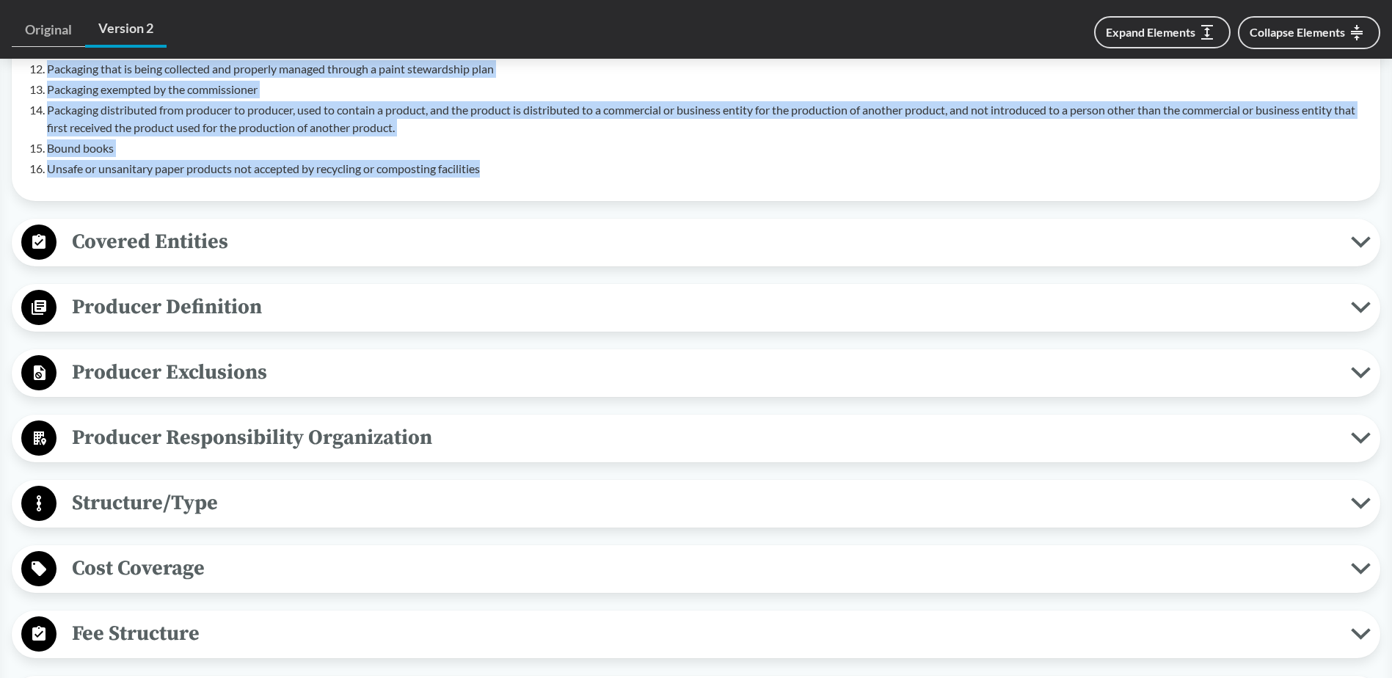
drag, startPoint x: 24, startPoint y: 333, endPoint x: 489, endPoint y: 149, distance: 500.2
copy tbody "All Packaging Types Covered material means packaging and paper products. More s…"
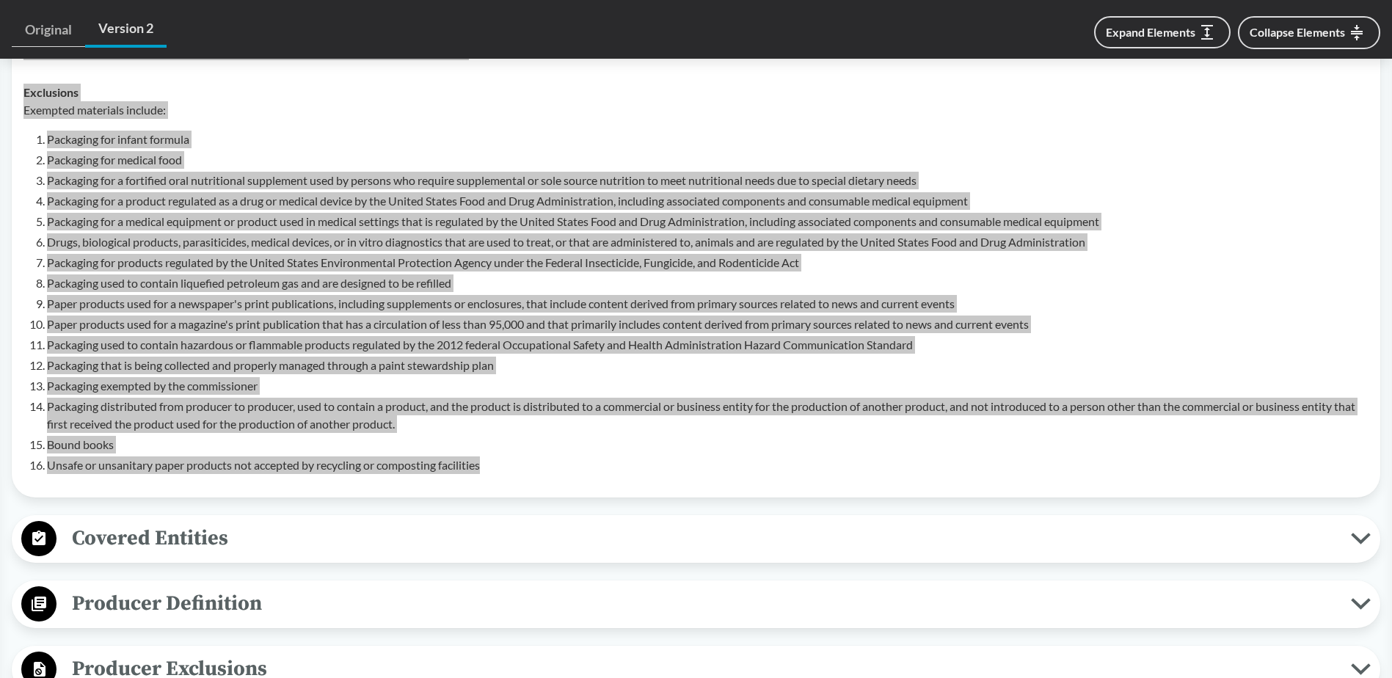
scroll to position [1166, 0]
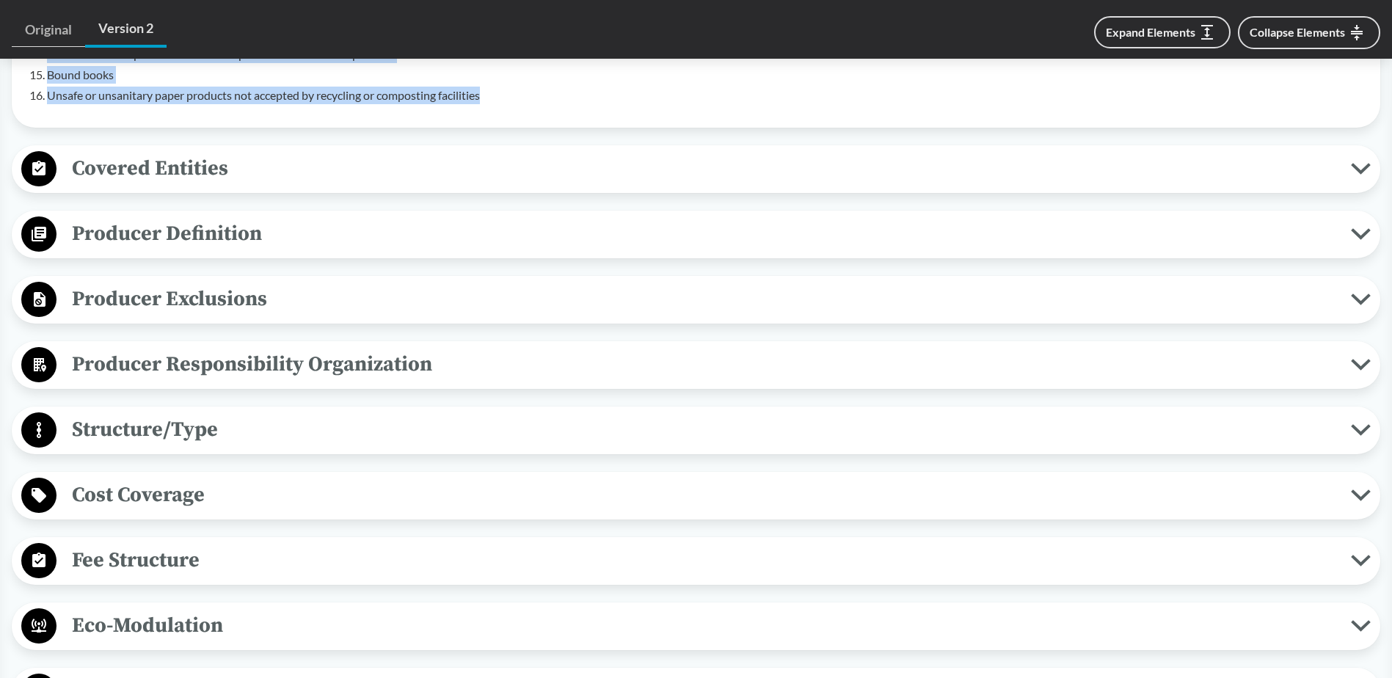
click at [190, 154] on span "Covered Entities" at bounding box center [703, 168] width 1294 height 33
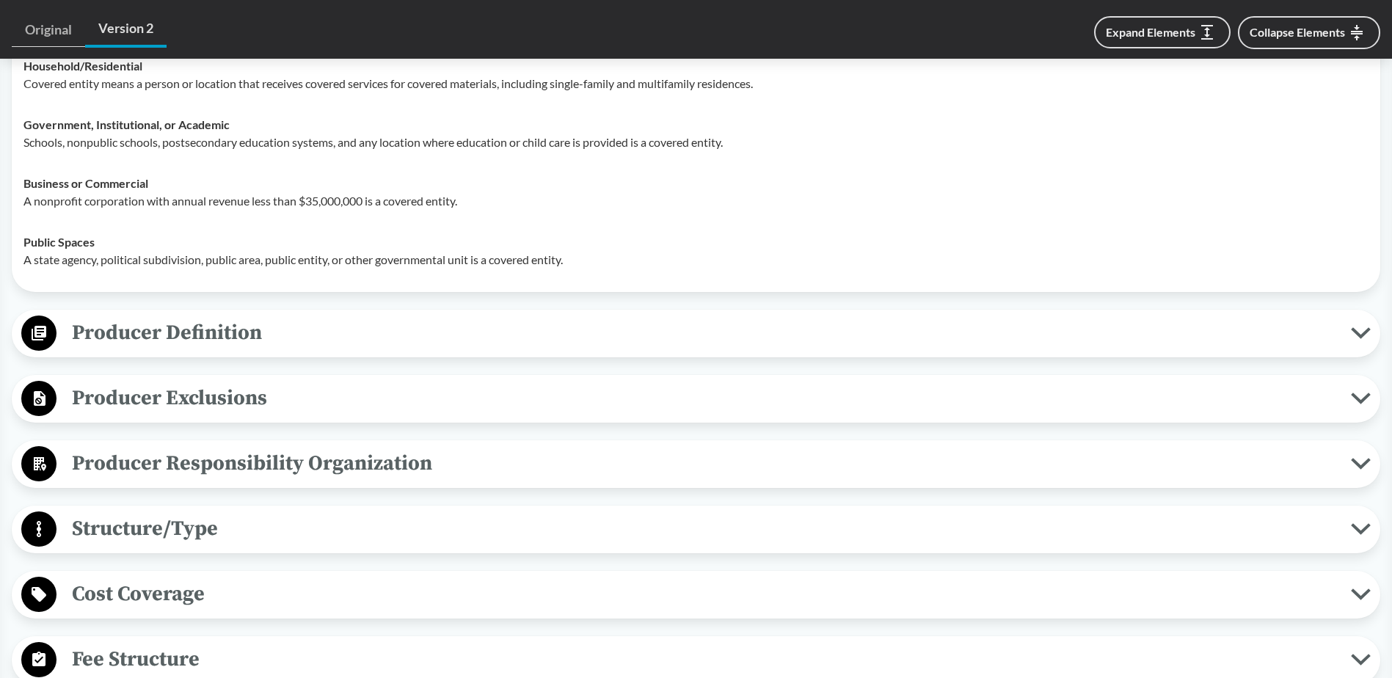
scroll to position [1312, 0]
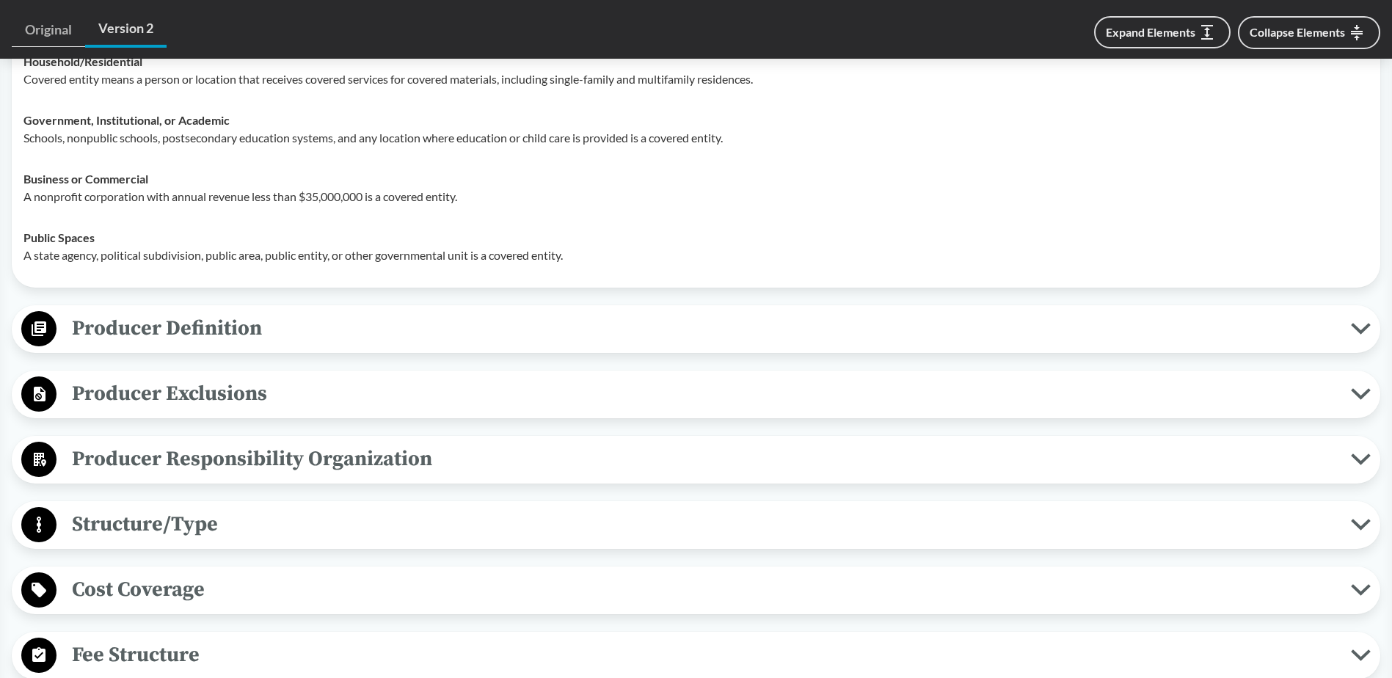
click at [174, 312] on span "Producer Definition" at bounding box center [703, 328] width 1294 height 33
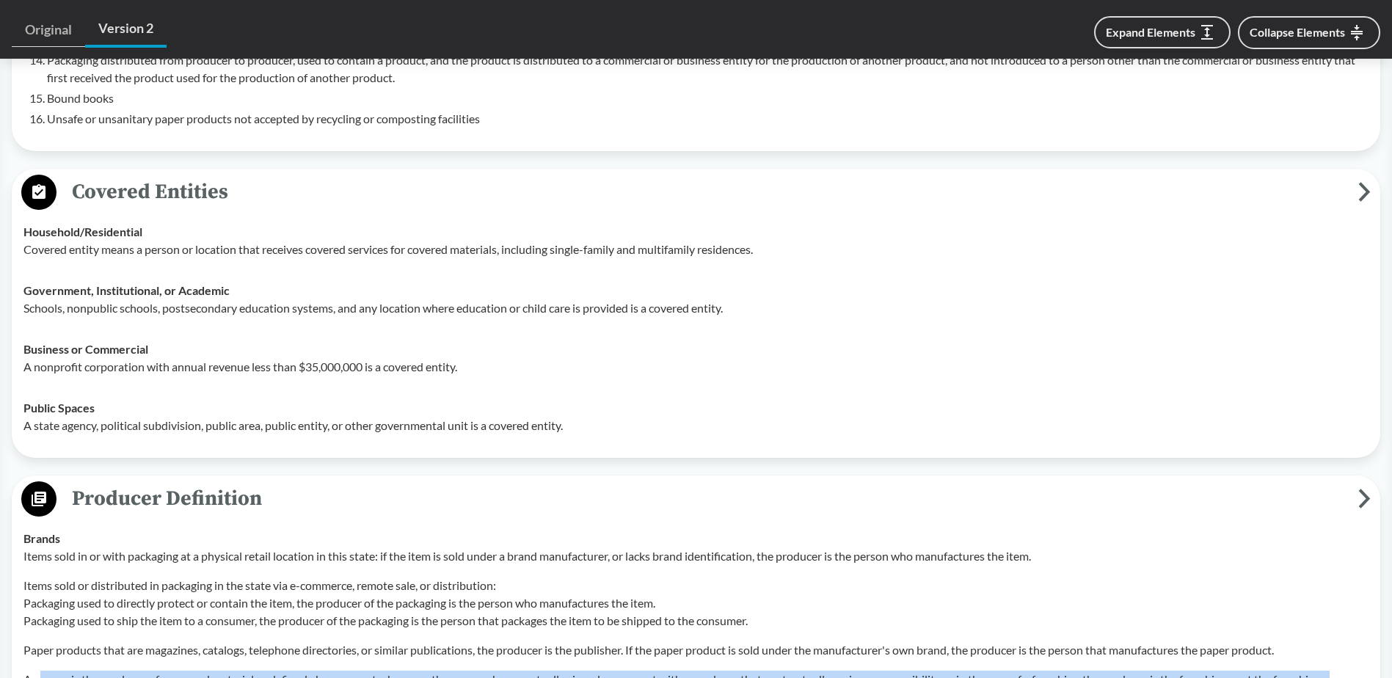
scroll to position [1246, 0]
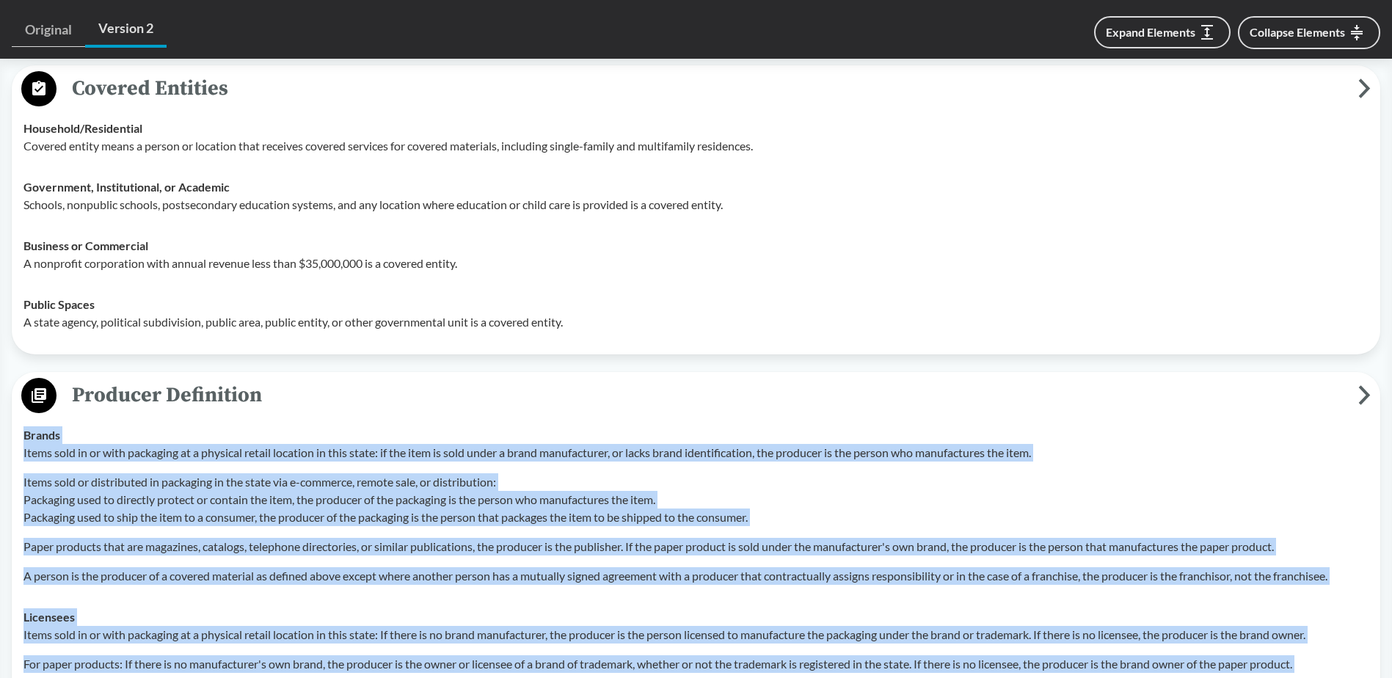
drag, startPoint x: 737, startPoint y: 435, endPoint x: 21, endPoint y: 412, distance: 716.3
click at [21, 414] on tbody "Brands Items sold in or with packaging at a physical retail location in this st…" at bounding box center [696, 625] width 1358 height 423
copy tbody "Brands Items sold in or with packaging at a physical retail location in this st…"
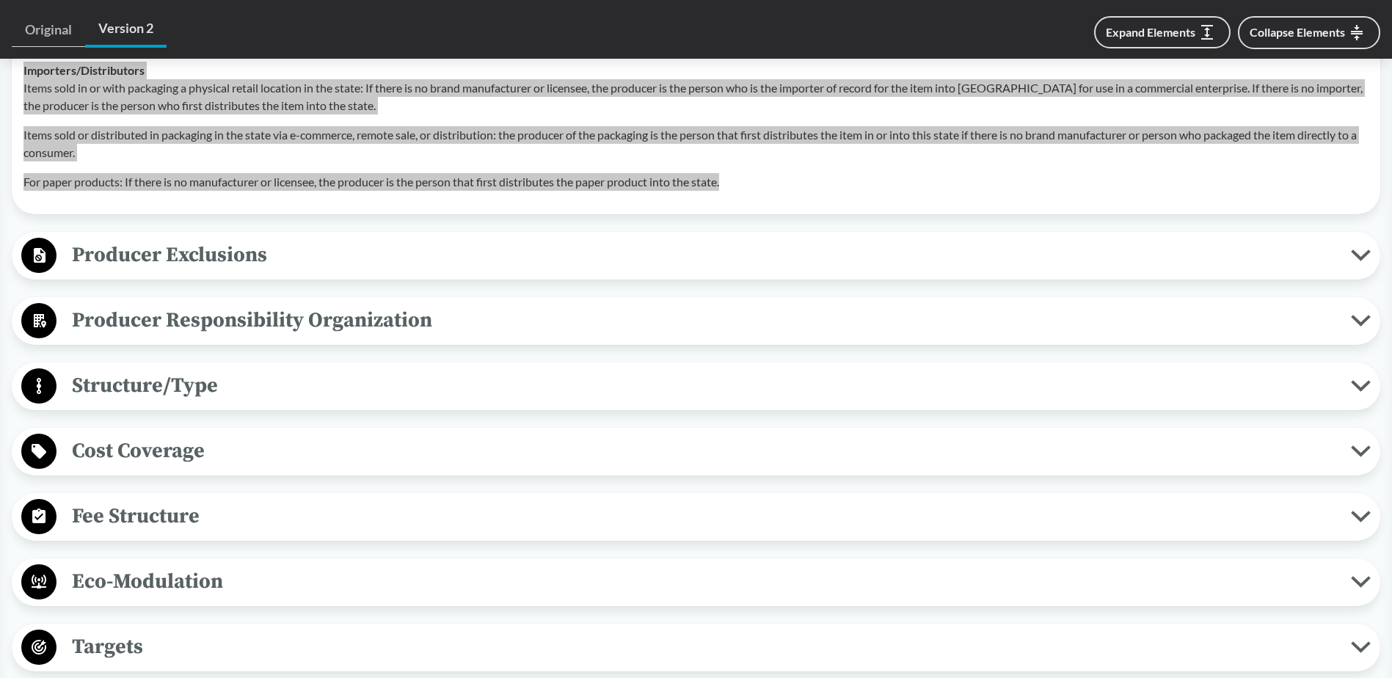
scroll to position [1906, 0]
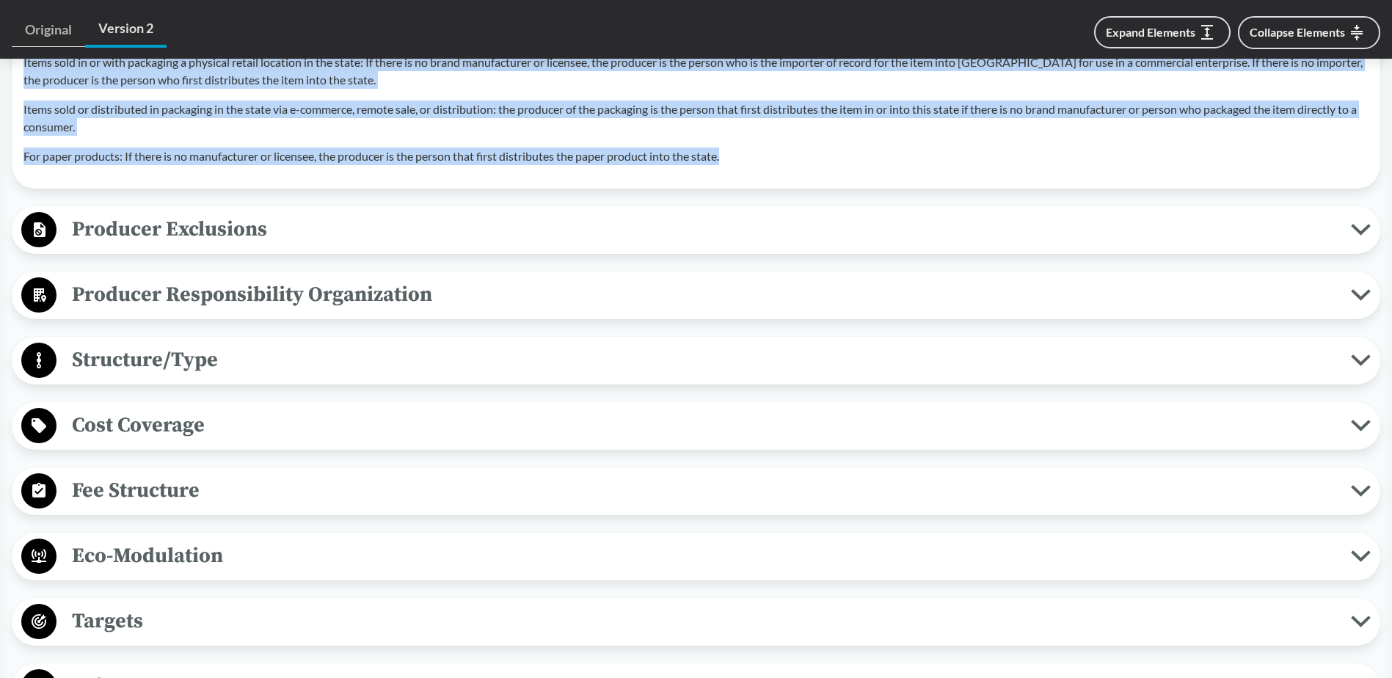
click at [261, 213] on span "Producer Exclusions" at bounding box center [703, 229] width 1294 height 33
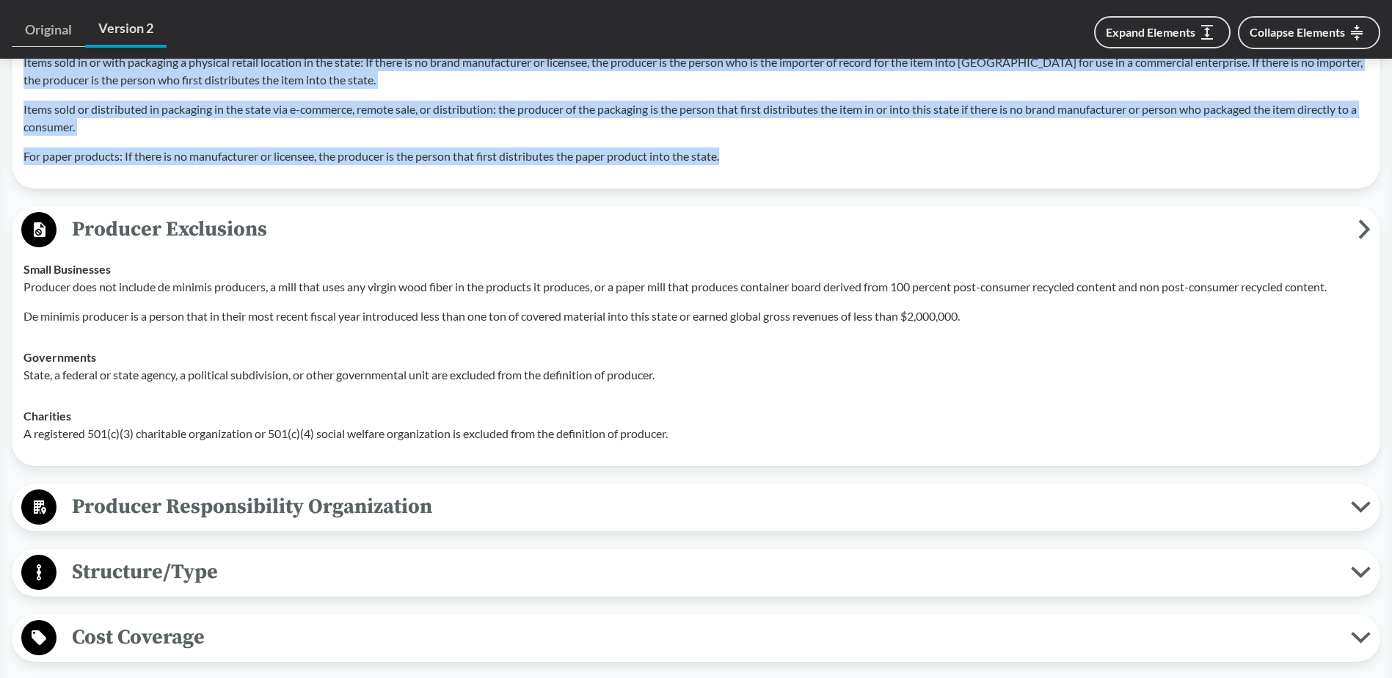
drag, startPoint x: 78, startPoint y: 205, endPoint x: 338, endPoint y: 340, distance: 293.7
click at [310, 333] on div "Producer Exclusions Small Businesses Producer does not include de minimis produ…" at bounding box center [696, 336] width 1368 height 260
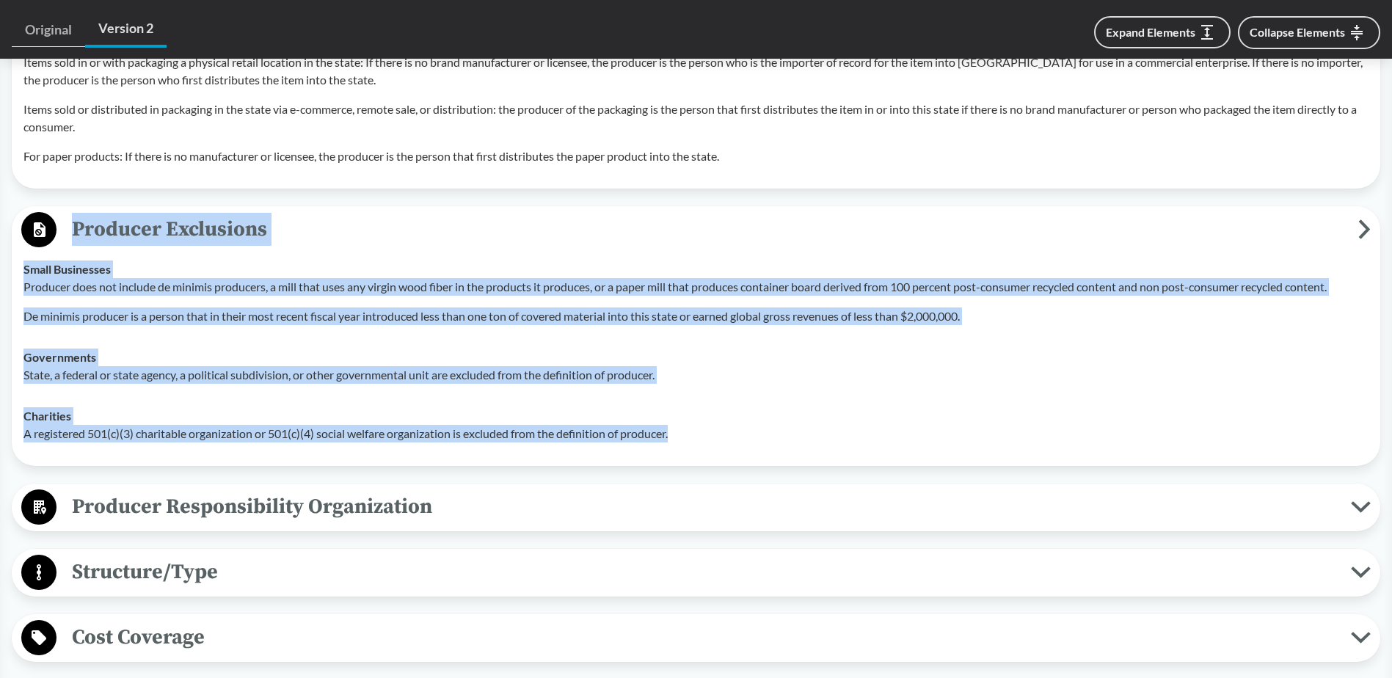
drag, startPoint x: 703, startPoint y: 411, endPoint x: 70, endPoint y: 202, distance: 666.5
click at [70, 206] on div "Producer Exclusions Small Businesses Producer does not include de minimis produ…" at bounding box center [696, 336] width 1368 height 260
copy div "Producer Exclusions Small Businesses Producer does not include de minimis produ…"
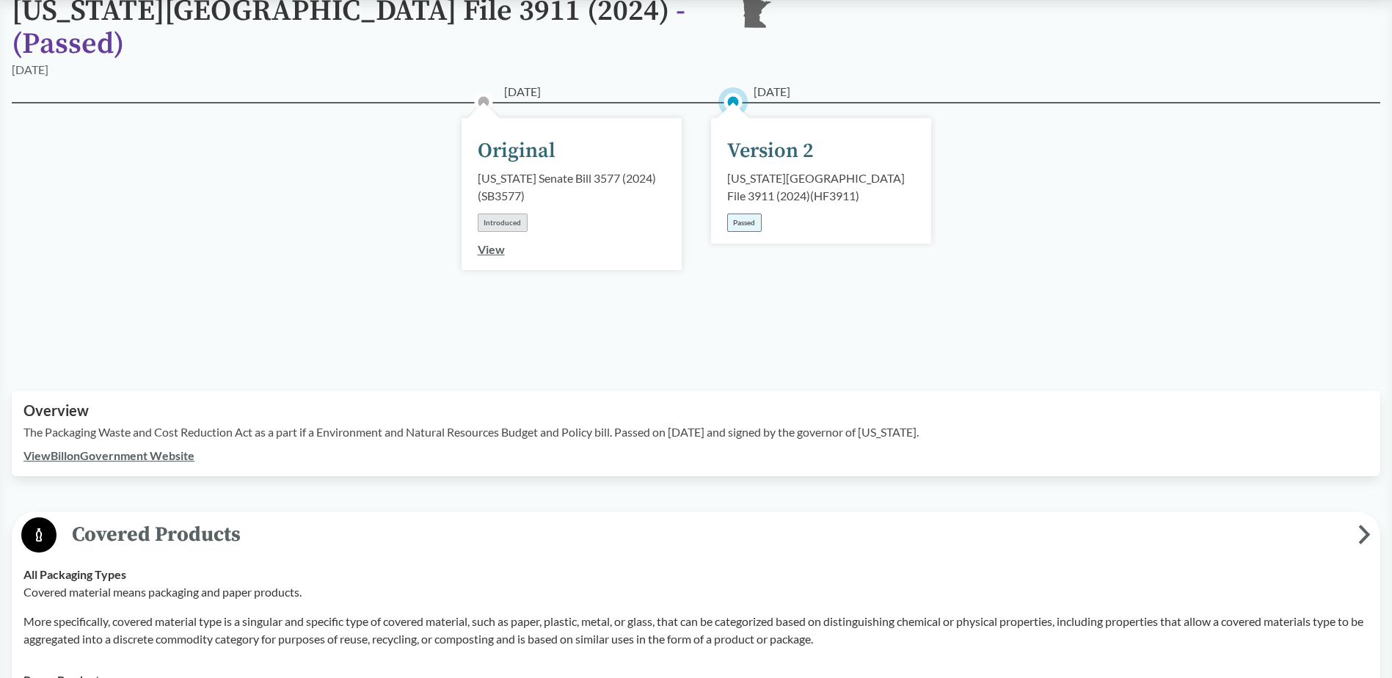
scroll to position [72, 0]
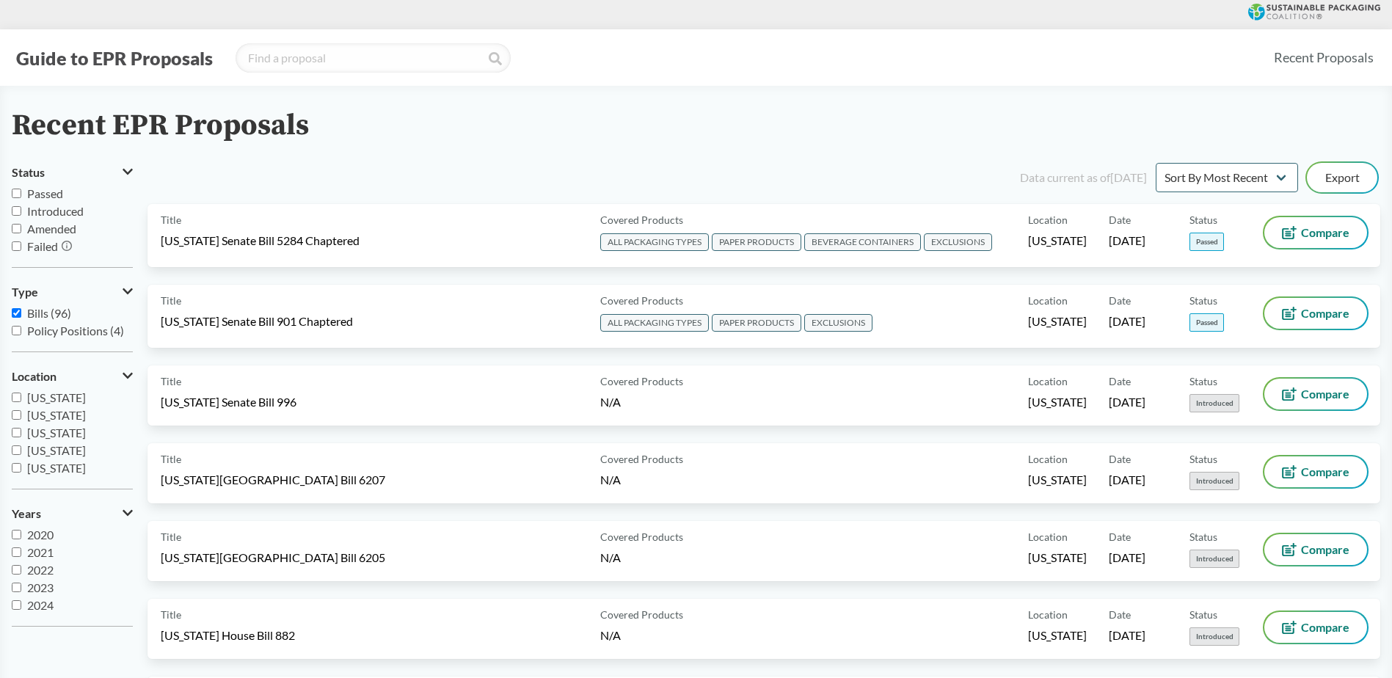
click at [20, 189] on input "Passed" at bounding box center [17, 194] width 10 height 10
checkbox input "true"
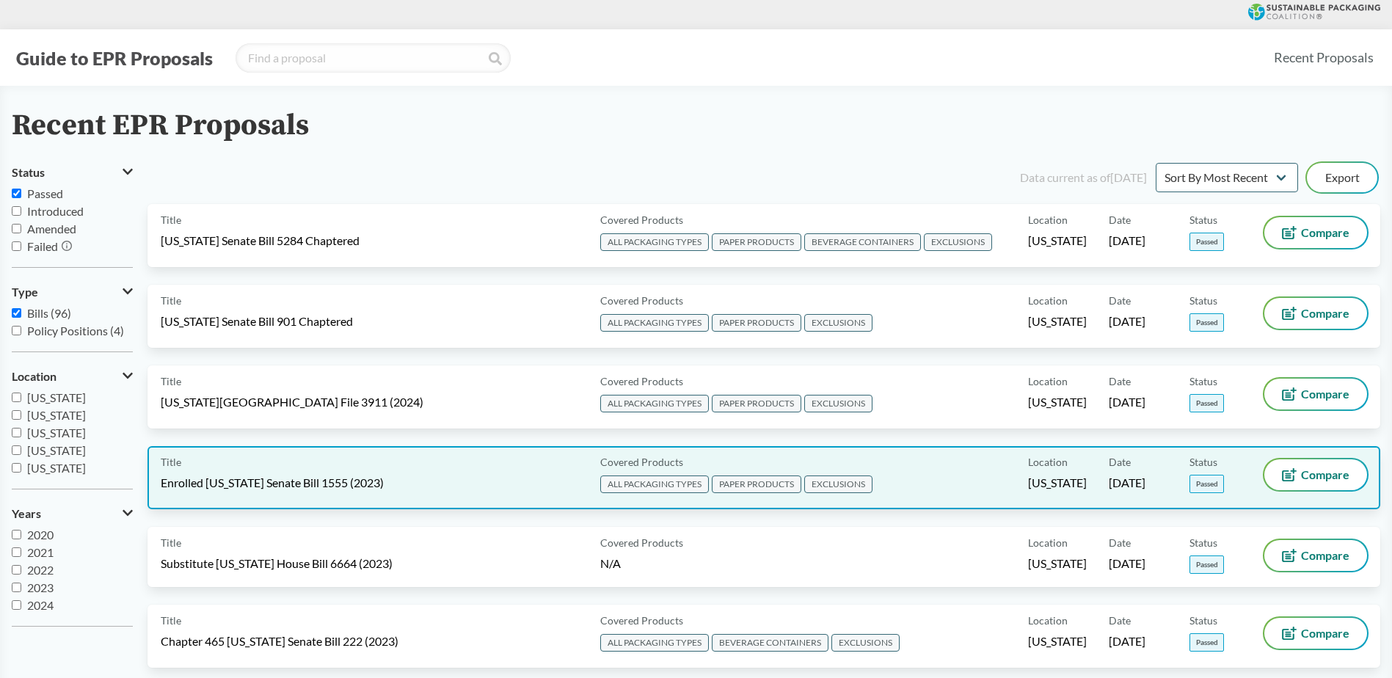
click at [214, 483] on span "Enrolled [US_STATE] Senate Bill 1555 (2023)" at bounding box center [272, 483] width 223 height 16
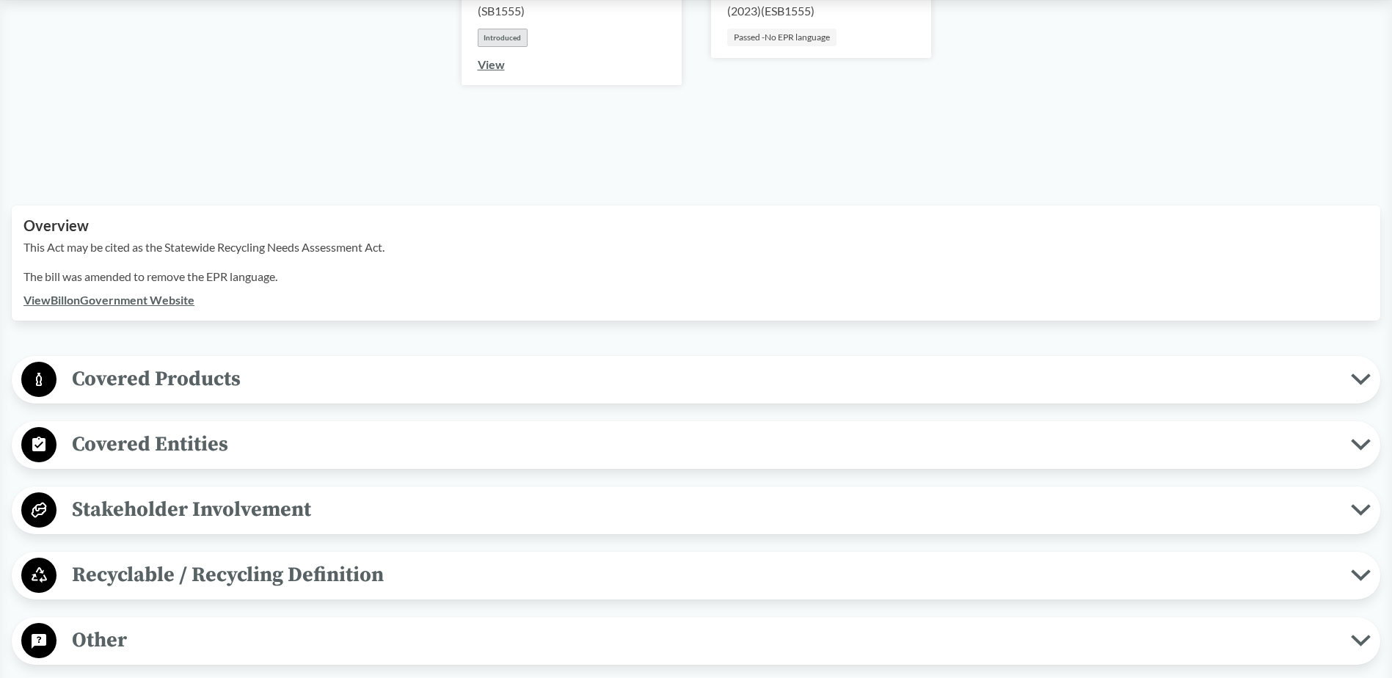
scroll to position [367, 0]
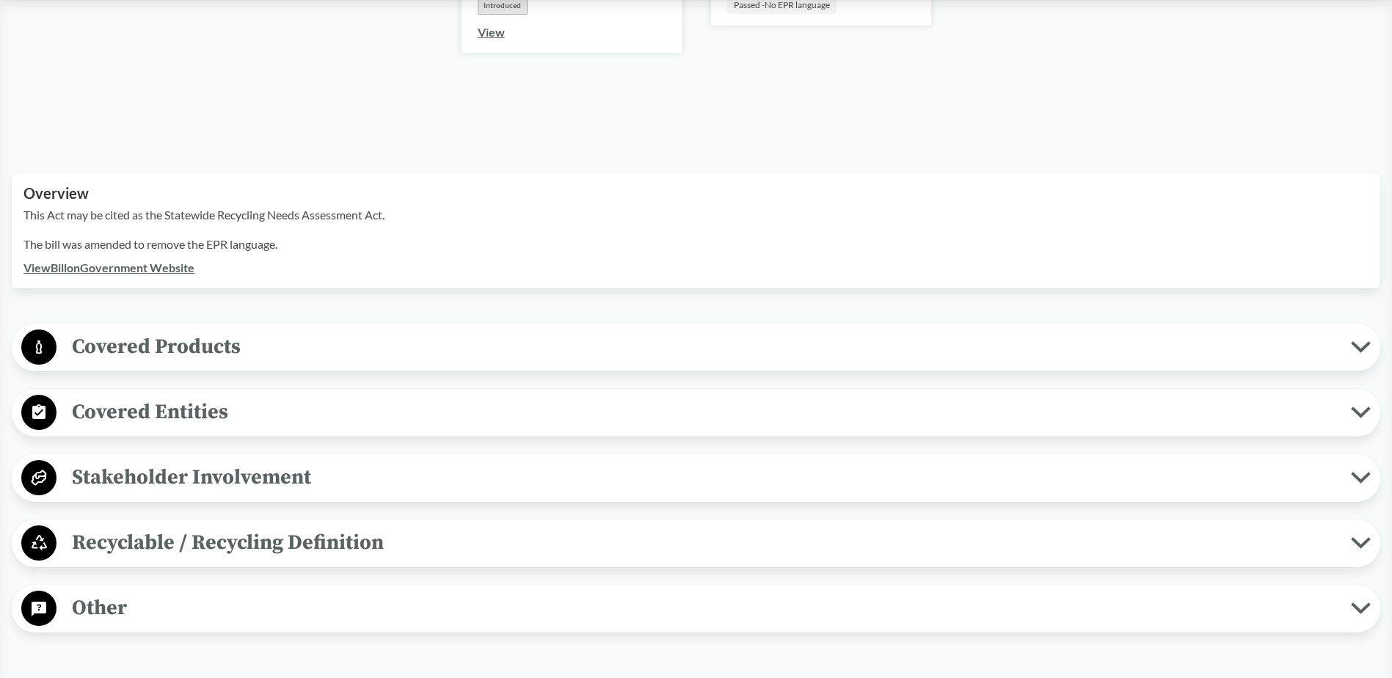
click at [230, 467] on span "Stakeholder Involvement" at bounding box center [703, 477] width 1294 height 33
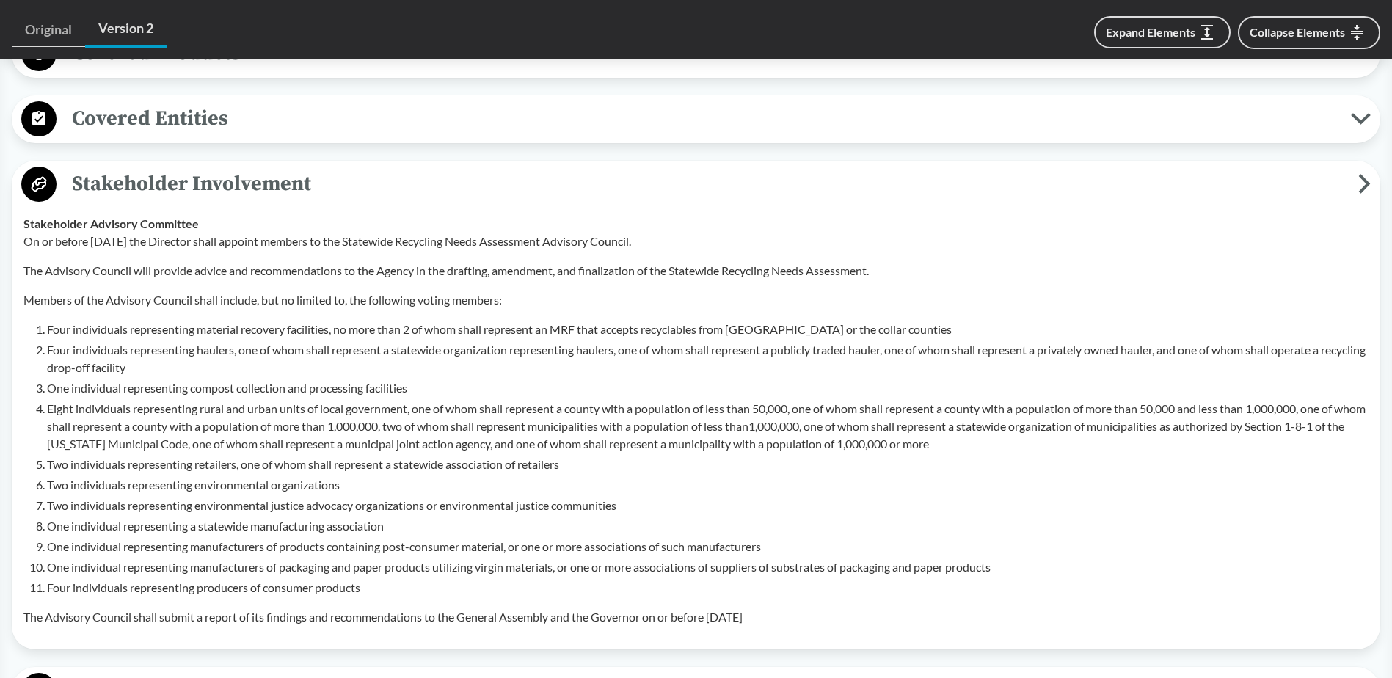
scroll to position [880, 0]
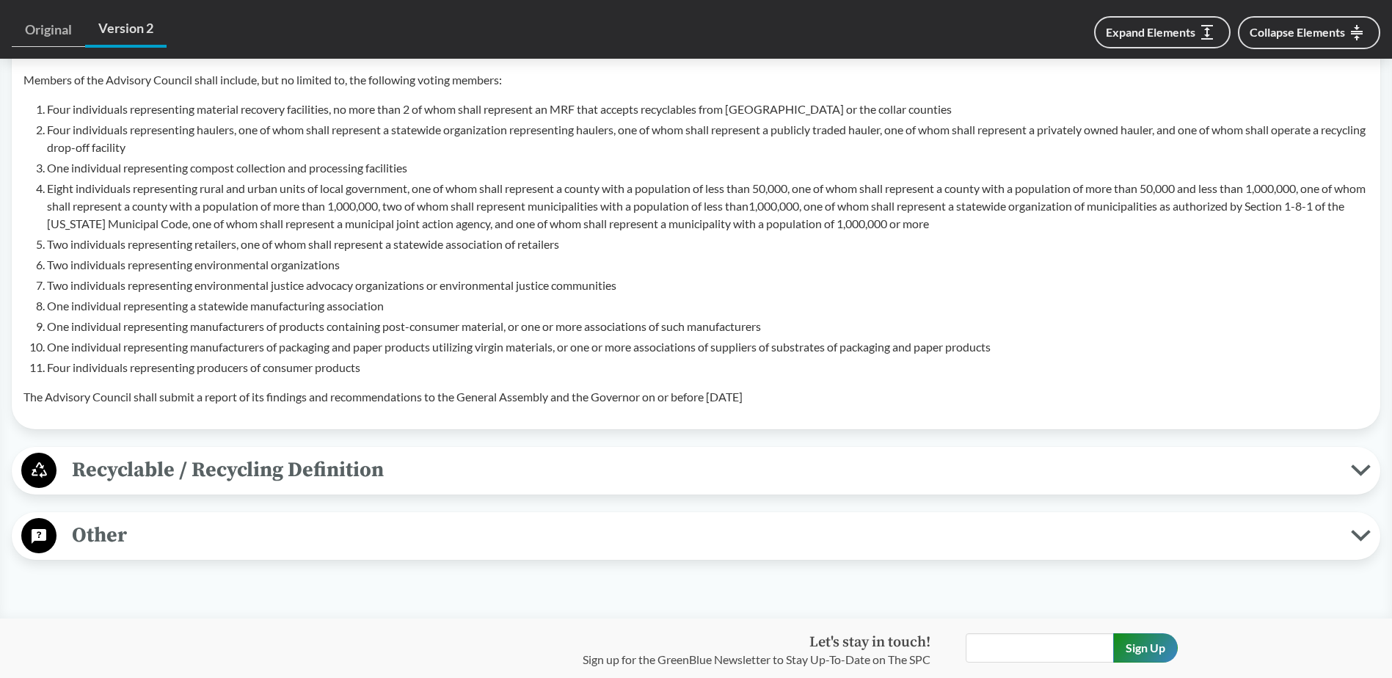
click at [227, 519] on span "Other" at bounding box center [703, 535] width 1294 height 33
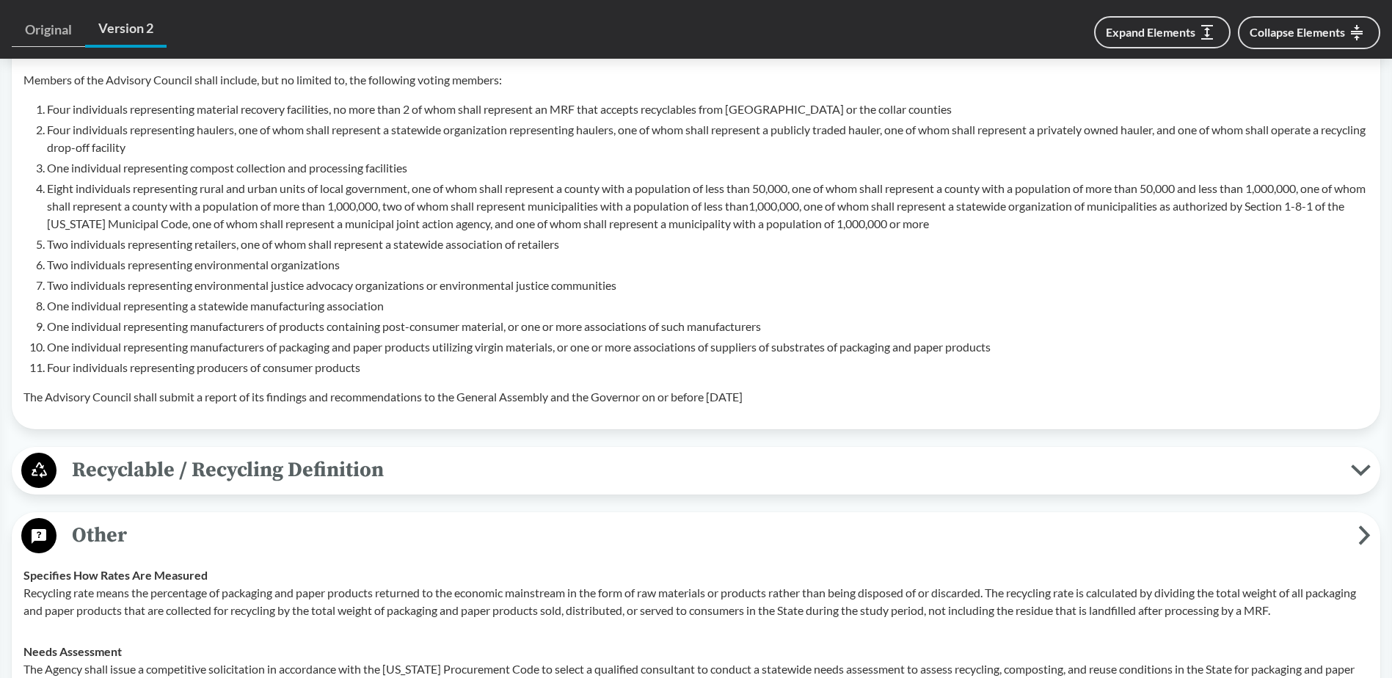
click at [222, 461] on span "Recyclable / Recycling Definition" at bounding box center [703, 469] width 1294 height 33
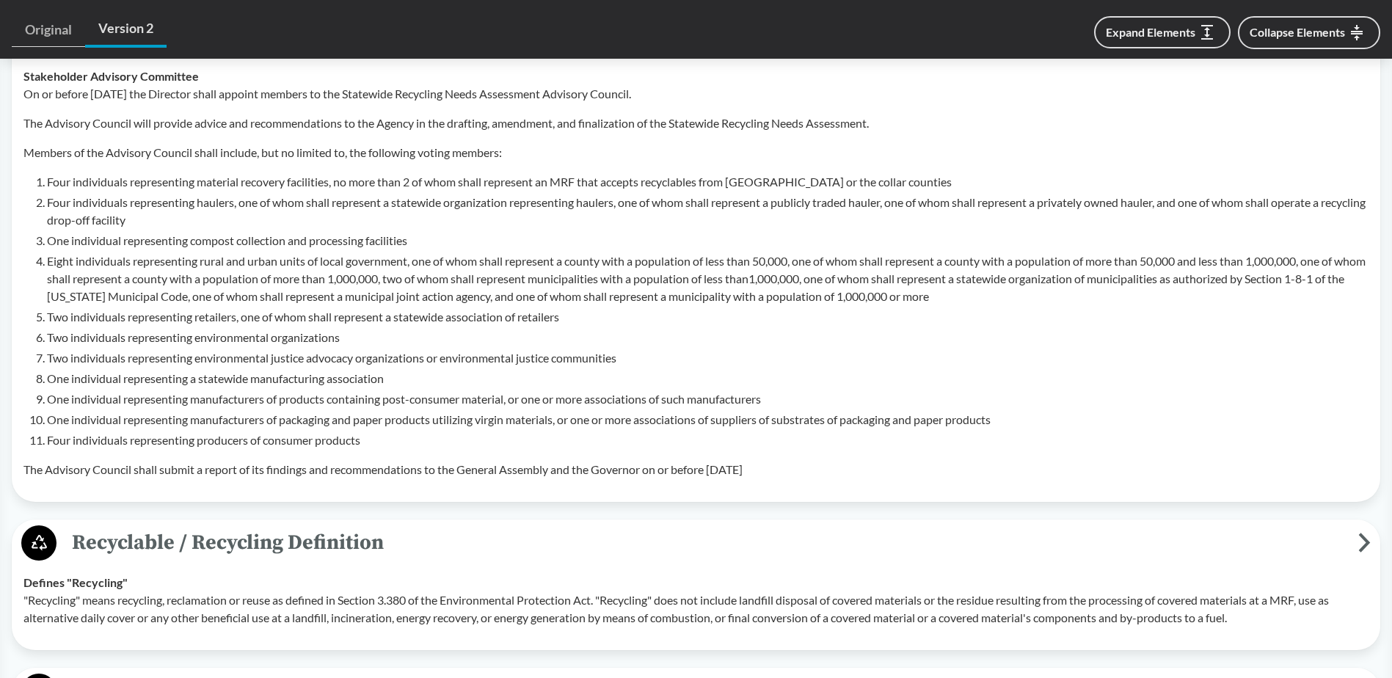
scroll to position [440, 0]
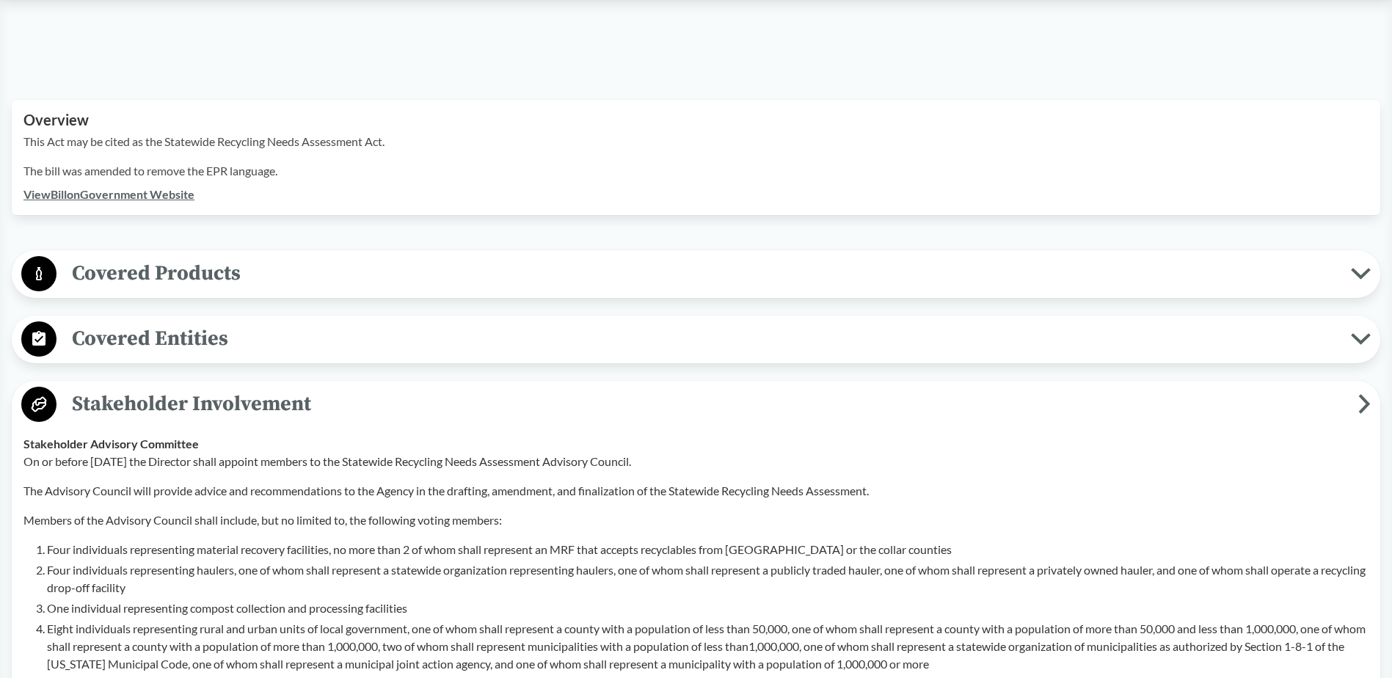
click at [155, 322] on span "Covered Entities" at bounding box center [703, 338] width 1294 height 33
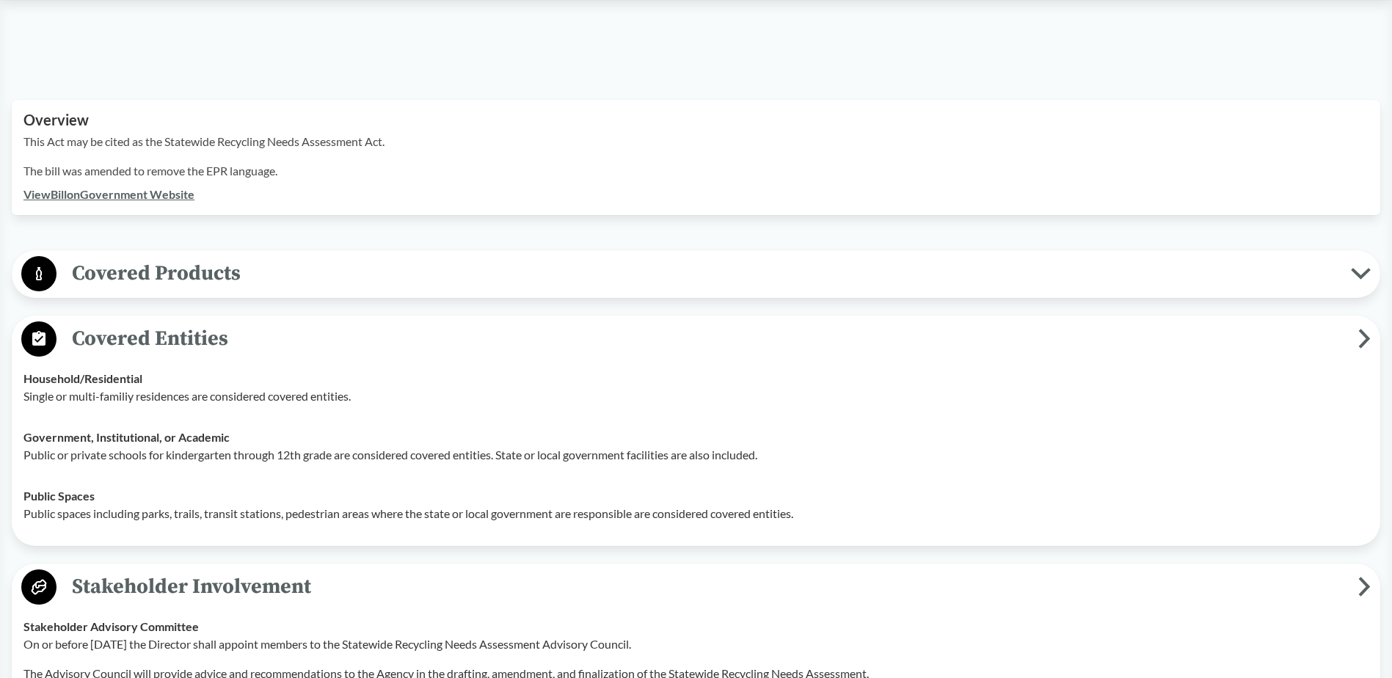
click at [169, 267] on span "Covered Products" at bounding box center [703, 273] width 1294 height 33
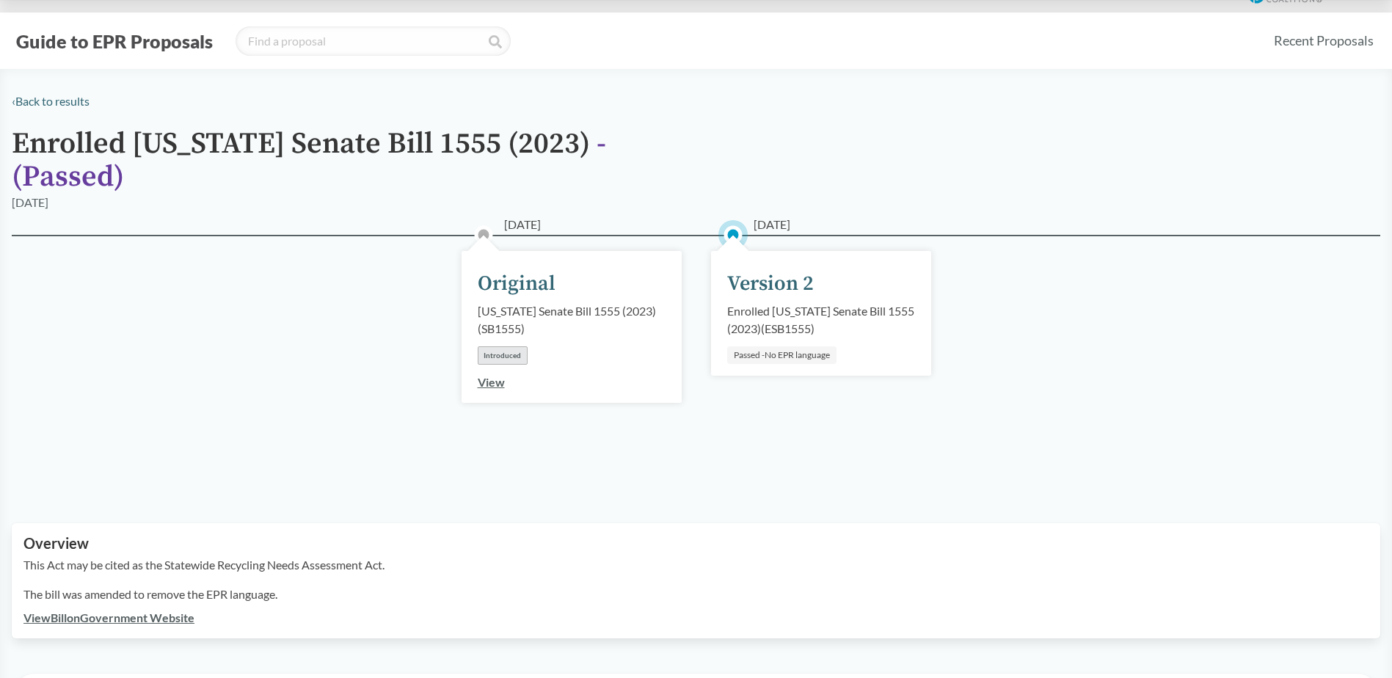
scroll to position [0, 0]
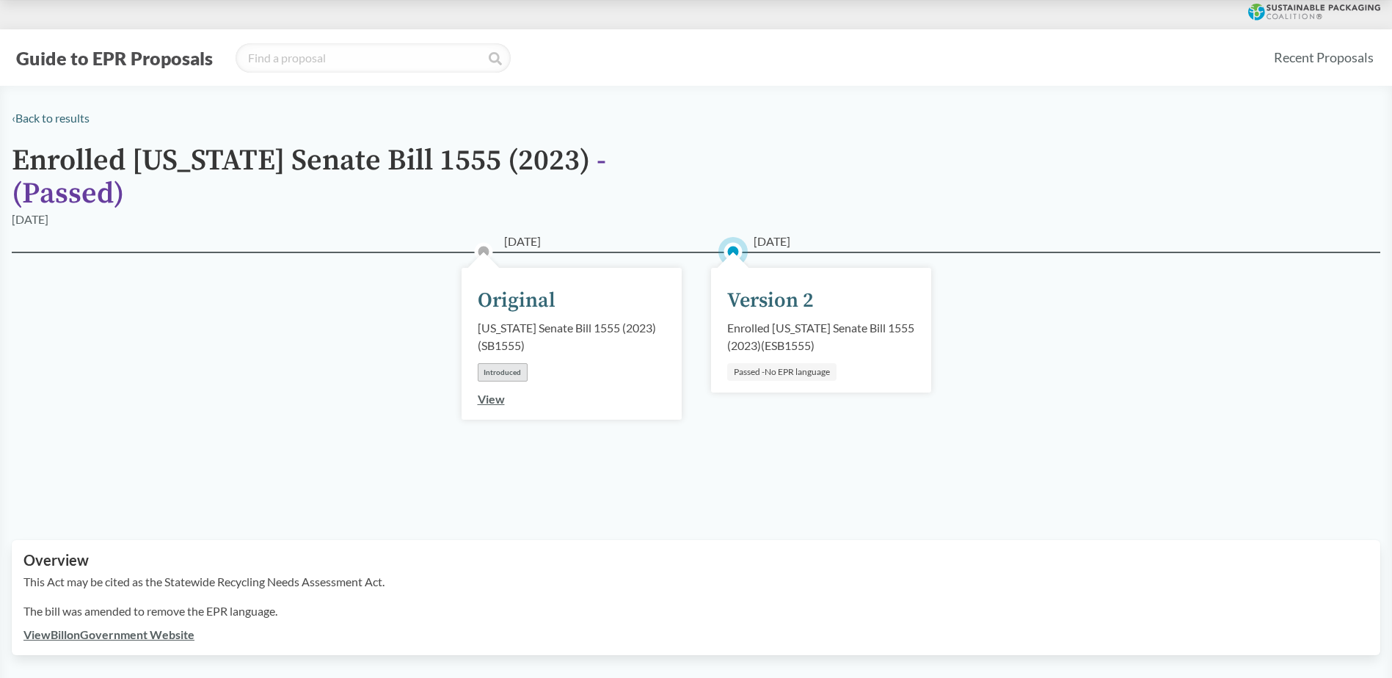
click at [166, 627] on link "View Bill on Government Website" at bounding box center [108, 634] width 171 height 14
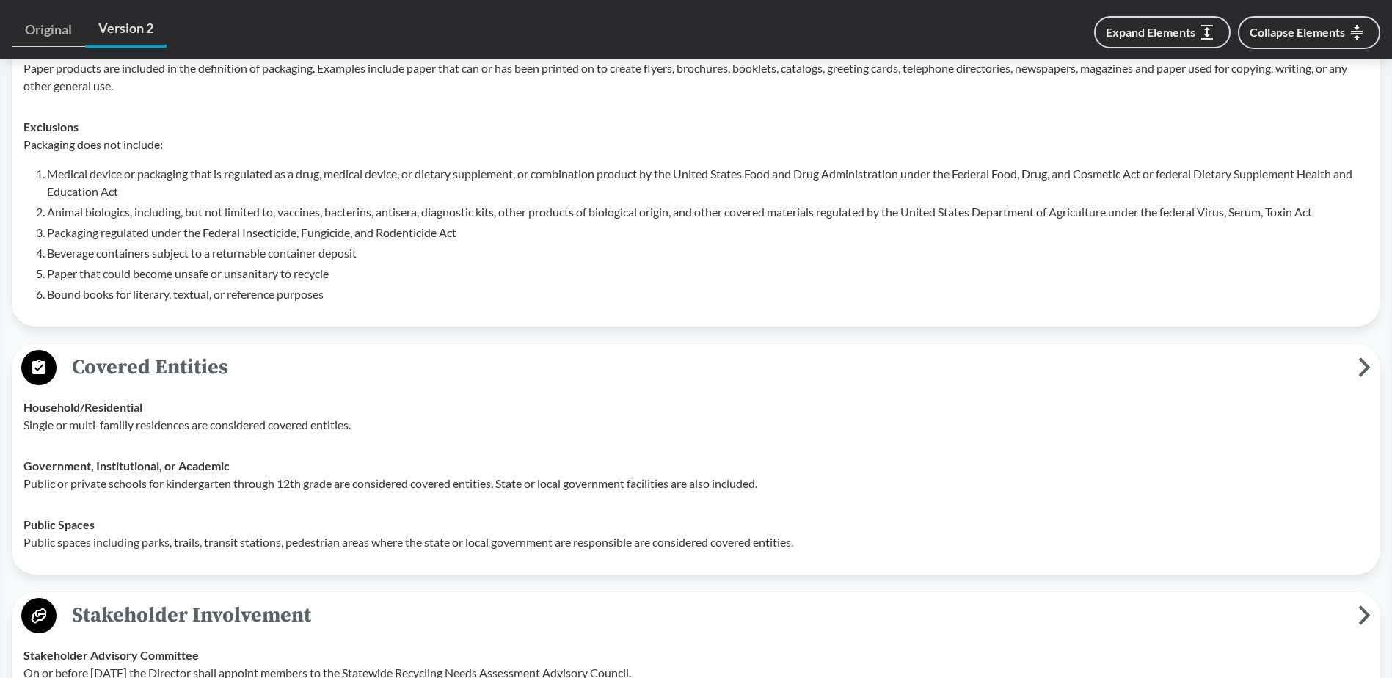
scroll to position [742, 0]
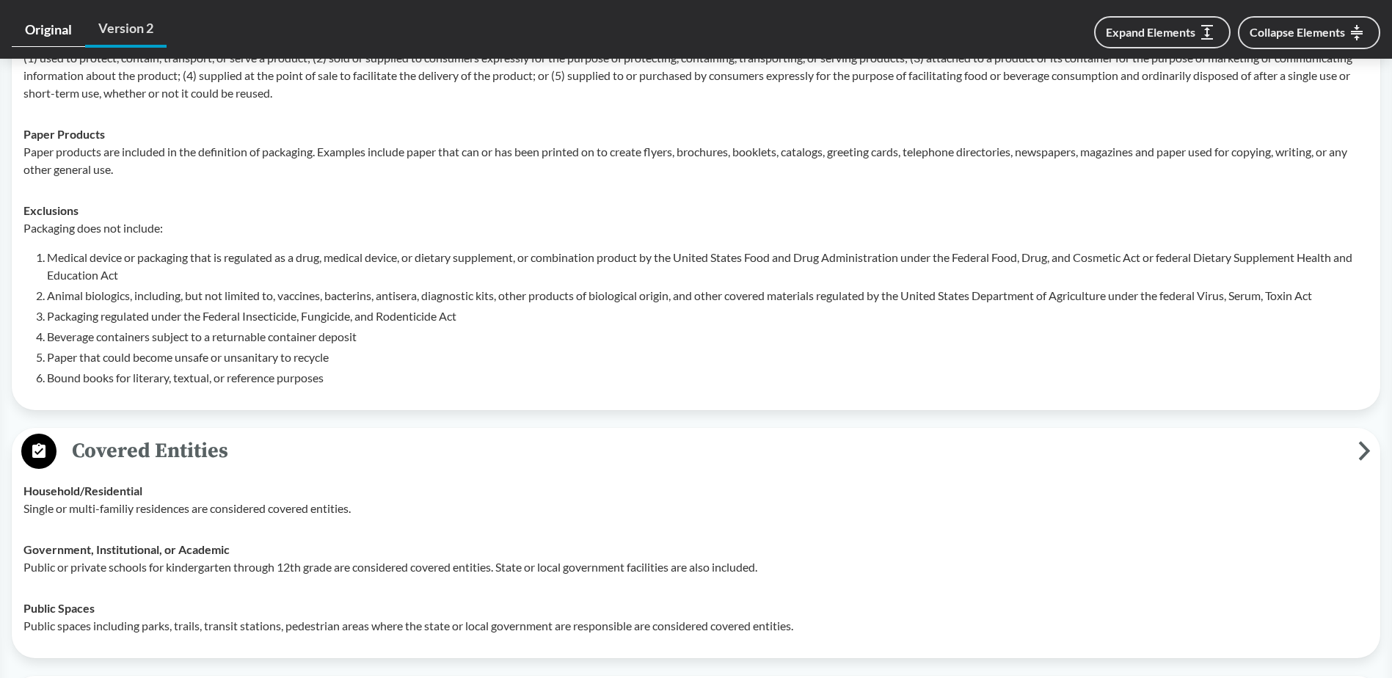
click at [51, 43] on link "Original" at bounding box center [48, 30] width 73 height 34
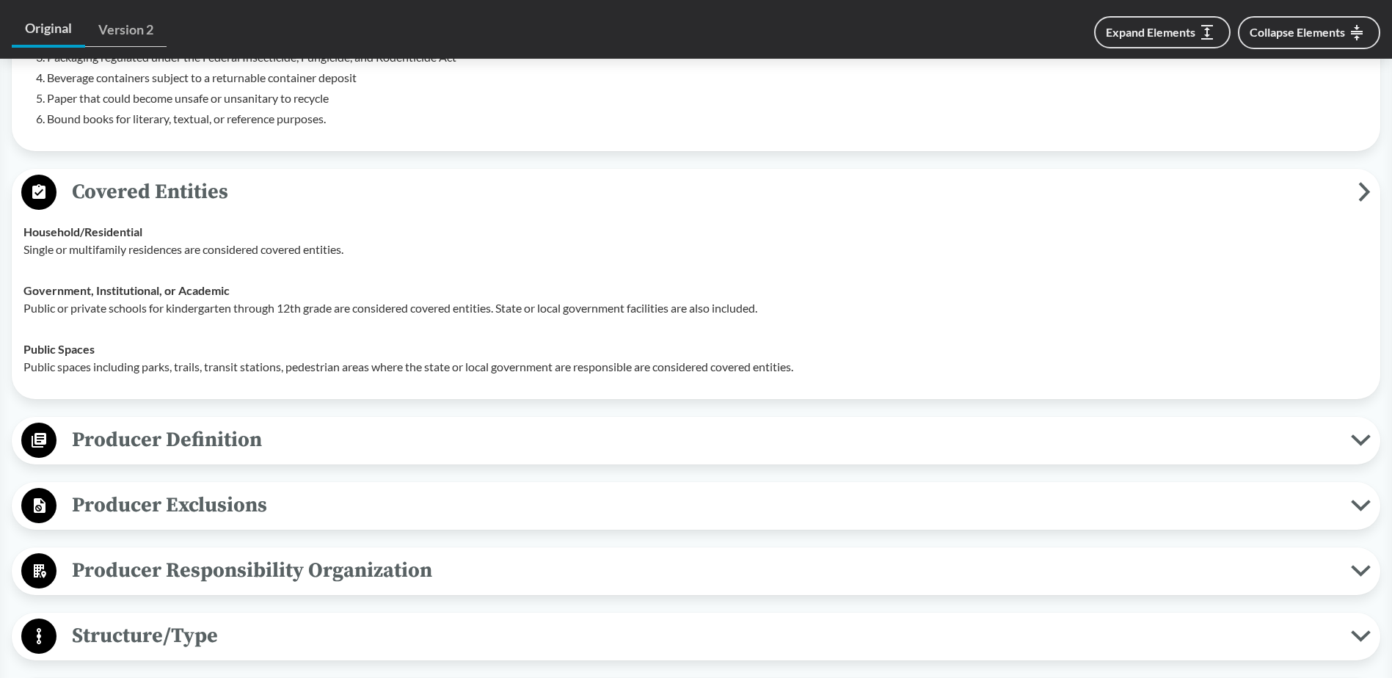
scroll to position [1320, 0]
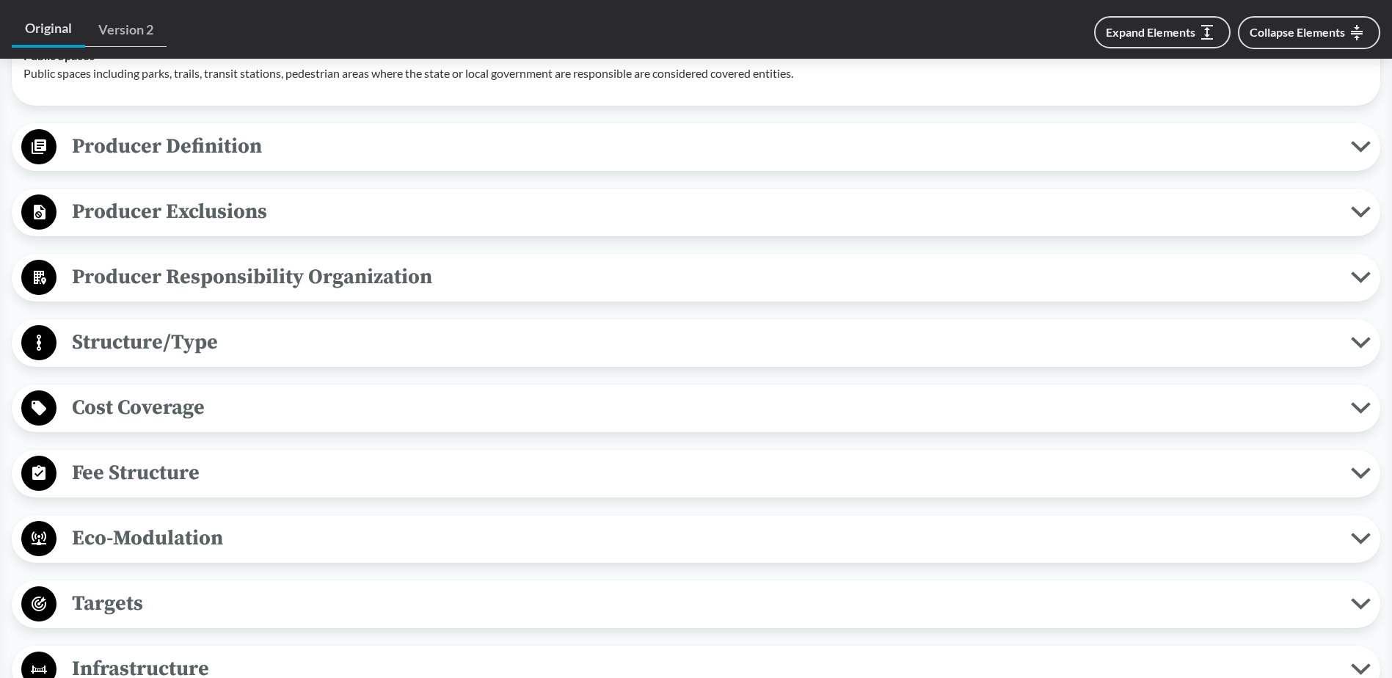
click at [200, 348] on span "Structure/Type" at bounding box center [703, 342] width 1294 height 33
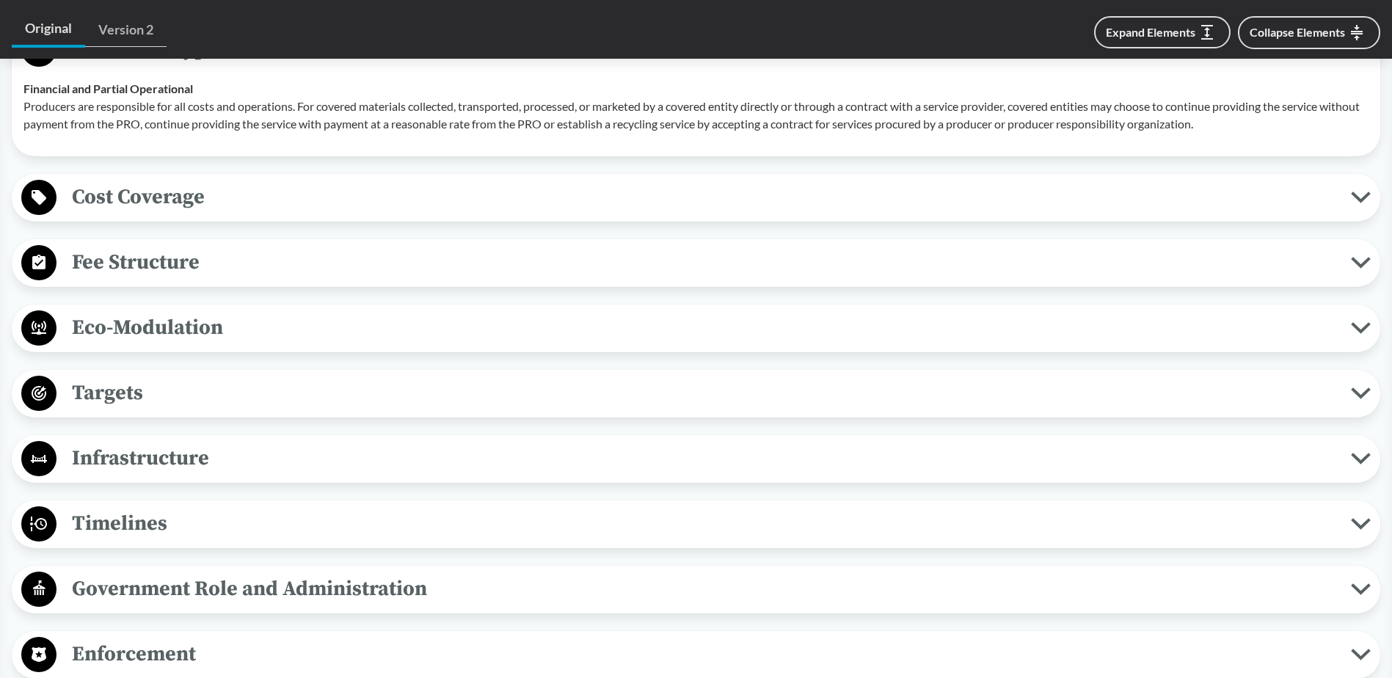
click at [157, 526] on span "Timelines" at bounding box center [703, 523] width 1294 height 33
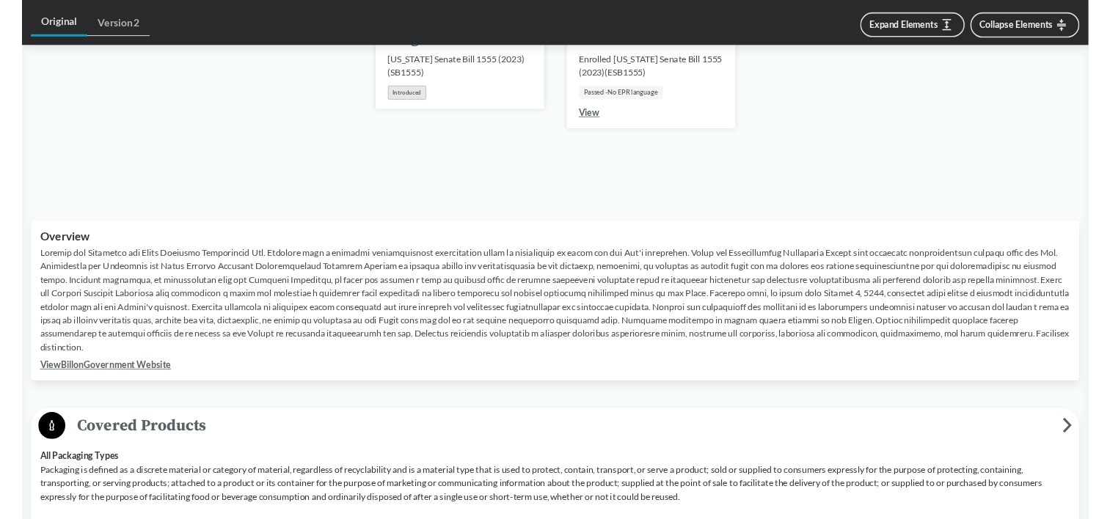
scroll to position [0, 0]
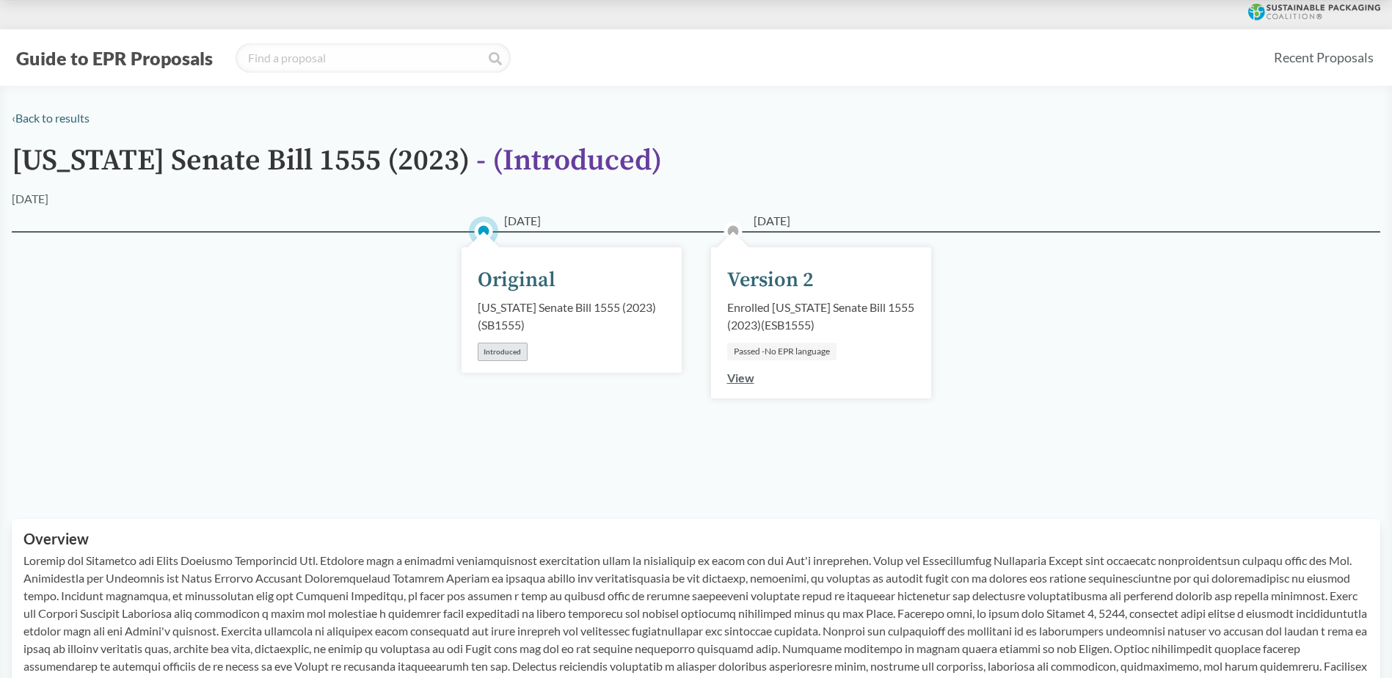
click at [747, 382] on link "View" at bounding box center [740, 377] width 27 height 14
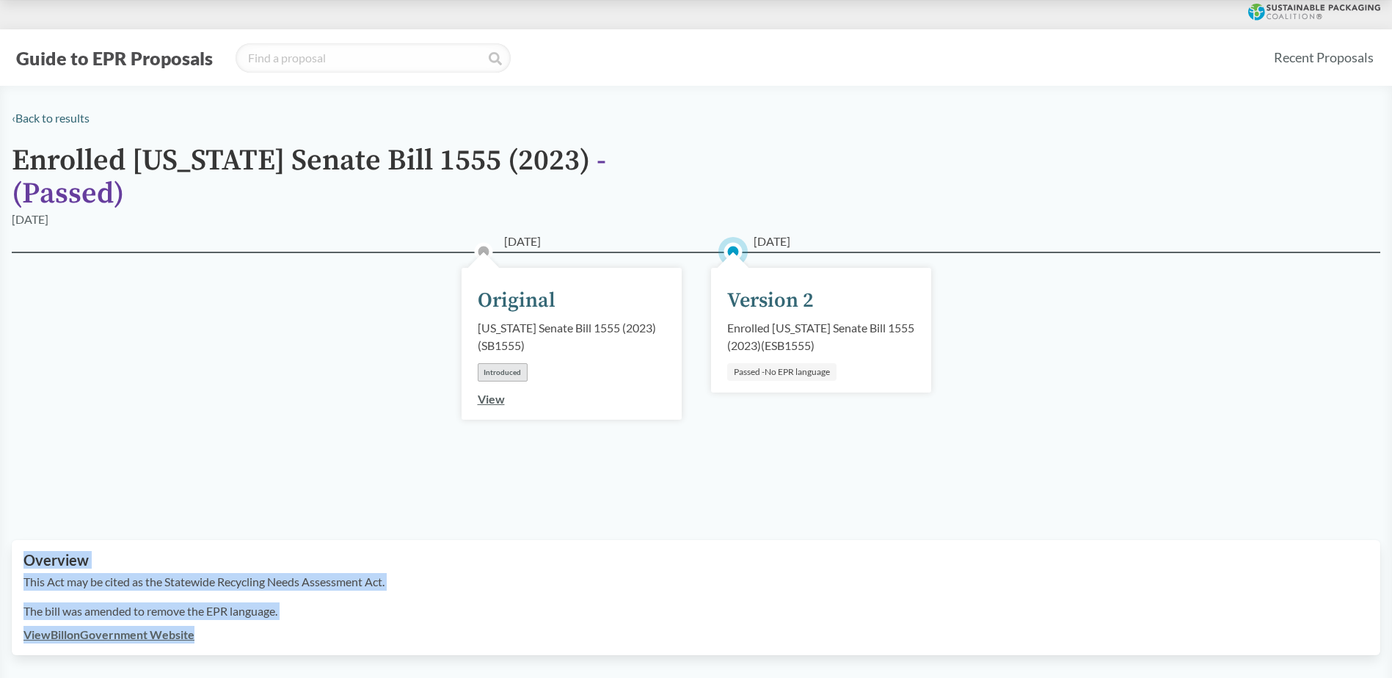
drag, startPoint x: 290, startPoint y: 610, endPoint x: 11, endPoint y: 514, distance: 294.9
copy div "Overview This Act may be cited as the Statewide Recycling Needs Assessment Act.…"
click at [86, 627] on link "View Bill on Government Website" at bounding box center [108, 634] width 171 height 14
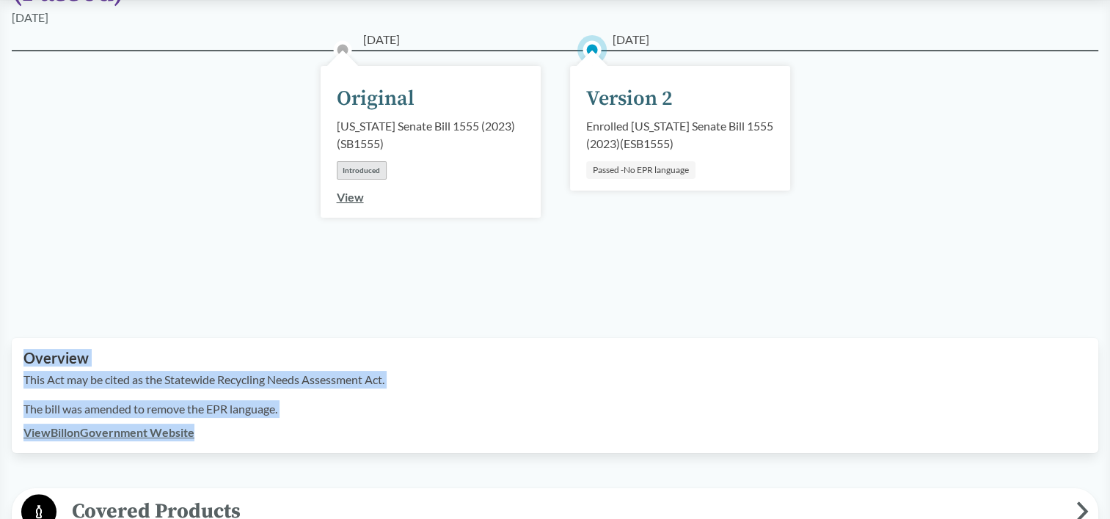
scroll to position [202, 0]
